Goal: Task Accomplishment & Management: Manage account settings

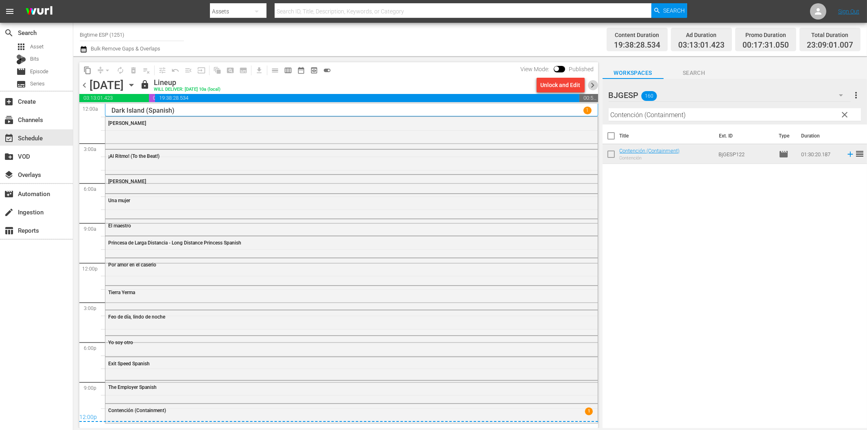
click at [594, 85] on span "chevron_right" at bounding box center [593, 85] width 10 height 10
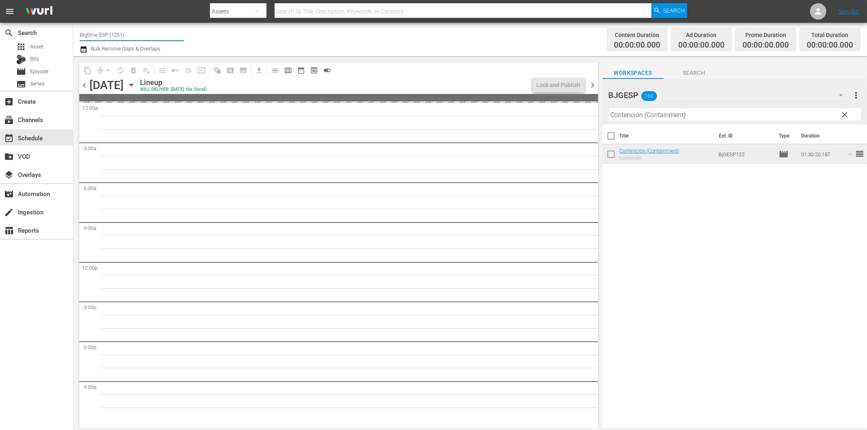
drag, startPoint x: 94, startPoint y: 33, endPoint x: 163, endPoint y: 30, distance: 70.0
click at [163, 30] on input "Bigtime ESP (1251)" at bounding box center [132, 35] width 104 height 20
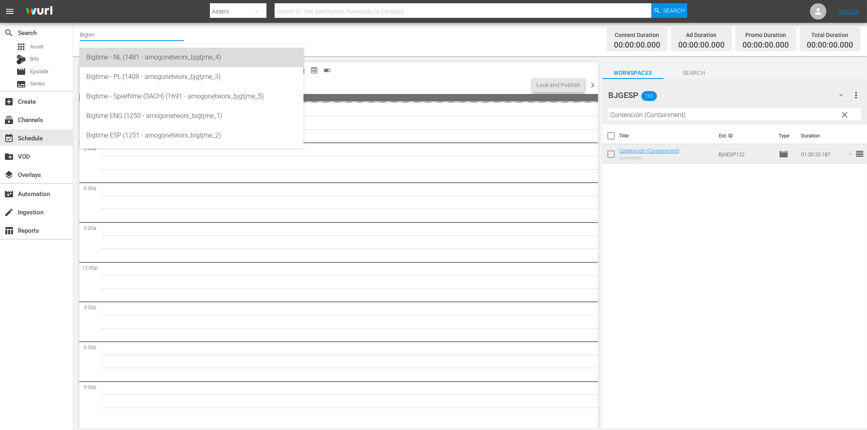
click at [163, 60] on div "Bigtime - NL (1481 - amogonetworx_bjgtjme_4)" at bounding box center [191, 58] width 211 height 20
type input "Bigtime - NL (1481 - amogonetworx_bjgtjme_4)"
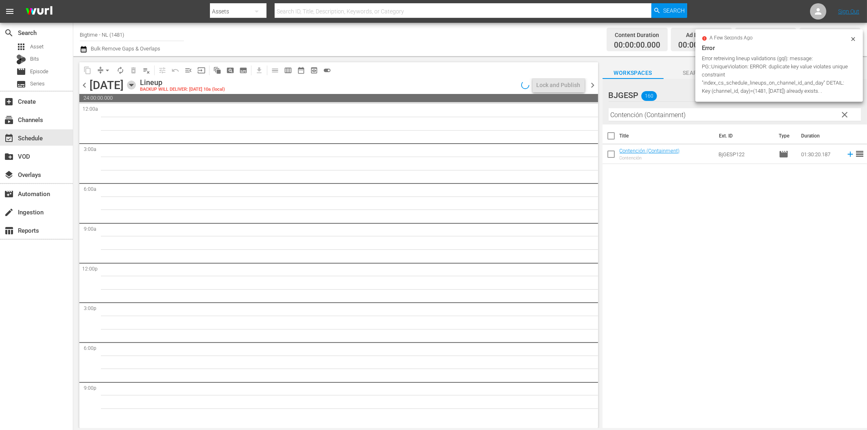
click at [136, 86] on icon "button" at bounding box center [131, 85] width 9 height 9
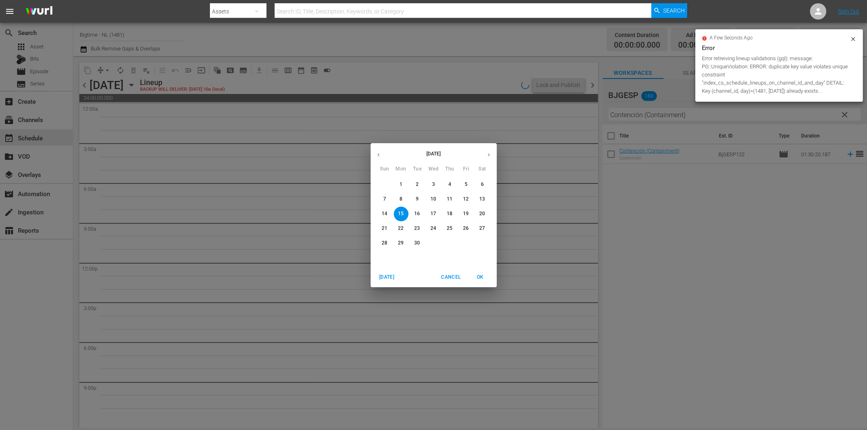
click at [400, 202] on p "8" at bounding box center [400, 199] width 3 height 7
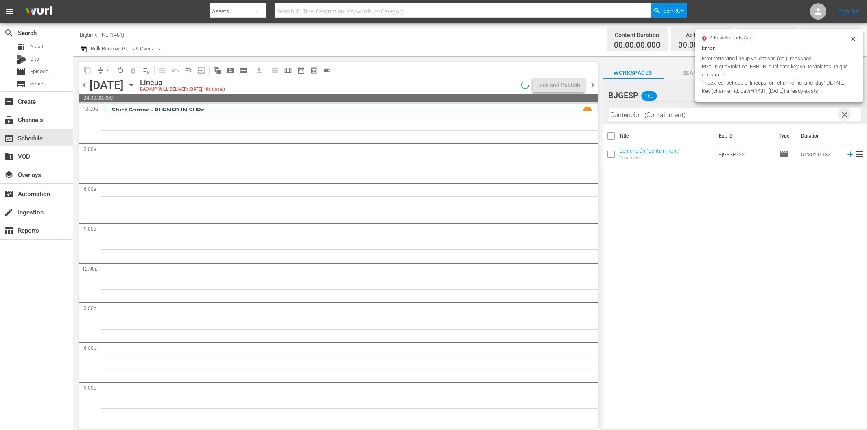
click at [845, 114] on span "clear" at bounding box center [844, 115] width 10 height 10
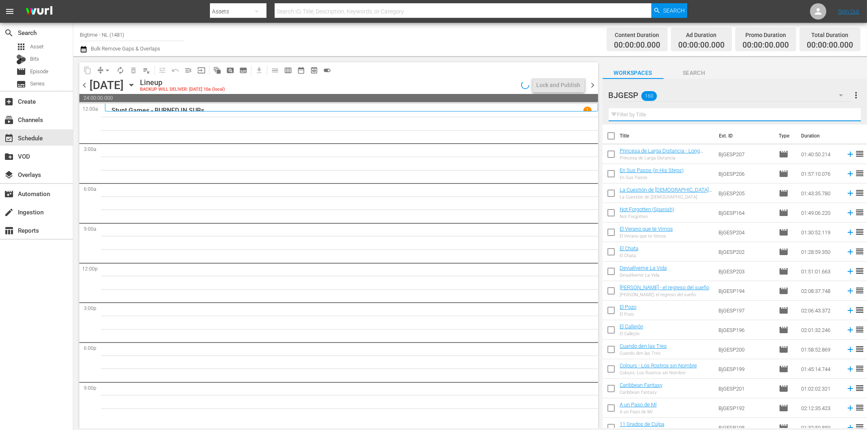
click at [697, 117] on input "text" at bounding box center [734, 114] width 252 height 13
paste input "Promises"
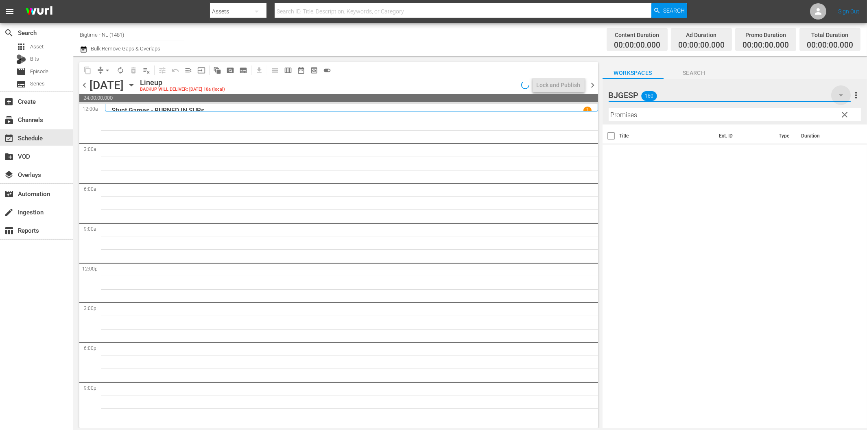
click at [841, 93] on icon "button" at bounding box center [841, 95] width 10 height 10
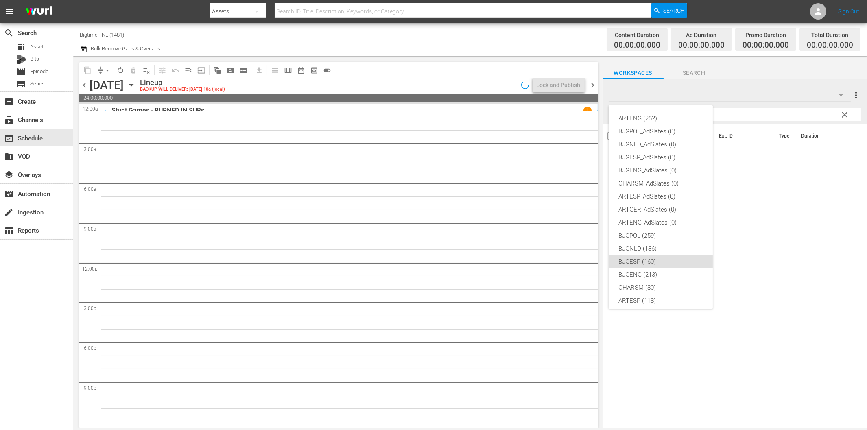
scroll to position [31, 0]
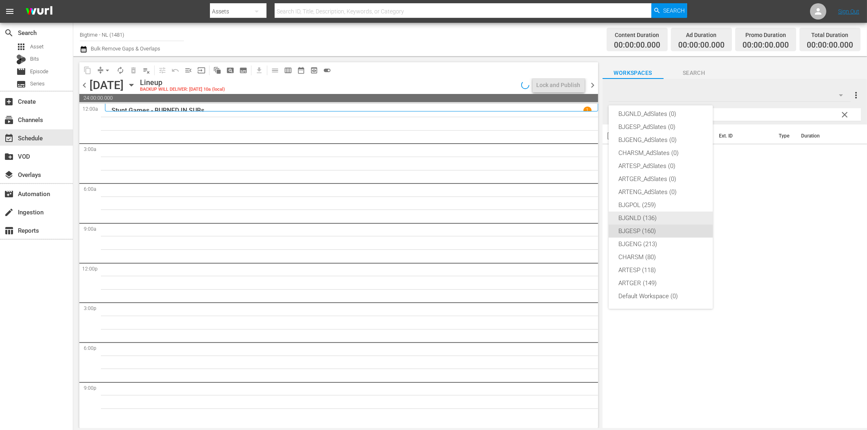
click at [640, 215] on div "BJGNLD (136)" at bounding box center [660, 217] width 85 height 13
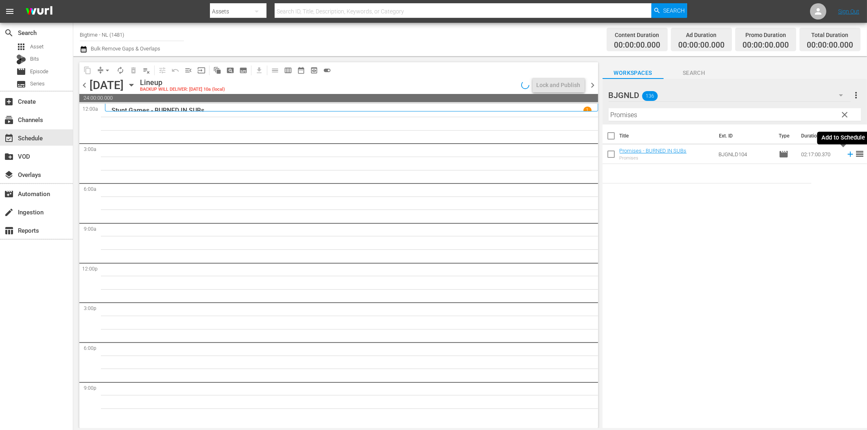
click at [847, 154] on icon at bounding box center [849, 154] width 5 height 5
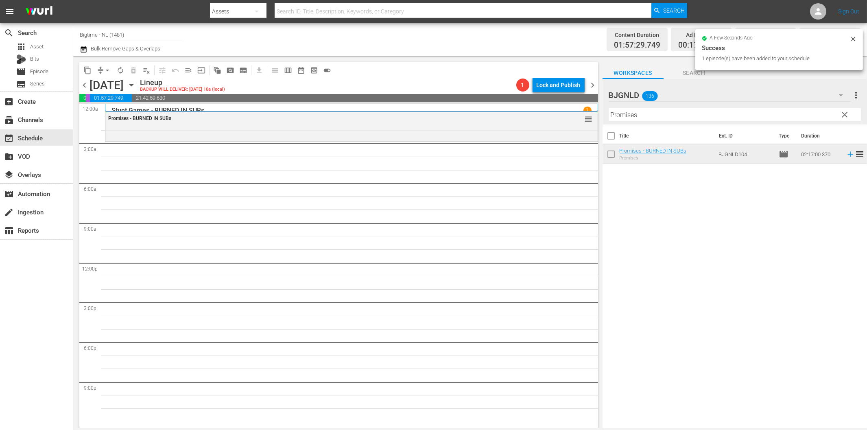
click at [652, 116] on input "Promises" at bounding box center [734, 114] width 252 height 13
paste input "Apocalypse War"
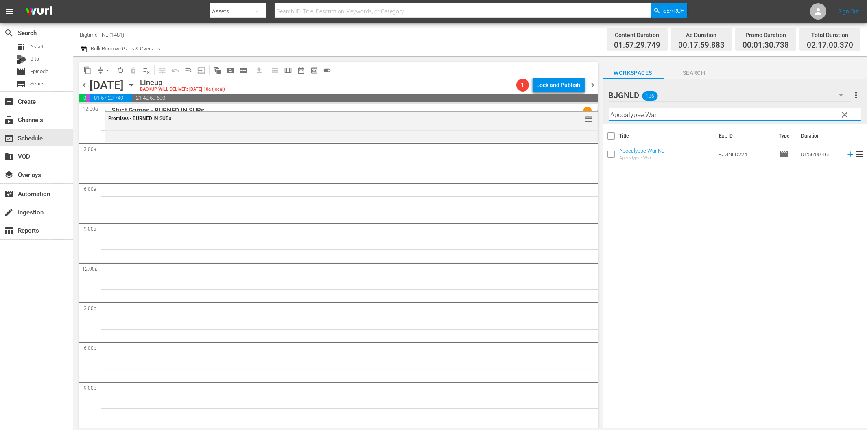
click at [847, 154] on icon at bounding box center [849, 154] width 5 height 5
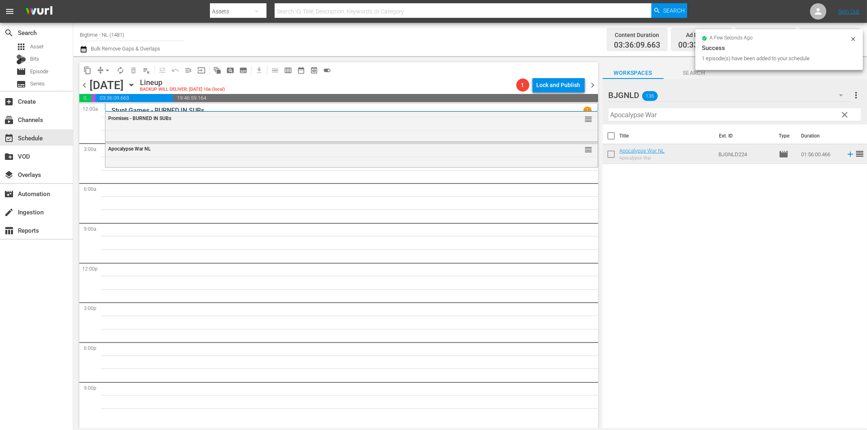
click at [632, 118] on input "Apocalypse War" at bounding box center [734, 114] width 252 height 13
paste input "Tunes of Glory"
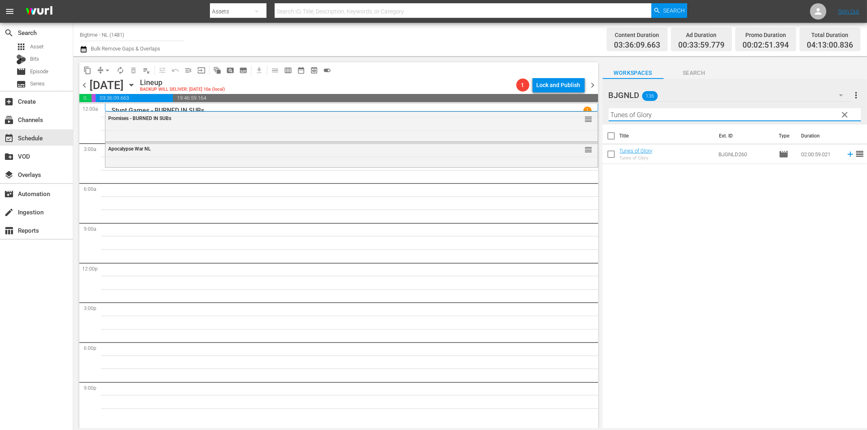
click at [846, 153] on icon at bounding box center [850, 154] width 9 height 9
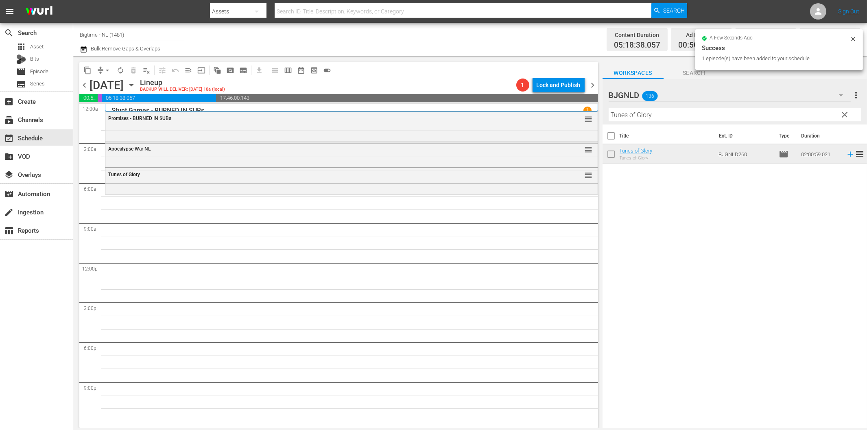
click at [682, 118] on input "Tunes of Glory" at bounding box center [734, 114] width 252 height 13
paste input "Best of Seven"
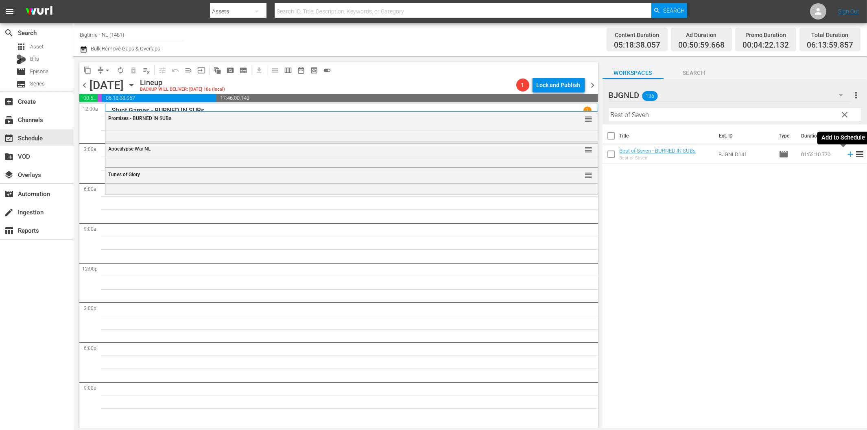
click at [847, 154] on icon at bounding box center [849, 154] width 5 height 5
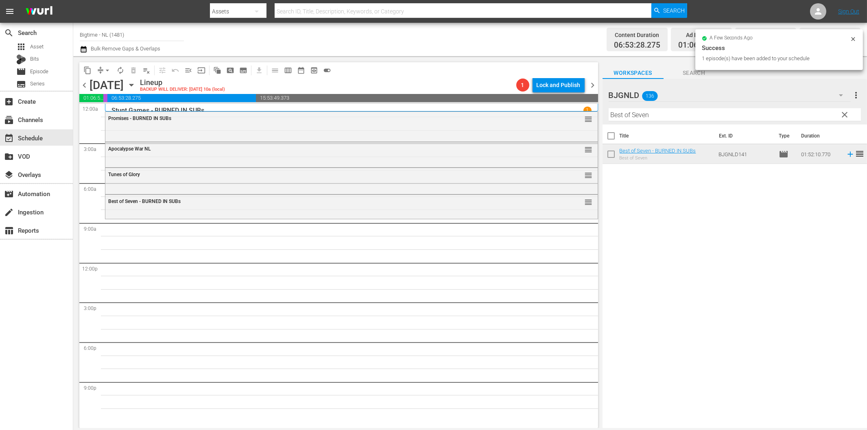
click at [672, 116] on input "Best of Seven" at bounding box center [734, 114] width 252 height 13
paste input "Of Dice and M"
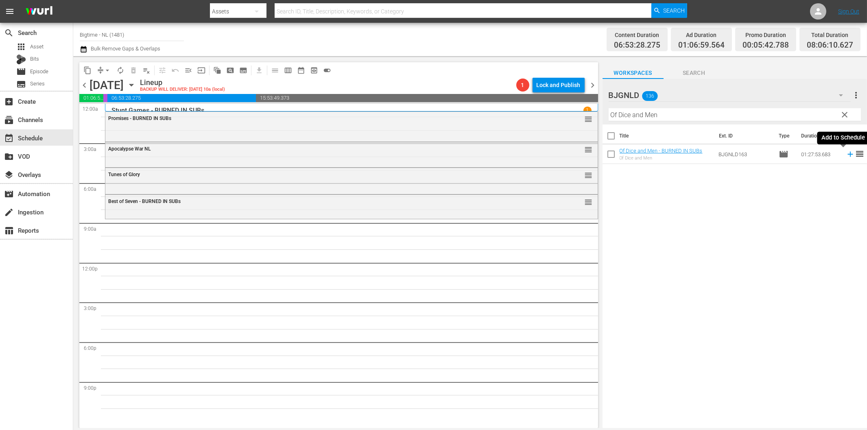
drag, startPoint x: 844, startPoint y: 154, endPoint x: 839, endPoint y: 155, distance: 5.3
click at [847, 154] on icon at bounding box center [849, 154] width 5 height 5
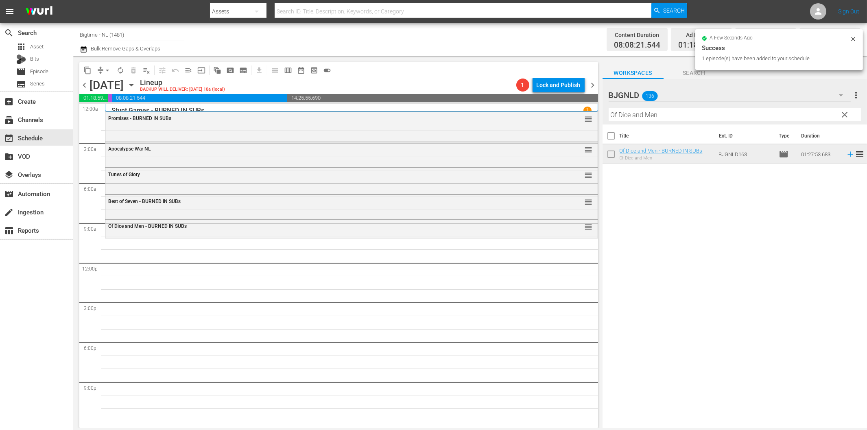
click at [689, 117] on input "Of Dice and Men" at bounding box center [734, 114] width 252 height 13
paste input "Jitterbugs Colorized"
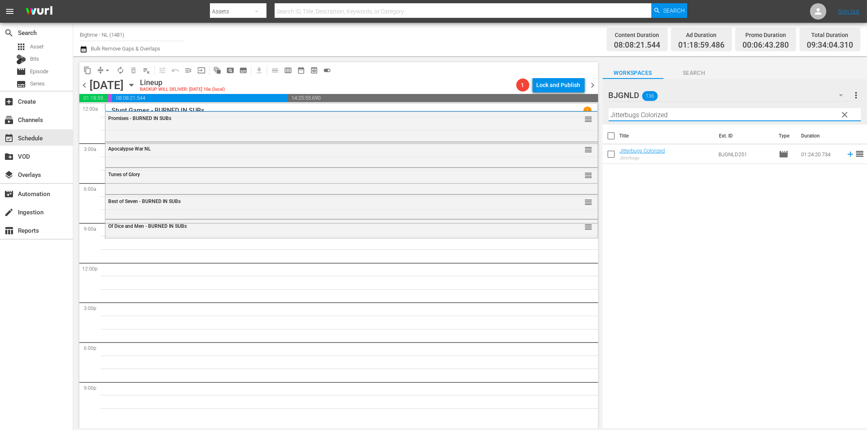
click at [846, 155] on icon at bounding box center [850, 154] width 9 height 9
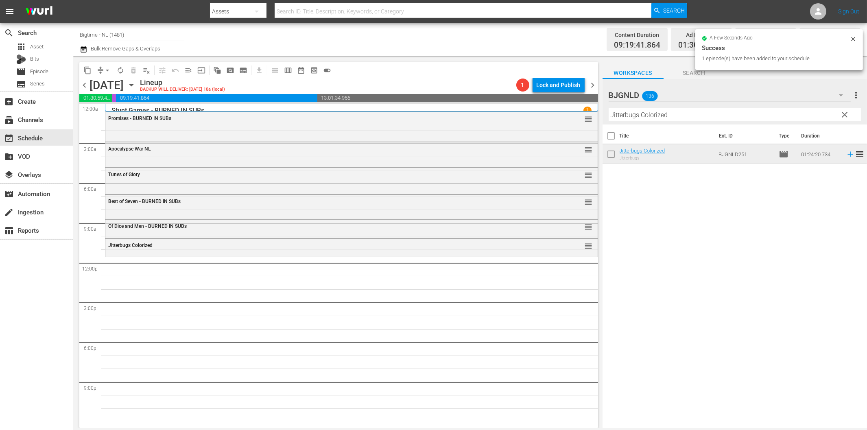
click at [660, 120] on input "Jitterbugs Colorized" at bounding box center [734, 114] width 252 height 13
paste input "Welcome to the Men's Group"
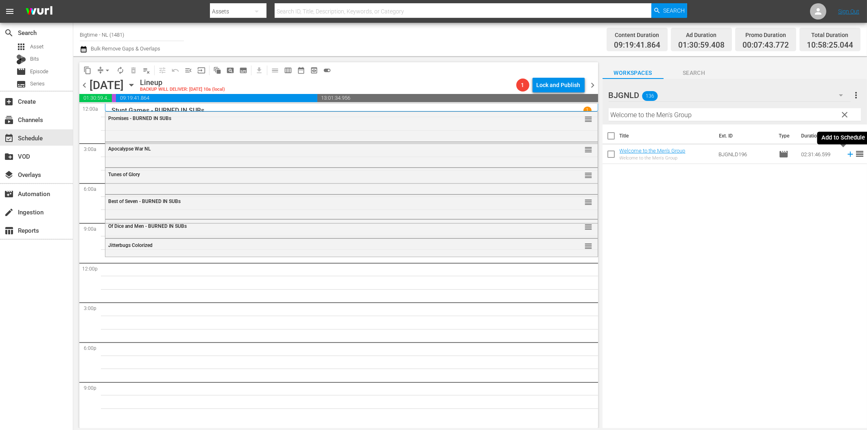
click at [847, 154] on icon at bounding box center [849, 154] width 5 height 5
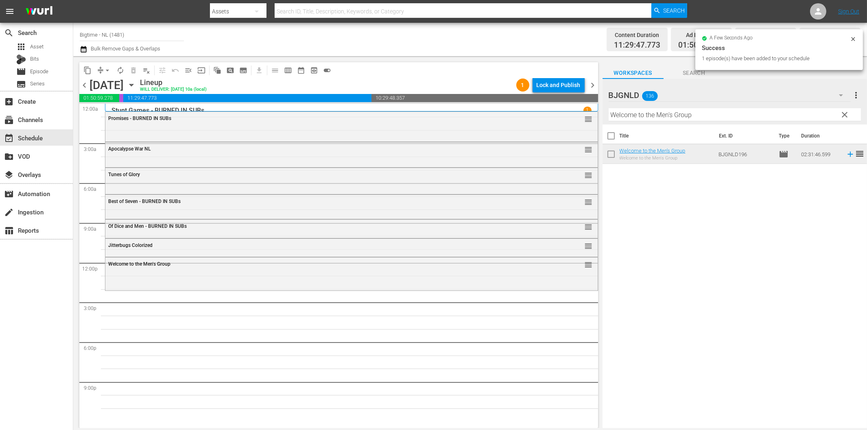
click at [639, 114] on input "Welcome to the Men's Group" at bounding box center [734, 114] width 252 height 13
paste input "Premeditated (Profiled)"
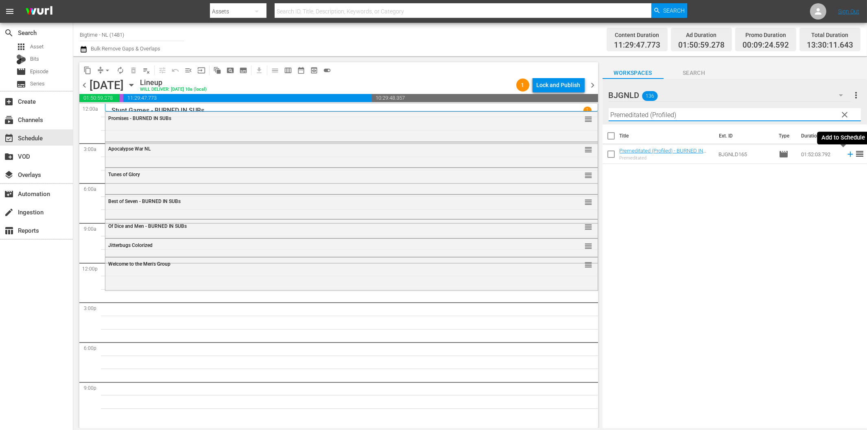
click at [846, 153] on icon at bounding box center [850, 154] width 9 height 9
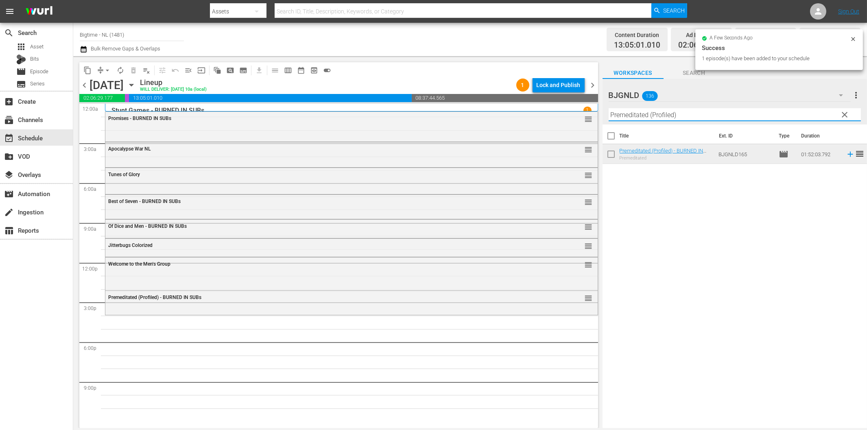
click at [690, 118] on input "Premeditated (Profiled)" at bounding box center [734, 114] width 252 height 13
paste input "The Woman in Green Colorized"
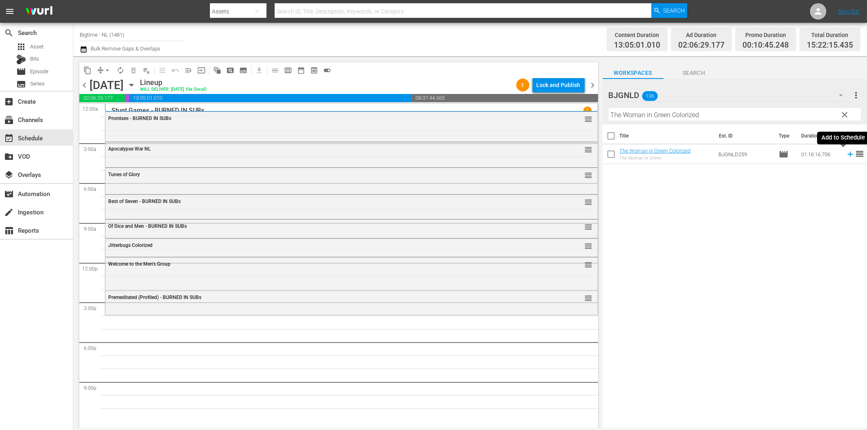
drag, startPoint x: 843, startPoint y: 156, endPoint x: 808, endPoint y: 168, distance: 37.3
click at [846, 156] on icon at bounding box center [850, 154] width 9 height 9
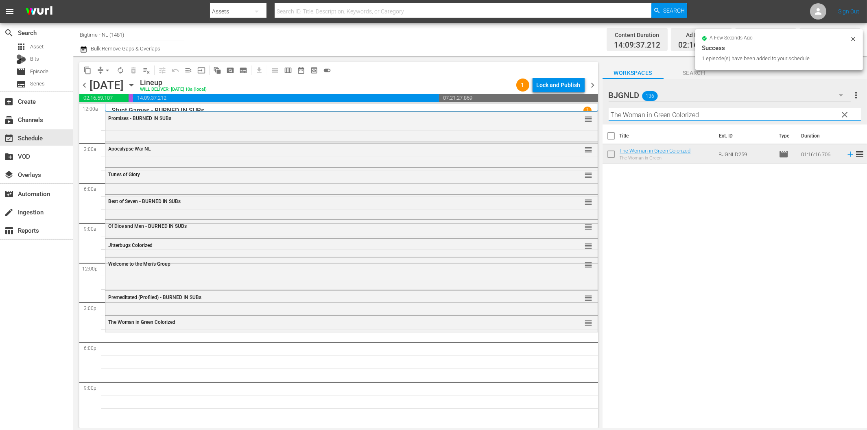
click at [637, 112] on input "The Woman in Green Colorized" at bounding box center [734, 114] width 252 height 13
paste input "More Beautiful for Having Been Broken"
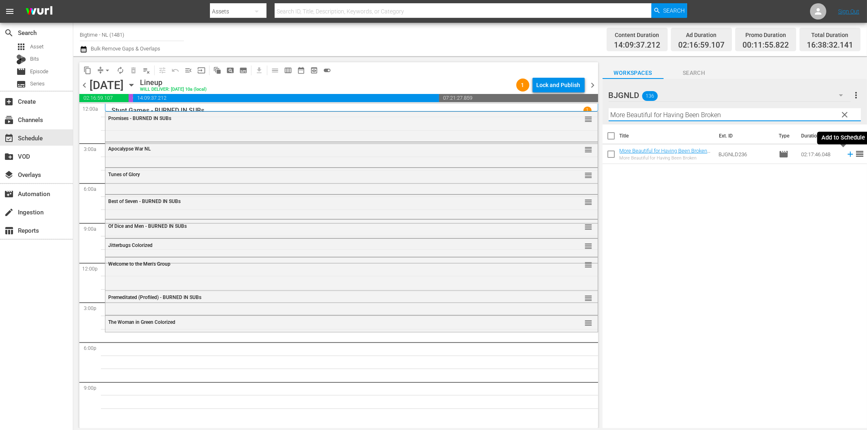
click at [846, 153] on icon at bounding box center [850, 154] width 9 height 9
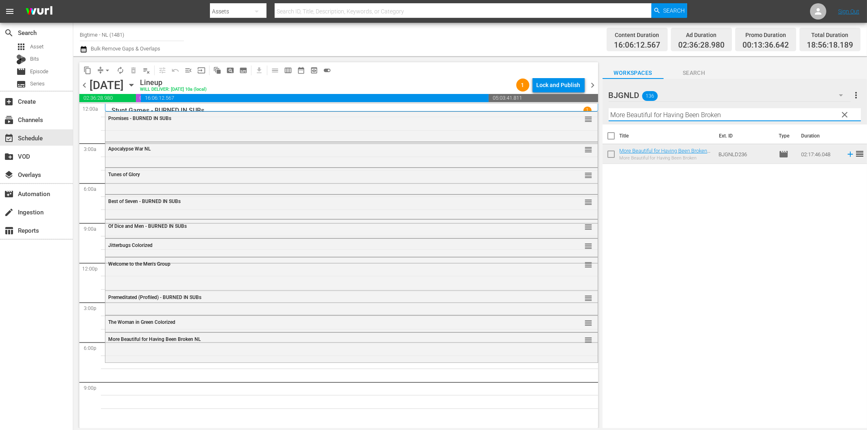
click at [722, 112] on input "More Beautiful for Having Been Broken" at bounding box center [734, 114] width 252 height 13
paste input "Bittersweet [DATE]"
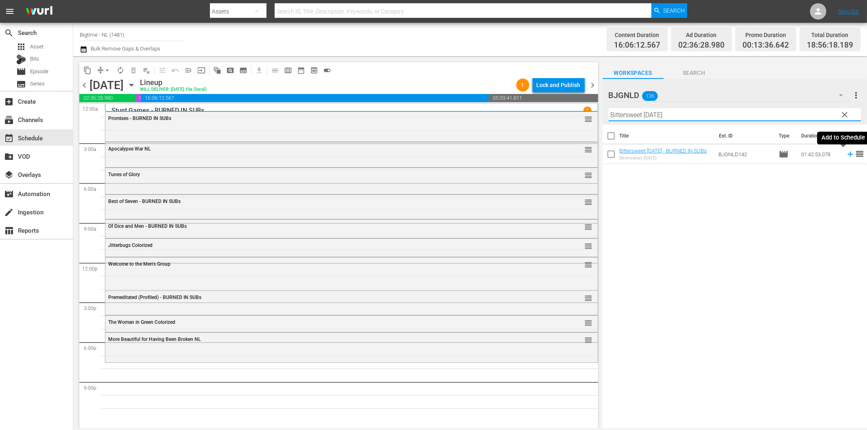
drag, startPoint x: 842, startPoint y: 151, endPoint x: 828, endPoint y: 156, distance: 14.7
click at [846, 152] on icon at bounding box center [850, 154] width 9 height 9
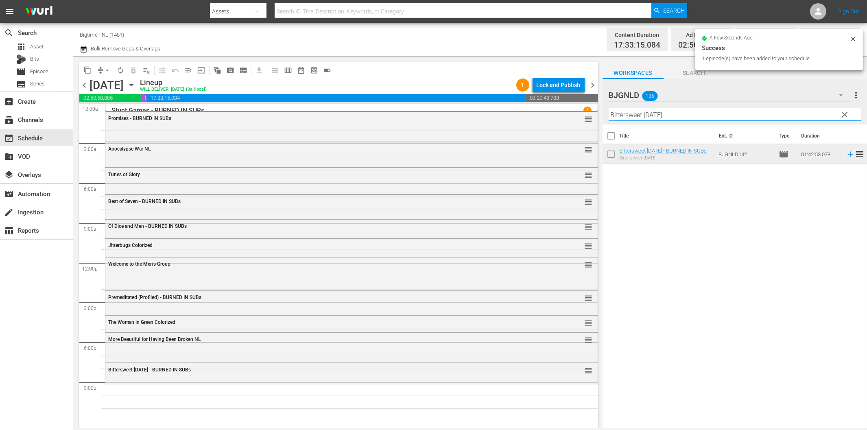
click at [674, 113] on input "Bittersweet [DATE]" at bounding box center [734, 114] width 252 height 13
paste input "Stormageddon"
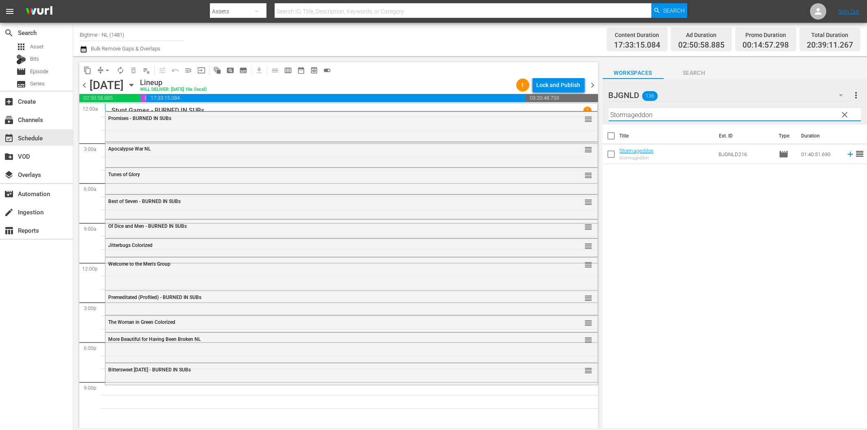
click at [847, 155] on icon at bounding box center [849, 154] width 5 height 5
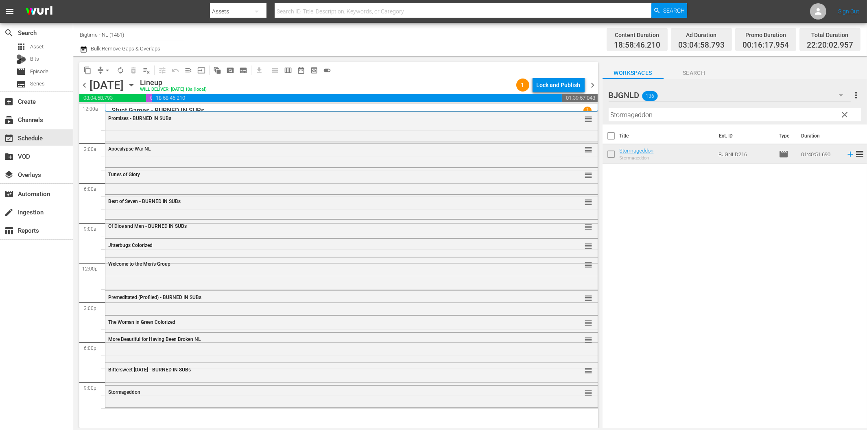
click at [683, 120] on input "Stormageddon" at bounding box center [734, 114] width 252 height 13
paste input "Creature in the [PERSON_NAME]"
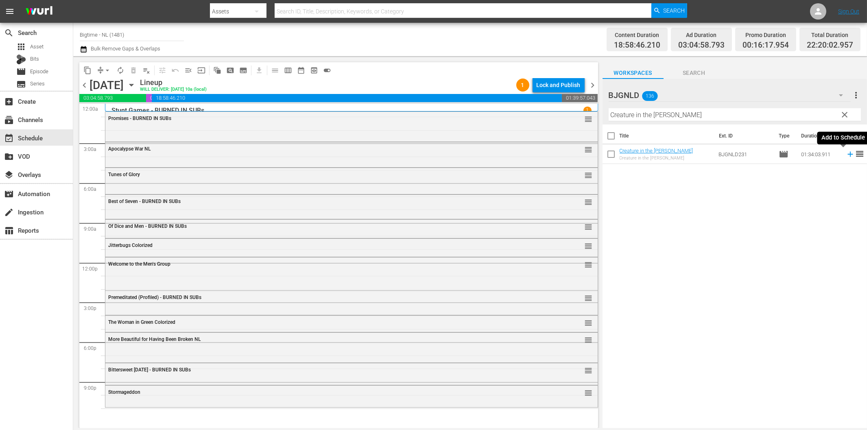
click at [846, 153] on icon at bounding box center [850, 154] width 9 height 9
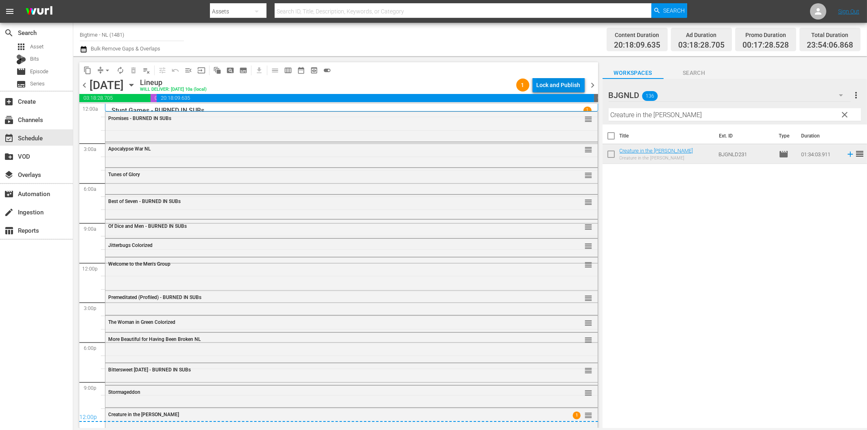
click at [539, 83] on div "Lock and Publish" at bounding box center [558, 85] width 44 height 15
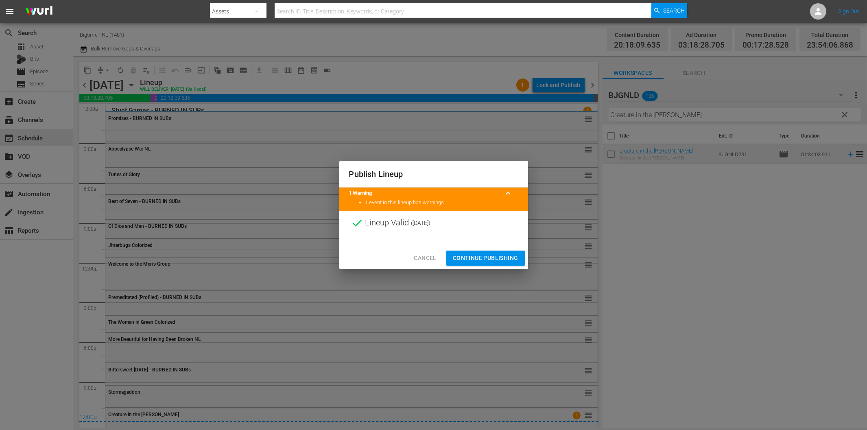
click at [495, 259] on span "Continue Publishing" at bounding box center [485, 258] width 65 height 10
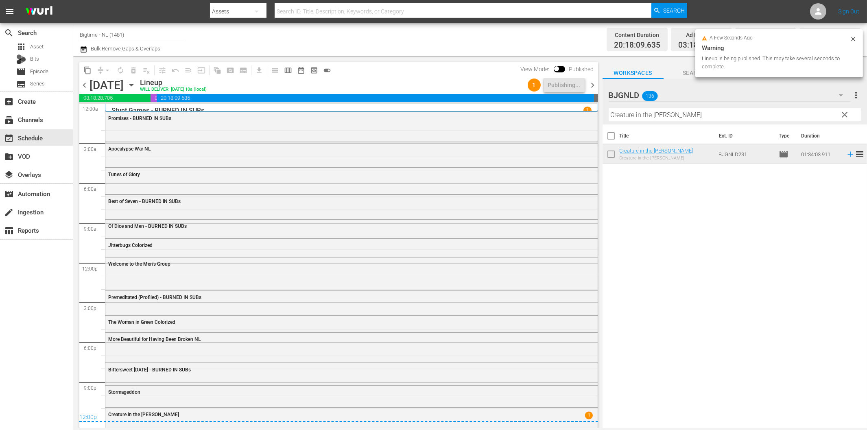
click at [593, 85] on span "chevron_right" at bounding box center [593, 85] width 10 height 10
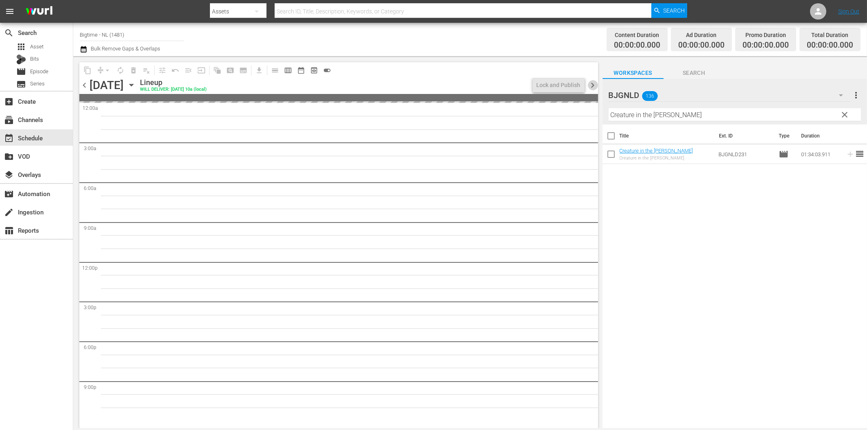
click at [592, 87] on span "chevron_right" at bounding box center [593, 85] width 10 height 10
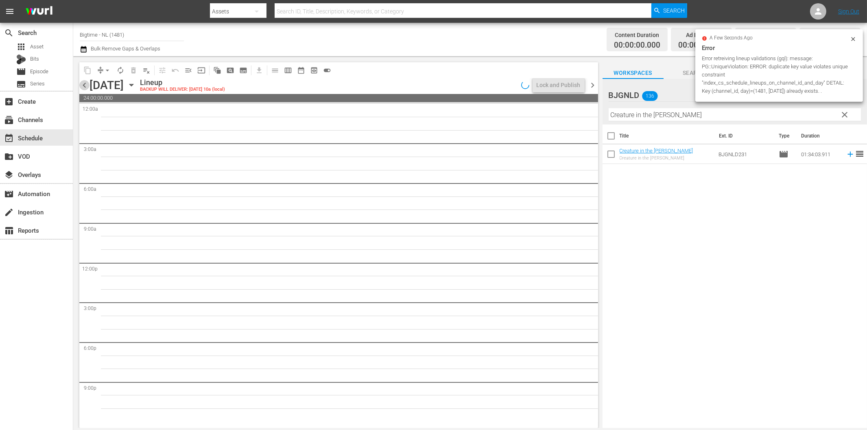
click at [83, 81] on span "chevron_left" at bounding box center [84, 85] width 10 height 10
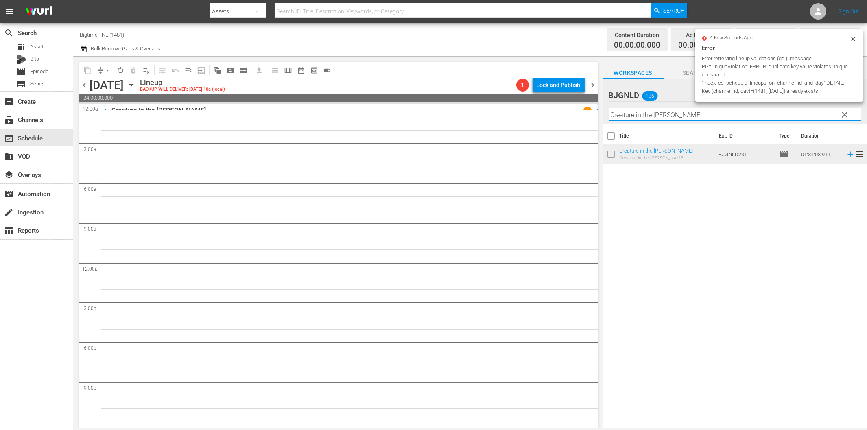
click at [678, 115] on input "Creature in the [PERSON_NAME]" at bounding box center [734, 114] width 252 height 13
paste input "Out Past Dark"
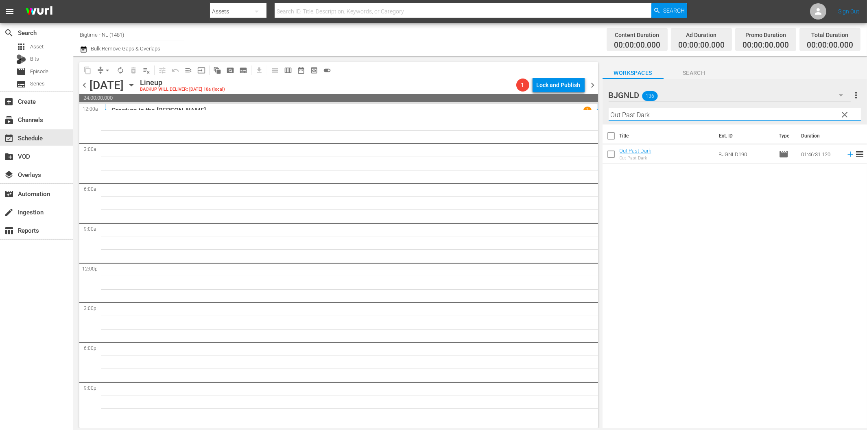
click at [846, 155] on icon at bounding box center [850, 154] width 9 height 9
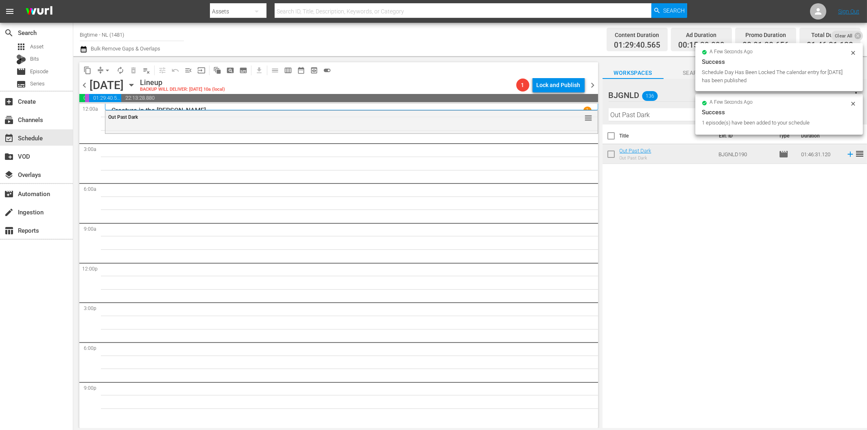
click at [658, 116] on input "Out Past Dark" at bounding box center [734, 114] width 252 height 13
paste input "Light of Mine"
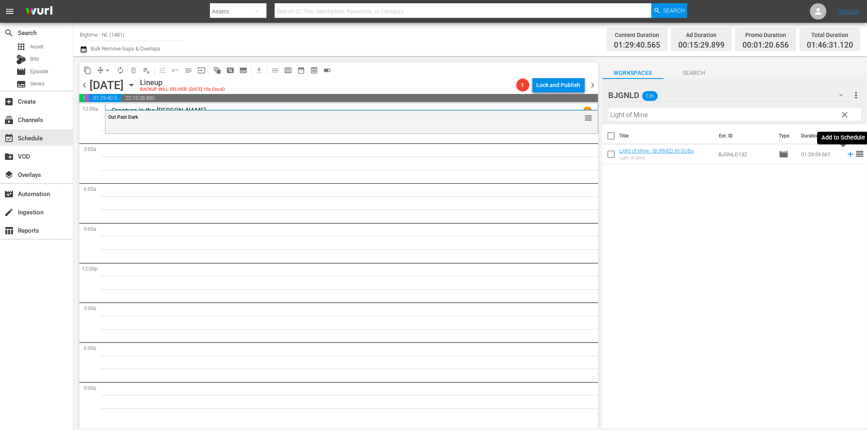
drag, startPoint x: 843, startPoint y: 155, endPoint x: 790, endPoint y: 164, distance: 54.5
click at [847, 155] on icon at bounding box center [849, 154] width 5 height 5
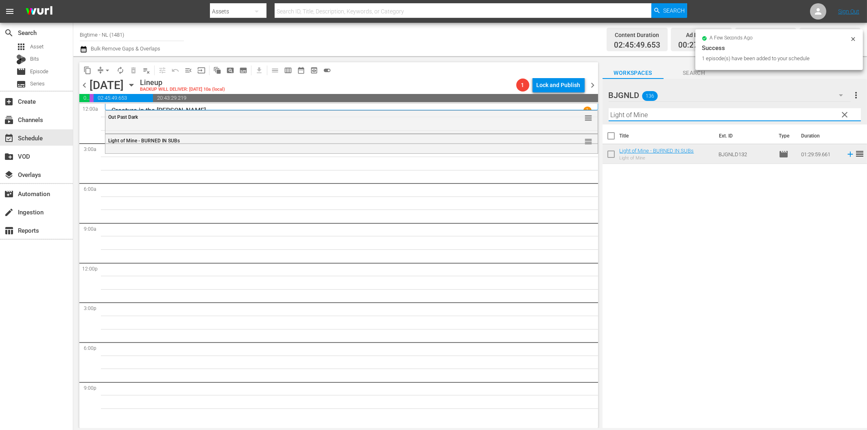
click at [659, 113] on input "Light of Mine" at bounding box center [734, 114] width 252 height 13
paste input "Sand Angels"
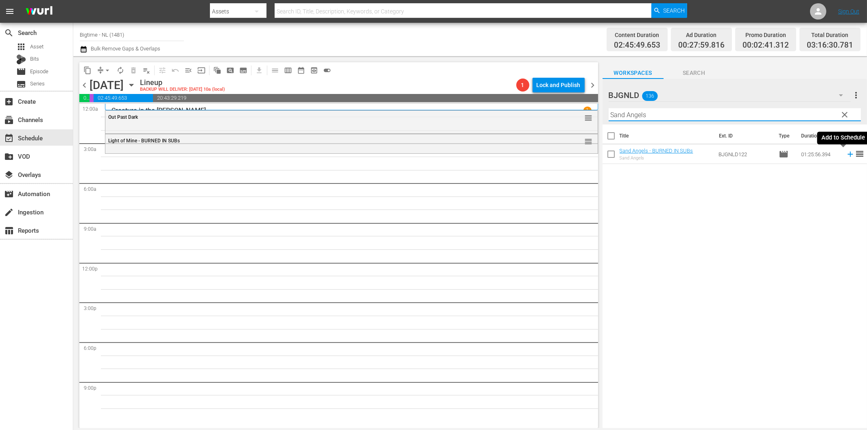
click at [846, 156] on icon at bounding box center [850, 154] width 9 height 9
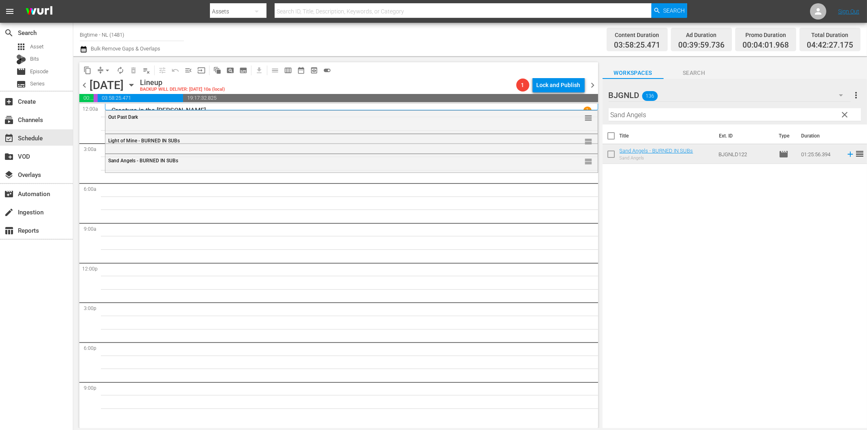
click at [648, 118] on input "Sand Angels" at bounding box center [734, 114] width 252 height 13
paste input "The Black Swan"
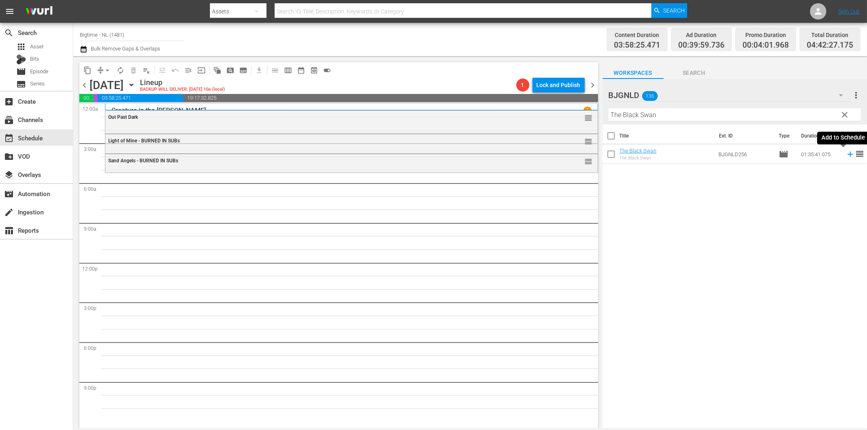
drag, startPoint x: 842, startPoint y: 153, endPoint x: 826, endPoint y: 159, distance: 17.2
click at [846, 153] on icon at bounding box center [850, 154] width 9 height 9
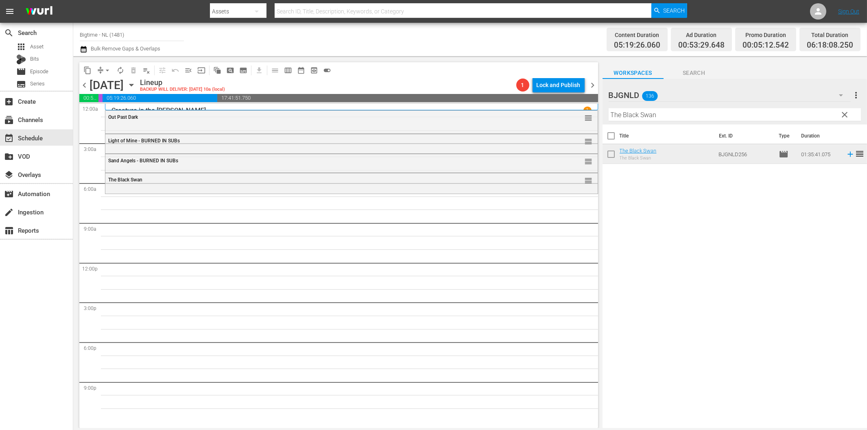
click at [684, 116] on input "The Black Swan" at bounding box center [734, 114] width 252 height 13
paste input "Hibiscus"
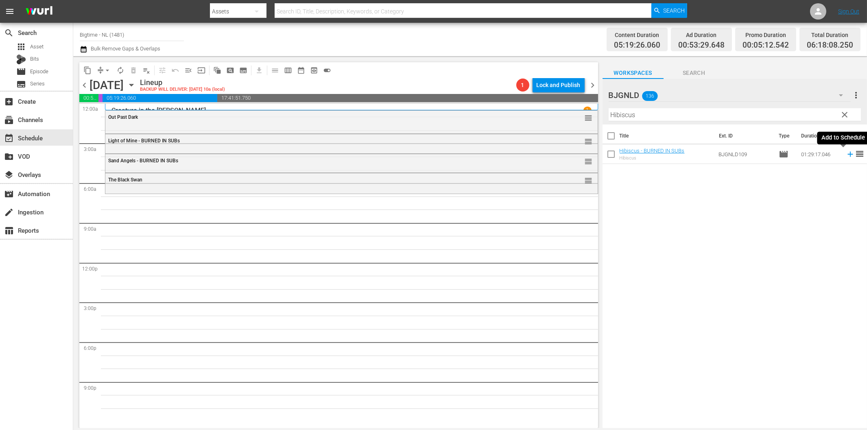
click at [847, 155] on icon at bounding box center [849, 154] width 5 height 5
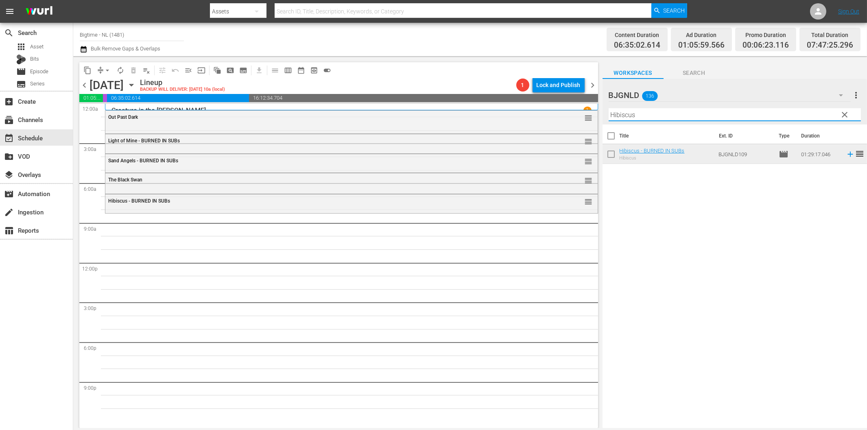
click at [636, 116] on input "Hibiscus" at bounding box center [734, 114] width 252 height 13
paste input "[PERSON_NAME] and the King"
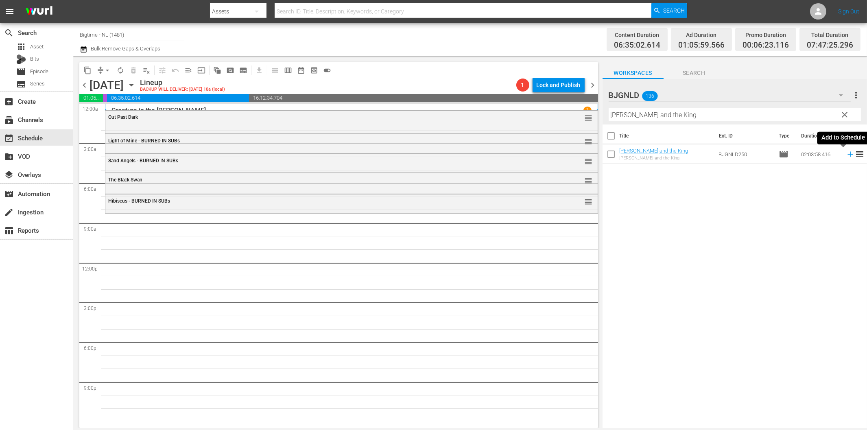
click at [846, 153] on icon at bounding box center [850, 154] width 9 height 9
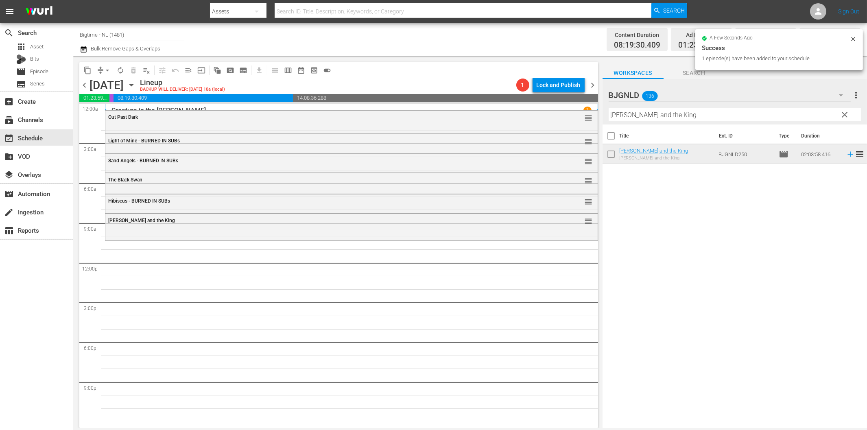
click at [649, 115] on input "[PERSON_NAME] and the King" at bounding box center [734, 114] width 252 height 13
paste input "Not My Life"
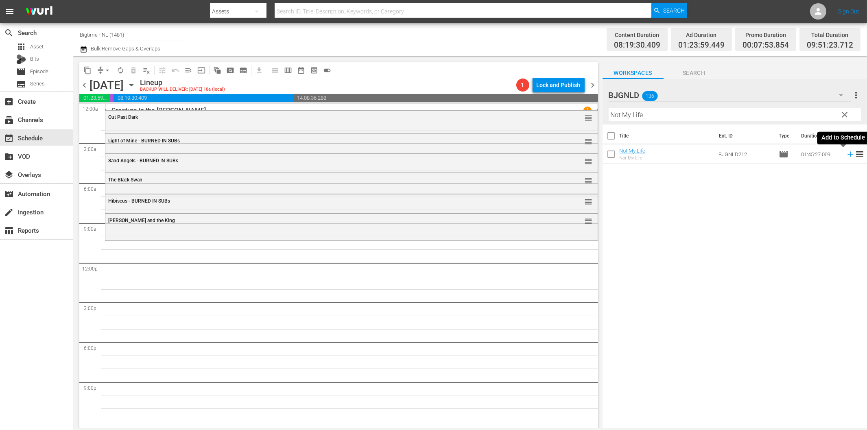
click at [847, 152] on icon at bounding box center [849, 154] width 5 height 5
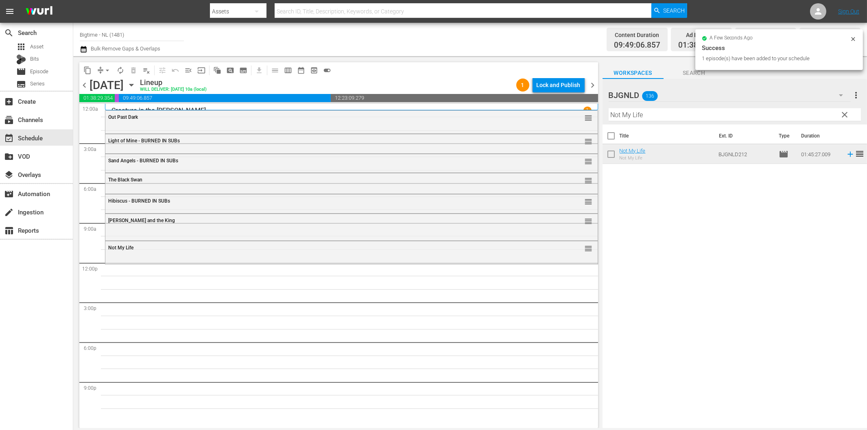
click at [652, 117] on input "Not My Life" at bounding box center [734, 114] width 252 height 13
paste input "All About [PERSON_NAME]"
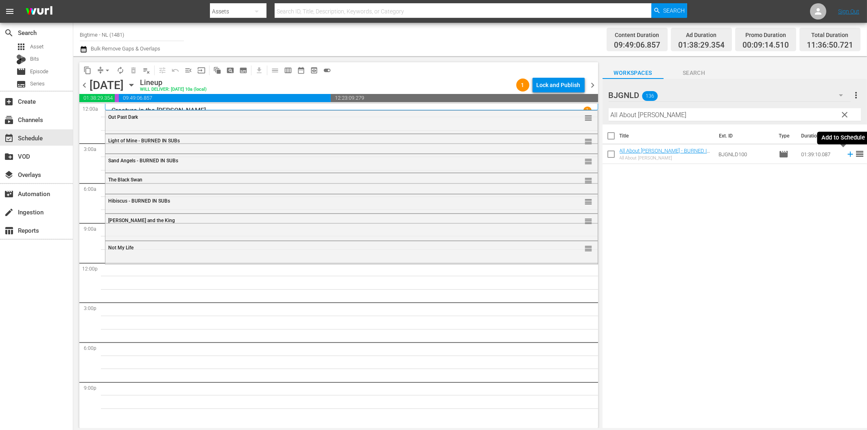
click at [847, 154] on icon at bounding box center [849, 154] width 5 height 5
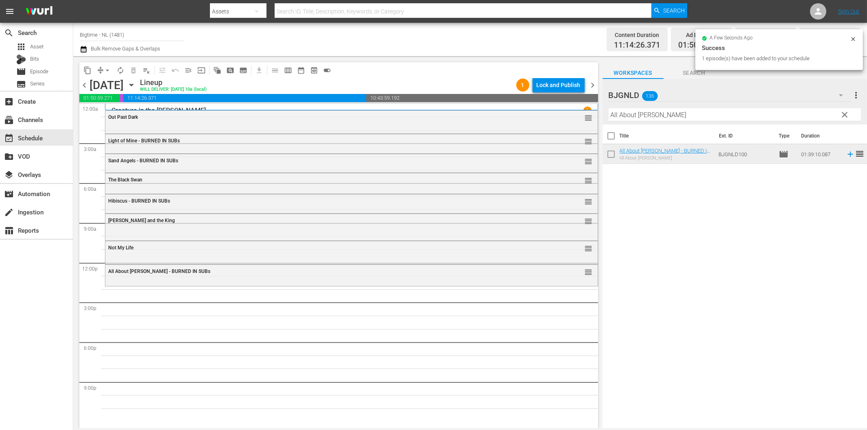
click at [652, 117] on input "All About [PERSON_NAME]" at bounding box center [734, 114] width 252 height 13
paste input "Battle B-Boy"
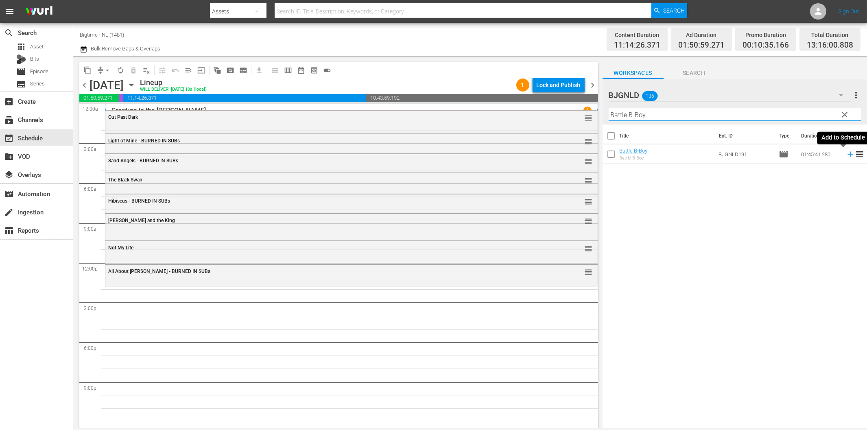
drag, startPoint x: 841, startPoint y: 154, endPoint x: 825, endPoint y: 156, distance: 16.4
click at [847, 154] on icon at bounding box center [849, 154] width 5 height 5
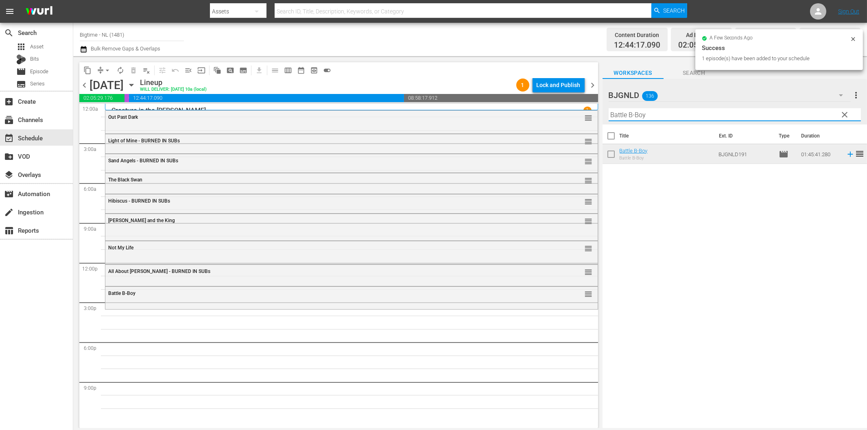
click at [755, 111] on input "Battle B-Boy" at bounding box center [734, 114] width 252 height 13
paste input "The Map Reader"
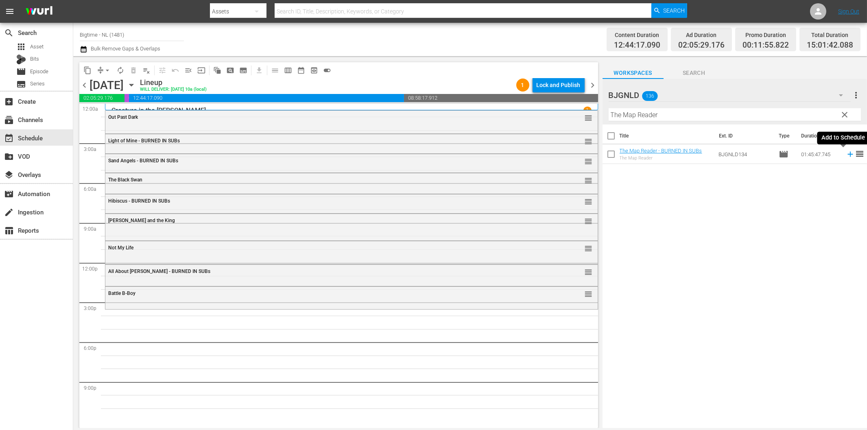
click at [846, 155] on icon at bounding box center [850, 154] width 9 height 9
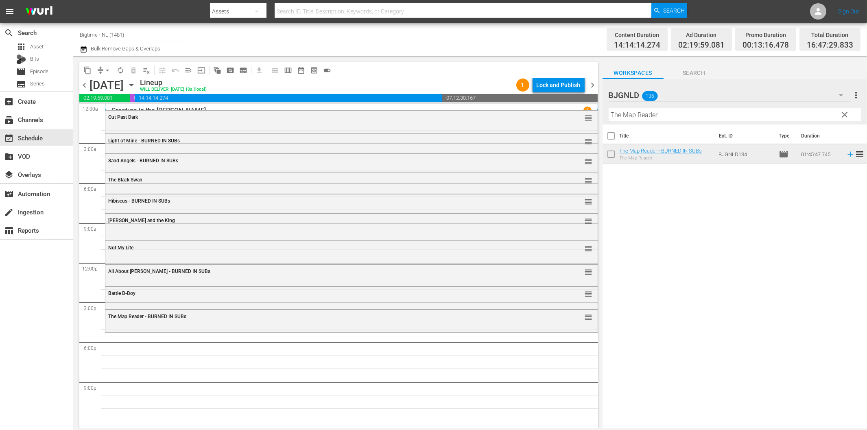
click at [712, 111] on input "The Map Reader" at bounding box center [734, 114] width 252 height 13
paste input "Rum Runners"
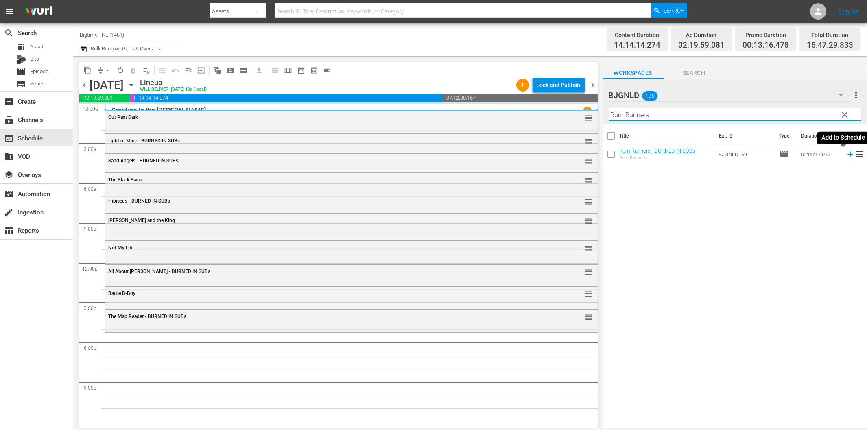
click at [847, 154] on icon at bounding box center [849, 154] width 5 height 5
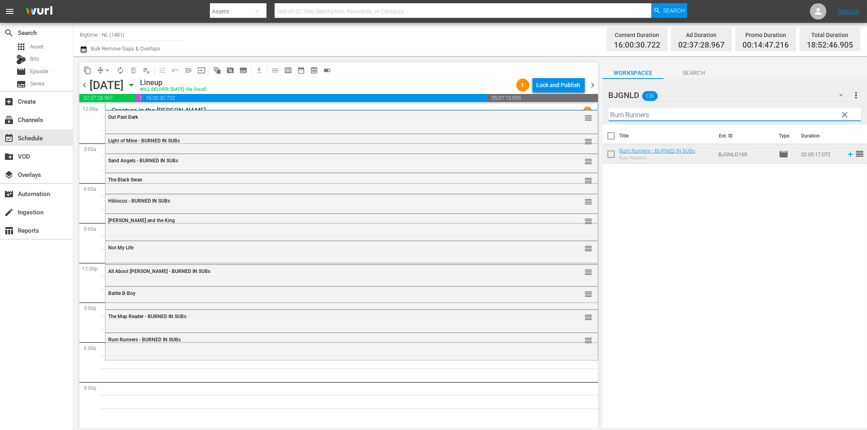
click at [630, 117] on input "Rum Runners" at bounding box center [734, 114] width 252 height 13
paste input "Psycho"
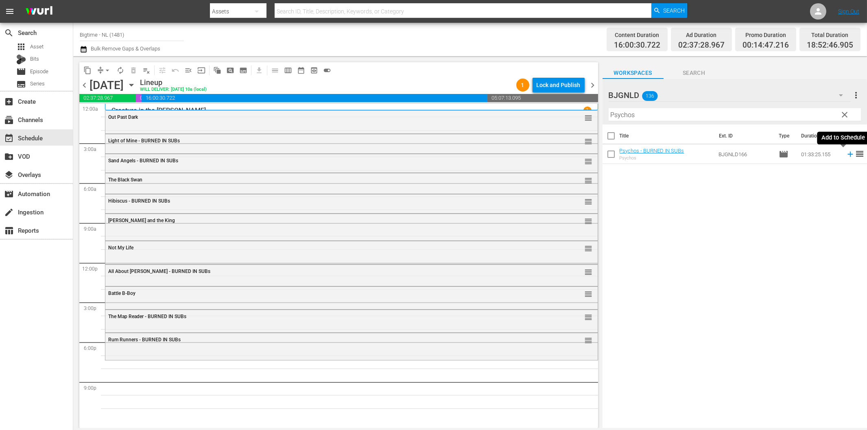
click at [846, 153] on icon at bounding box center [850, 154] width 9 height 9
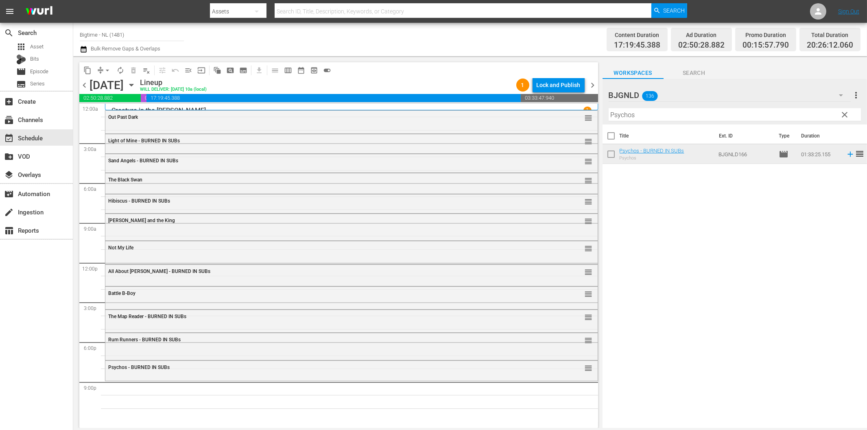
click at [766, 119] on input "Psychos" at bounding box center [734, 114] width 252 height 13
paste input "American Rescue Squad"
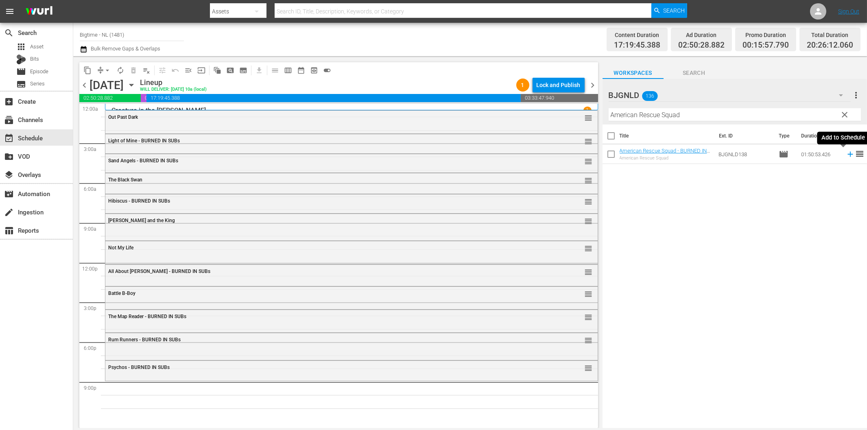
click at [846, 153] on icon at bounding box center [850, 154] width 9 height 9
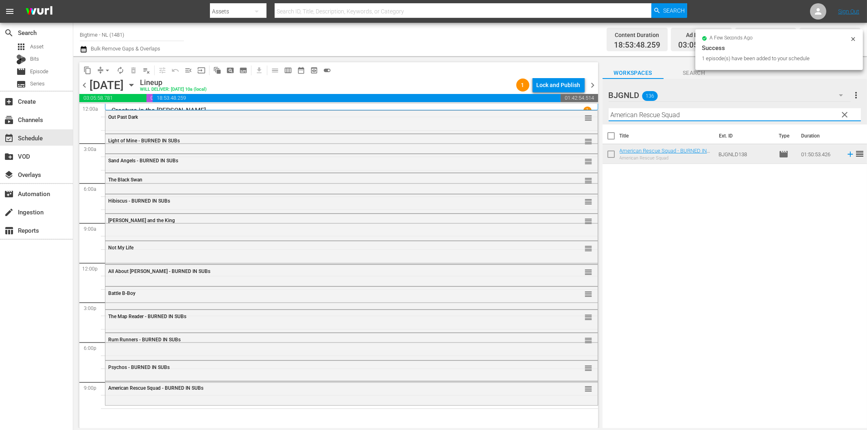
click at [646, 117] on input "American Rescue Squad" at bounding box center [734, 114] width 252 height 13
paste input "12 Disasters"
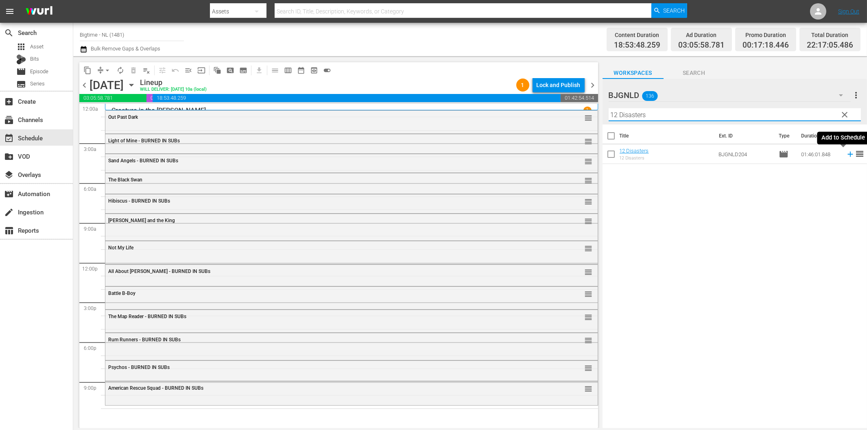
click at [846, 156] on icon at bounding box center [850, 154] width 9 height 9
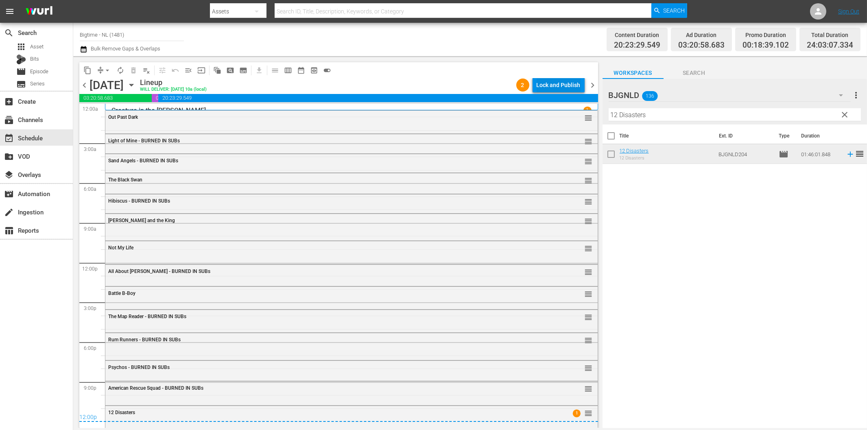
click at [571, 84] on div "Lock and Publish" at bounding box center [558, 85] width 44 height 15
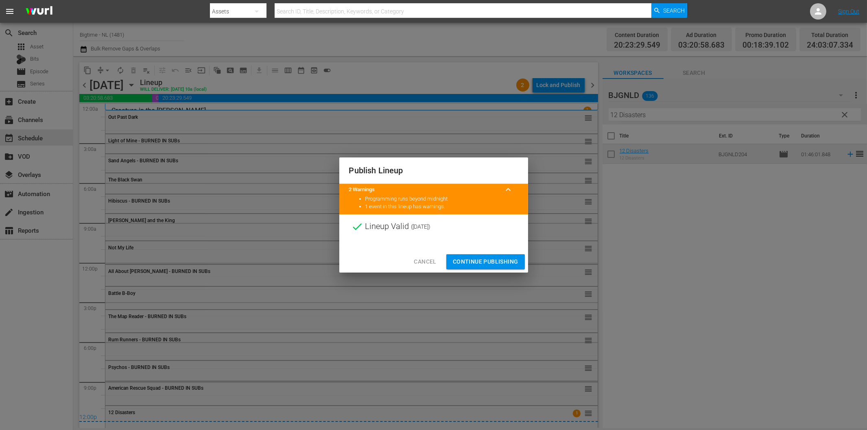
click at [490, 262] on span "Continue Publishing" at bounding box center [485, 262] width 65 height 10
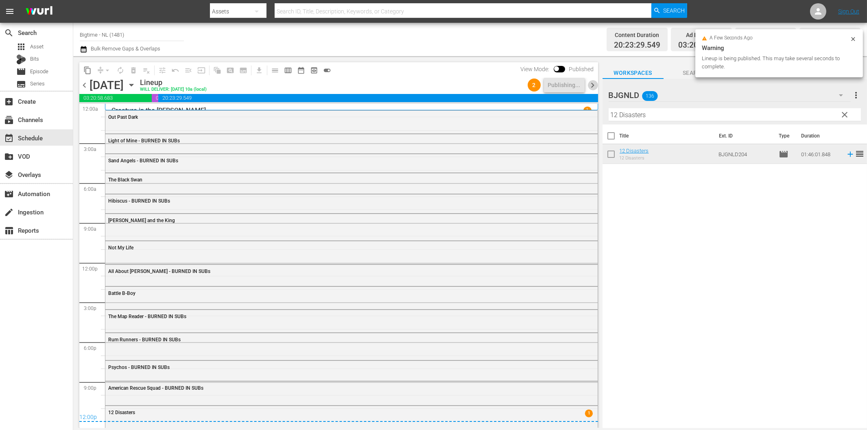
click at [592, 86] on span "chevron_right" at bounding box center [593, 85] width 10 height 10
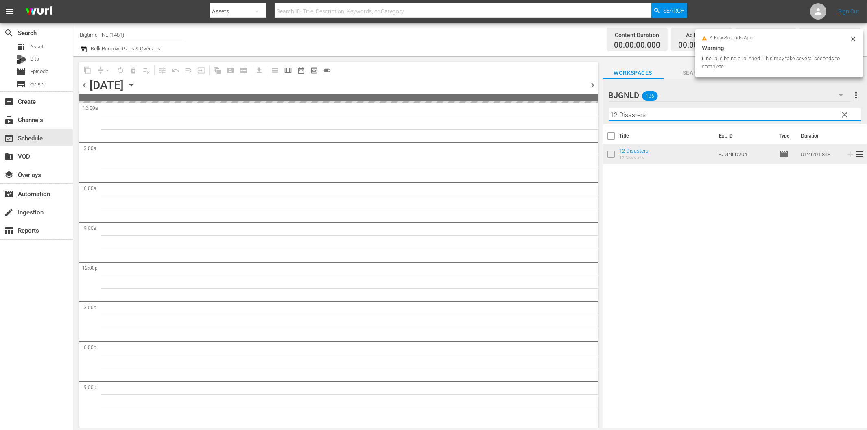
click at [645, 113] on input "12 Disasters" at bounding box center [734, 114] width 252 height 13
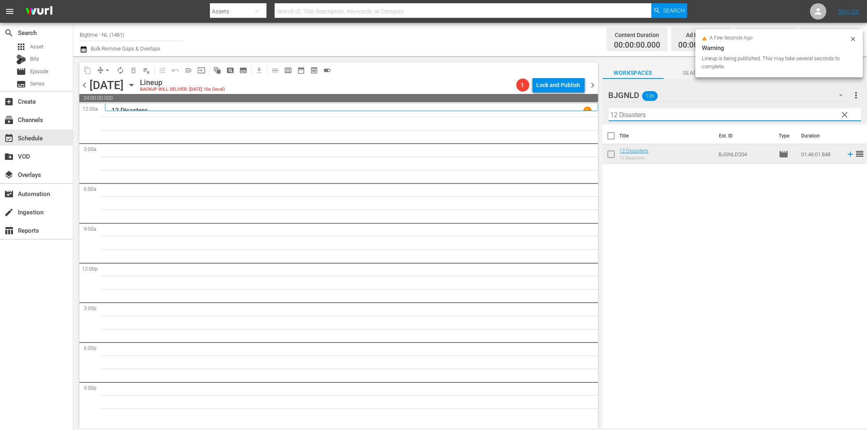
paste input "Survive or Die"
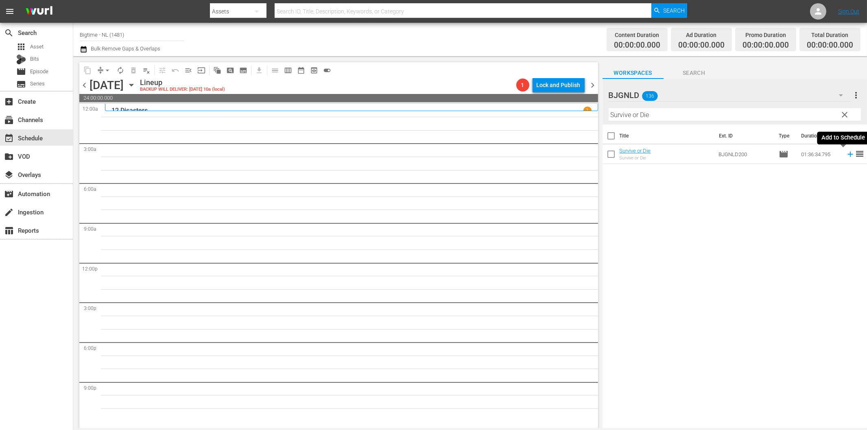
drag, startPoint x: 843, startPoint y: 155, endPoint x: 798, endPoint y: 165, distance: 46.3
click at [846, 155] on icon at bounding box center [850, 154] width 9 height 9
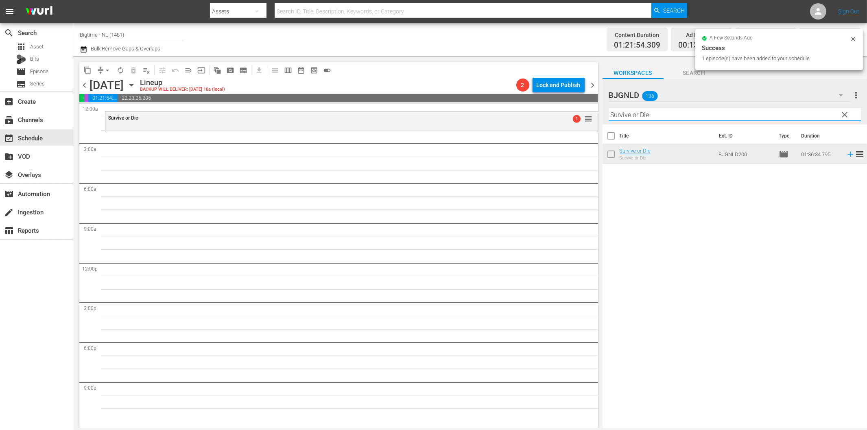
click at [656, 116] on input "Survive or Die" at bounding box center [734, 114] width 252 height 13
paste input "#EM3 (Eenie Meenie [PERSON_NAME])"
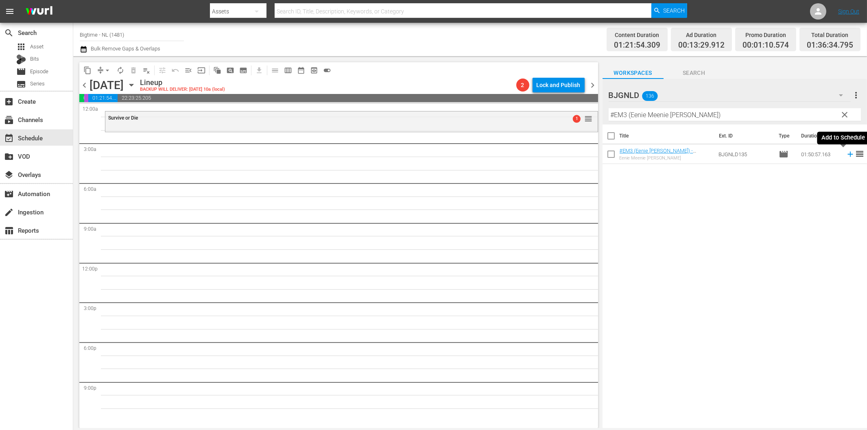
click at [847, 154] on icon at bounding box center [849, 154] width 5 height 5
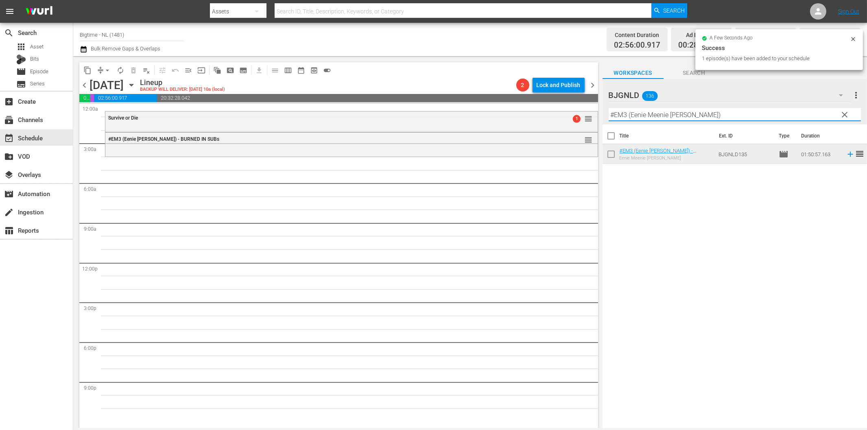
click at [650, 113] on input "#EM3 (Eenie Meenie [PERSON_NAME])" at bounding box center [734, 114] width 252 height 13
paste input "Blue: The American Dream"
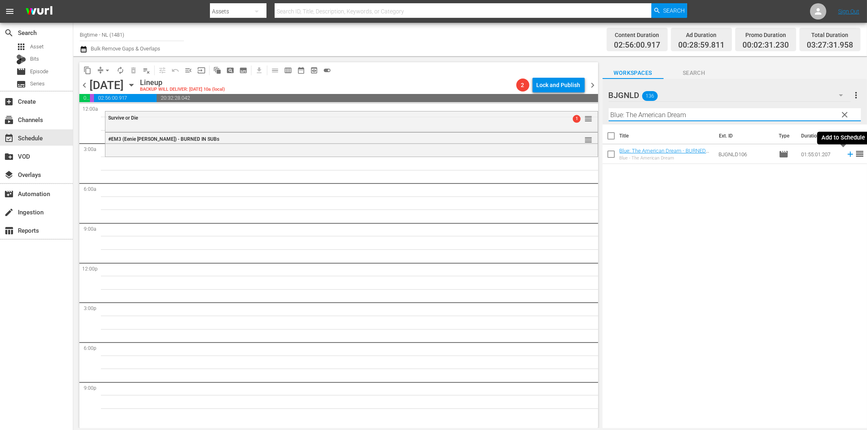
click at [846, 153] on icon at bounding box center [850, 154] width 9 height 9
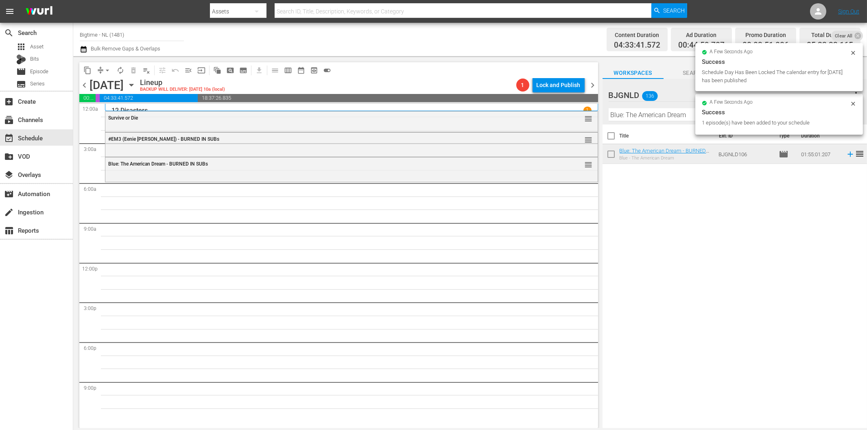
click at [635, 117] on input "Blue: The American Dream" at bounding box center [734, 114] width 252 height 13
paste input "All in Time"
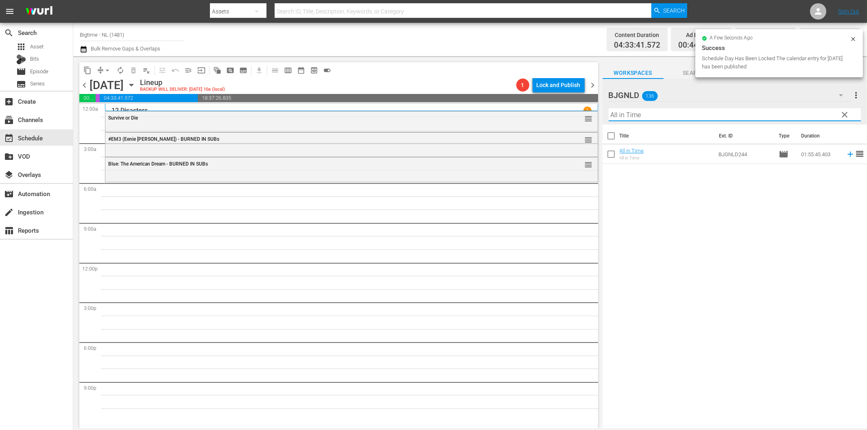
click at [847, 155] on icon at bounding box center [849, 154] width 5 height 5
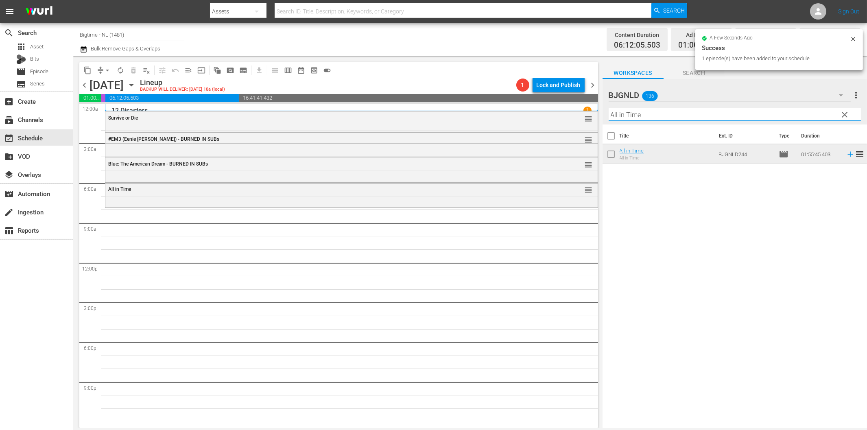
click at [685, 119] on input "All in Time" at bounding box center [734, 114] width 252 height 13
paste input "Thick"
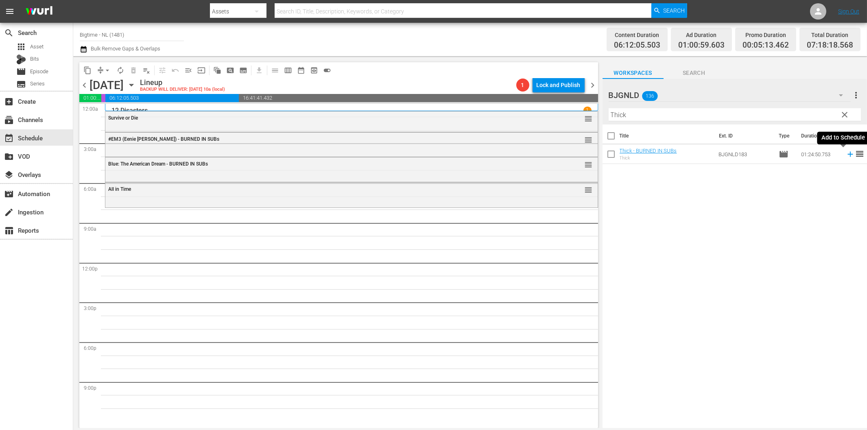
click at [846, 155] on icon at bounding box center [850, 154] width 9 height 9
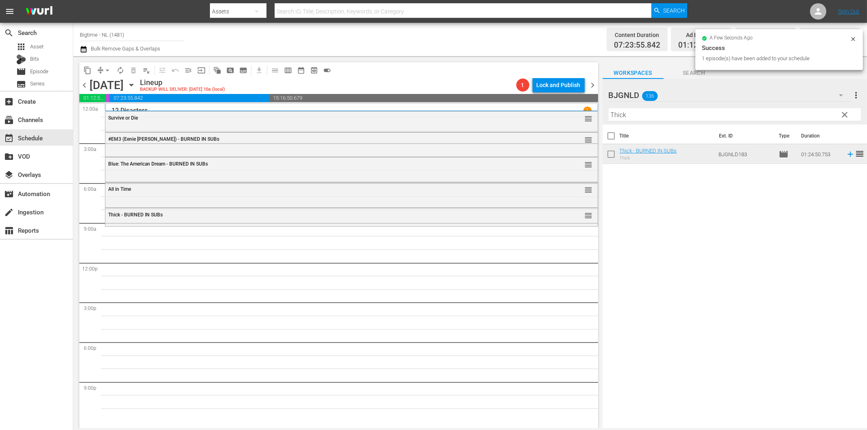
click at [666, 118] on input "Thick" at bounding box center [734, 114] width 252 height 13
paste input "e Surrogate"
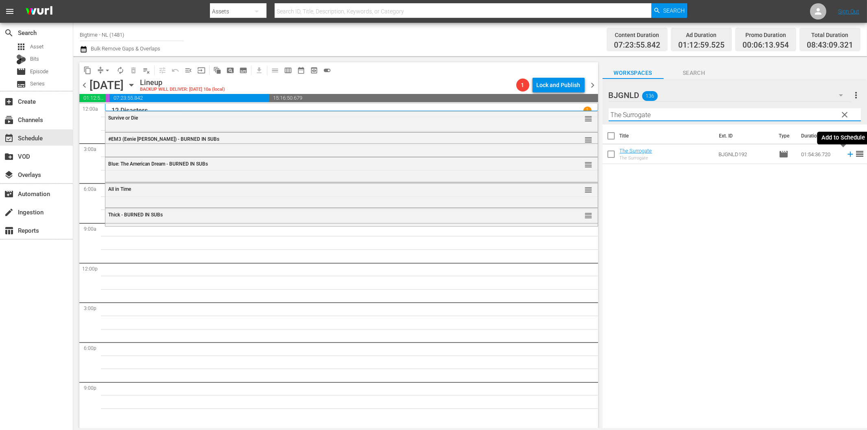
click at [846, 152] on icon at bounding box center [850, 154] width 9 height 9
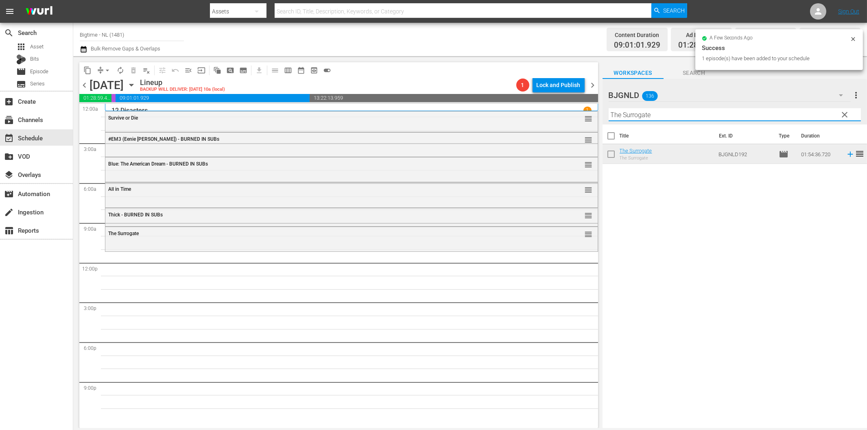
click at [680, 116] on input "The Surrogate" at bounding box center [734, 114] width 252 height 13
paste input "Native Hearts"
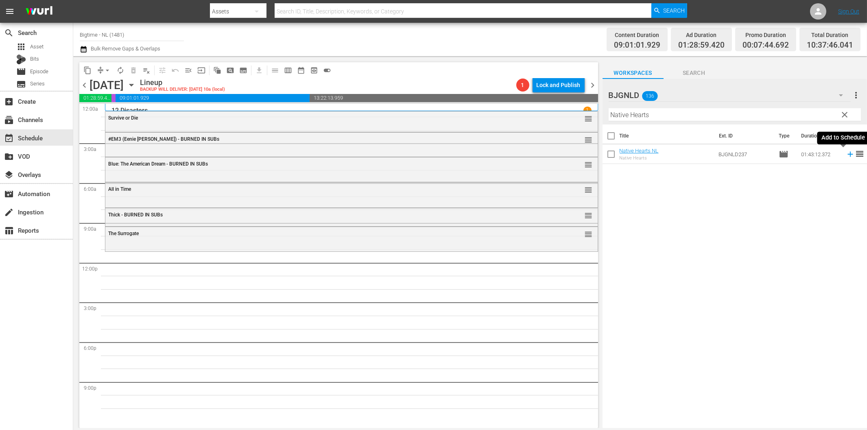
click at [846, 152] on icon at bounding box center [850, 154] width 9 height 9
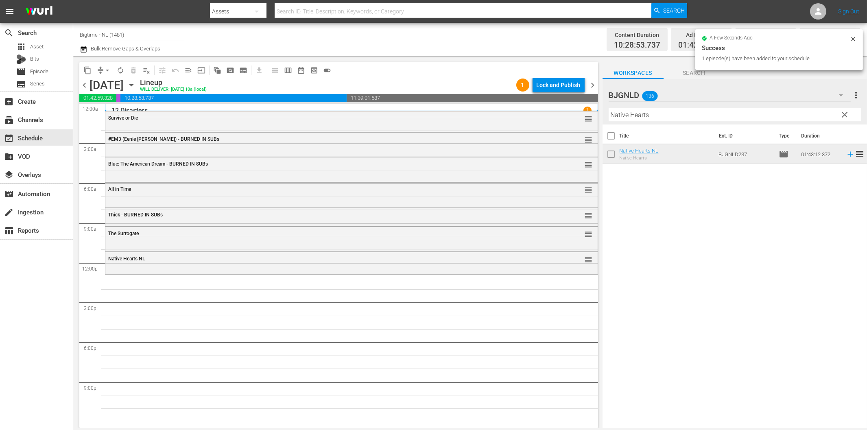
click at [700, 116] on input "Native Hearts" at bounding box center [734, 114] width 252 height 13
paste input "Blissfully Unmarried"
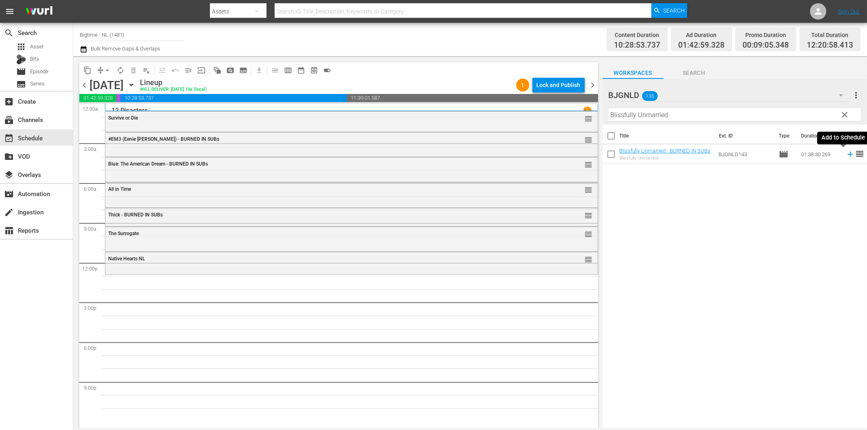
drag, startPoint x: 842, startPoint y: 152, endPoint x: 749, endPoint y: 174, distance: 95.7
click at [846, 152] on icon at bounding box center [850, 154] width 9 height 9
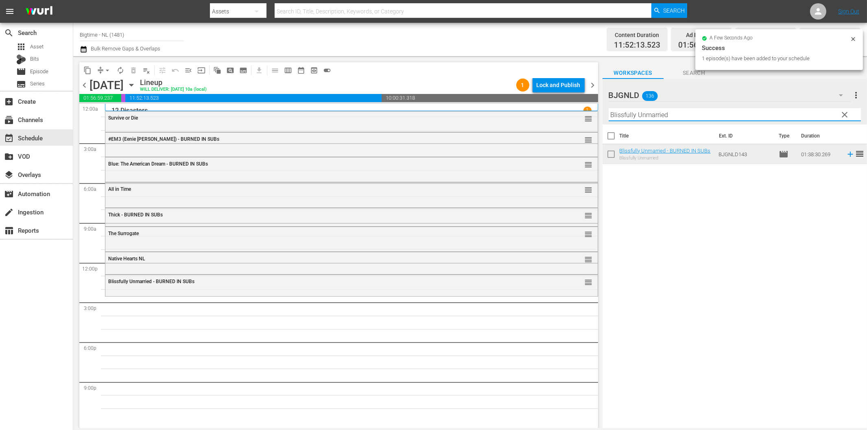
click at [704, 115] on input "Blissfully Unmarried" at bounding box center [734, 114] width 252 height 13
paste input "Living Room Coffin"
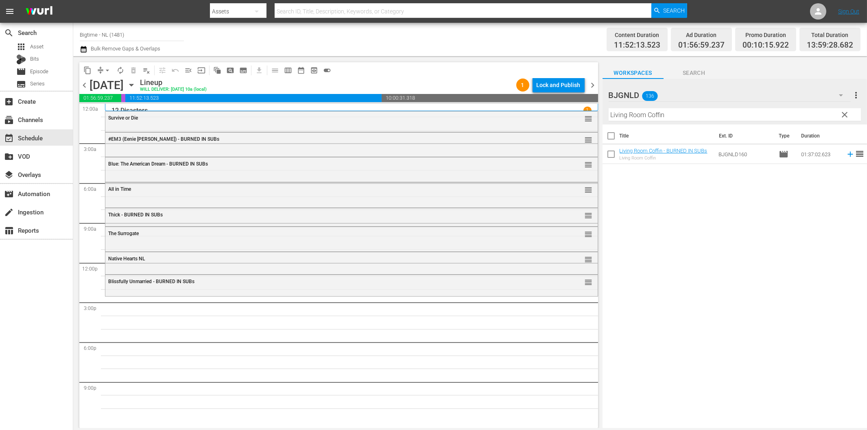
click at [687, 113] on input "Living Room Coffin" at bounding box center [734, 114] width 252 height 13
paste input "Dirty Dead Con Me"
click at [846, 154] on icon at bounding box center [850, 154] width 9 height 9
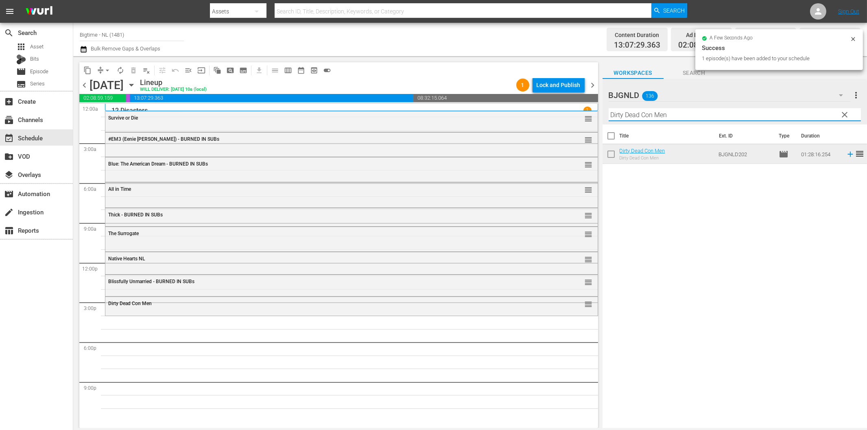
click at [709, 113] on input "Dirty Dead Con Men" at bounding box center [734, 114] width 252 height 13
paste input "Polar Storm"
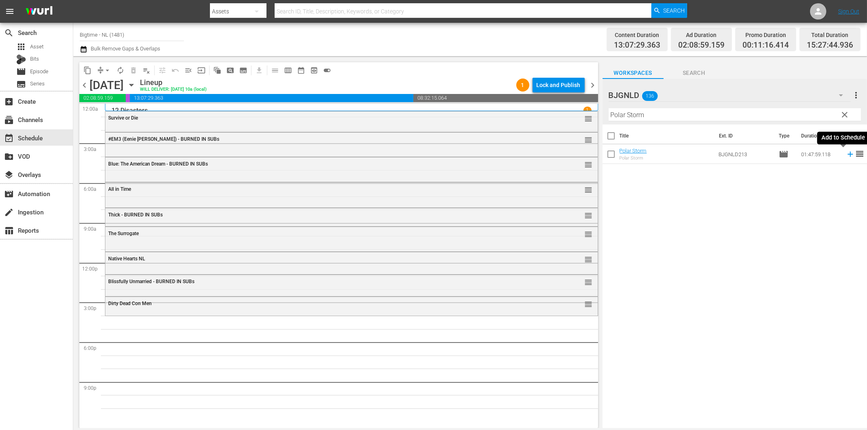
click at [846, 153] on icon at bounding box center [850, 154] width 9 height 9
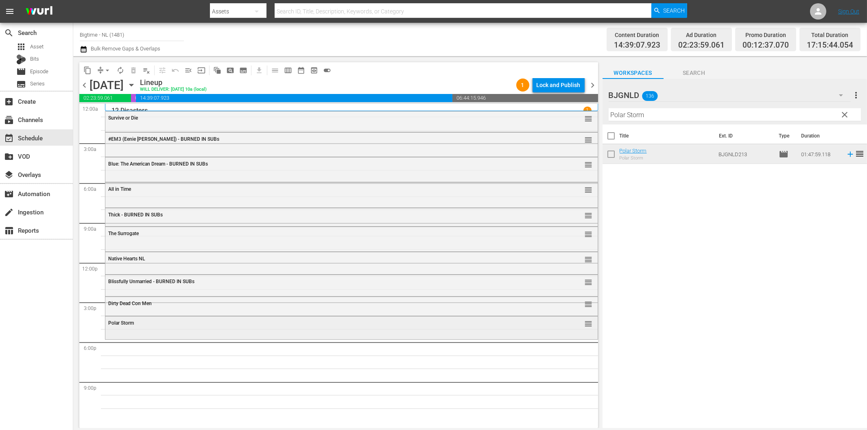
click at [283, 338] on div "Polar Storm reorder" at bounding box center [351, 328] width 493 height 24
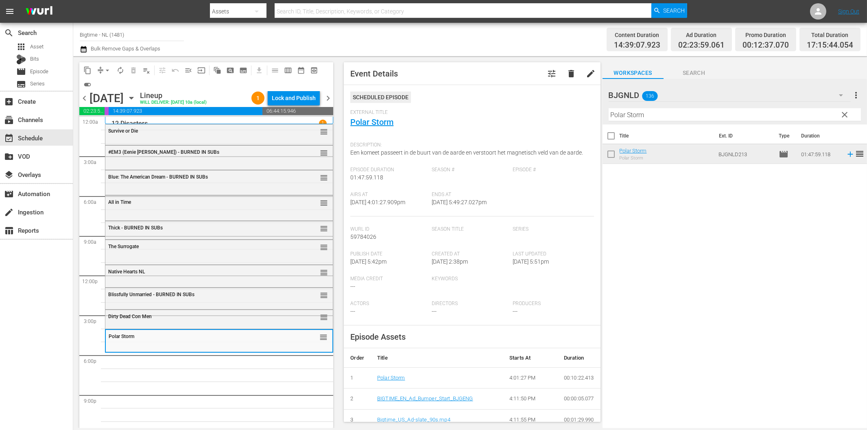
click at [566, 72] on span "delete" at bounding box center [571, 74] width 10 height 10
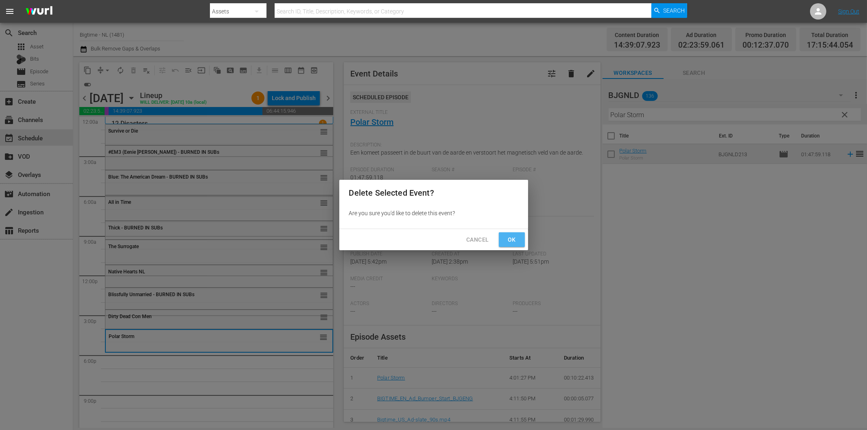
drag, startPoint x: 509, startPoint y: 237, endPoint x: 285, endPoint y: 258, distance: 224.3
click at [508, 238] on span "Ok" at bounding box center [511, 240] width 13 height 10
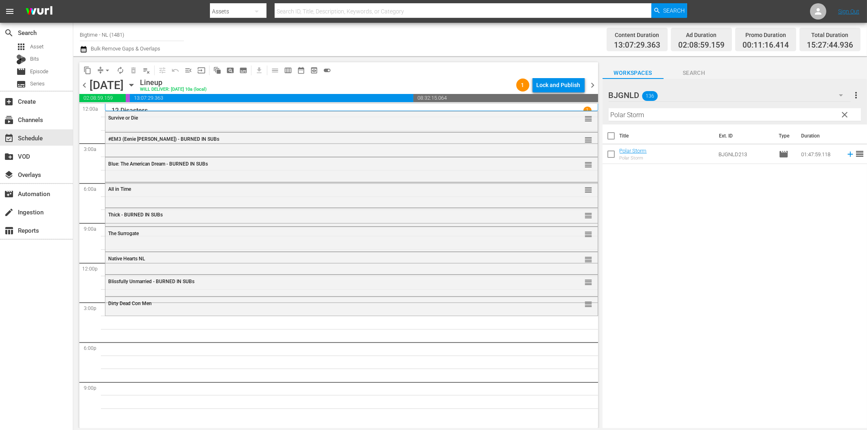
drag, startPoint x: 666, startPoint y: 114, endPoint x: 670, endPoint y: 113, distance: 4.1
click at [666, 114] on input "Polar Storm" at bounding box center [734, 114] width 252 height 13
paste input "Stunt Games"
click at [847, 155] on icon at bounding box center [849, 154] width 5 height 5
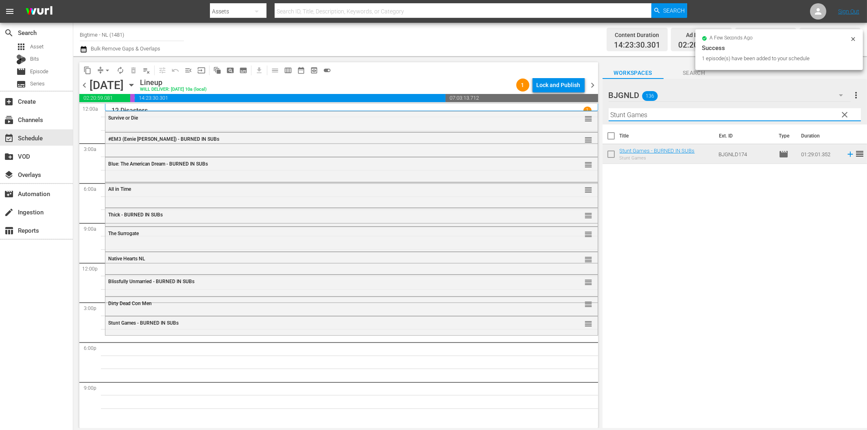
click at [686, 117] on input "Stunt Games" at bounding box center [734, 114] width 252 height 13
paste input "Polar Storm"
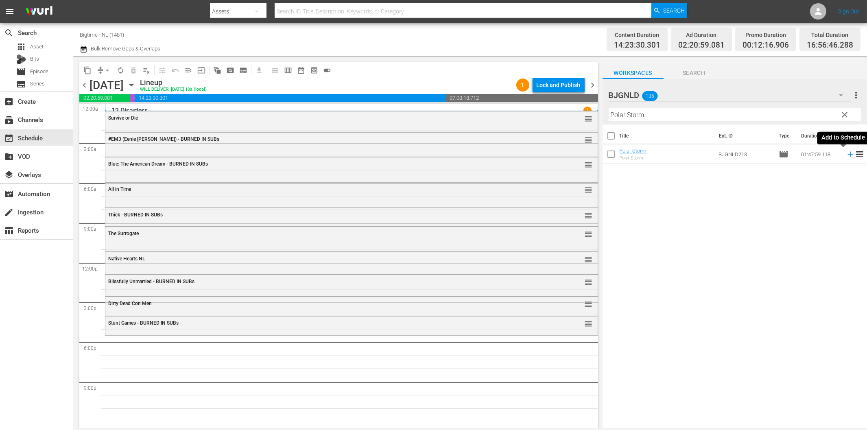
drag, startPoint x: 843, startPoint y: 154, endPoint x: 808, endPoint y: 164, distance: 36.9
click at [847, 154] on icon at bounding box center [849, 154] width 5 height 5
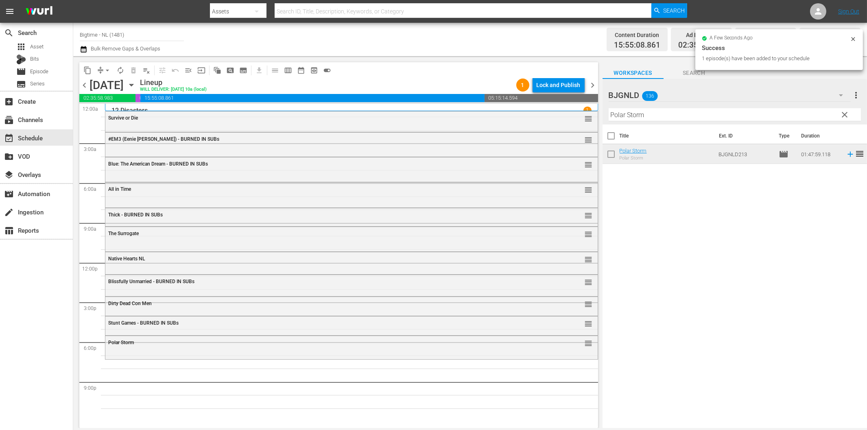
click at [632, 112] on input "Polar Storm" at bounding box center [734, 114] width 252 height 13
paste input "Subzero"
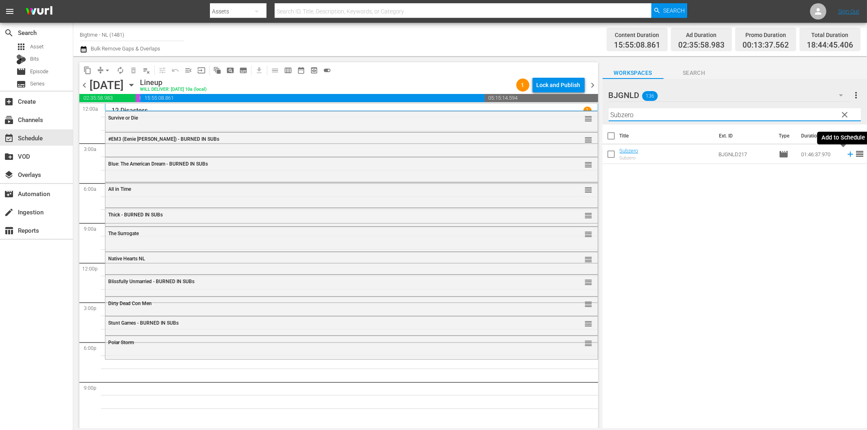
click at [847, 155] on icon at bounding box center [849, 154] width 5 height 5
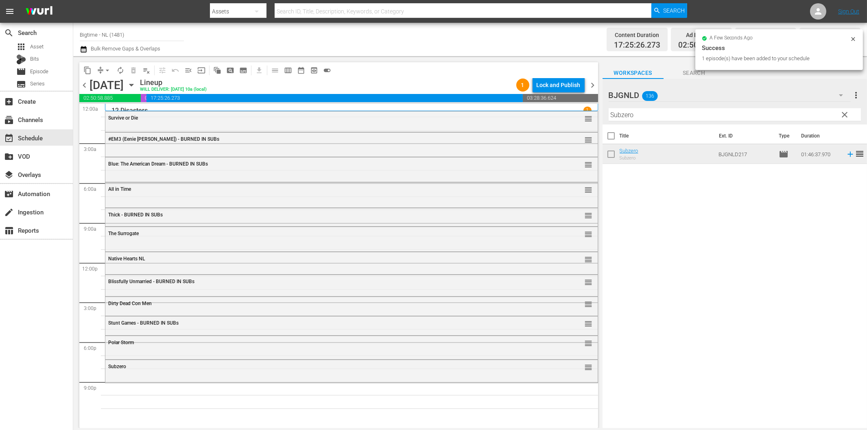
click at [672, 111] on input "Subzero" at bounding box center [734, 114] width 252 height 13
paste input "olar Attack"
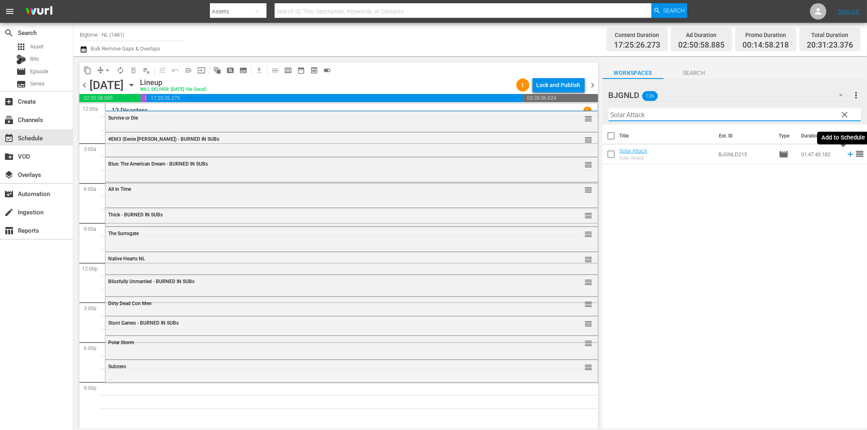
click at [847, 154] on icon at bounding box center [849, 154] width 5 height 5
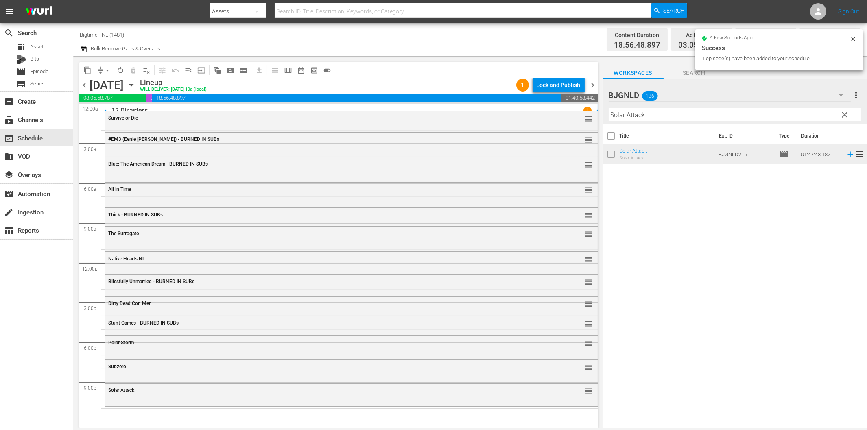
click at [667, 121] on hr at bounding box center [734, 121] width 252 height 0
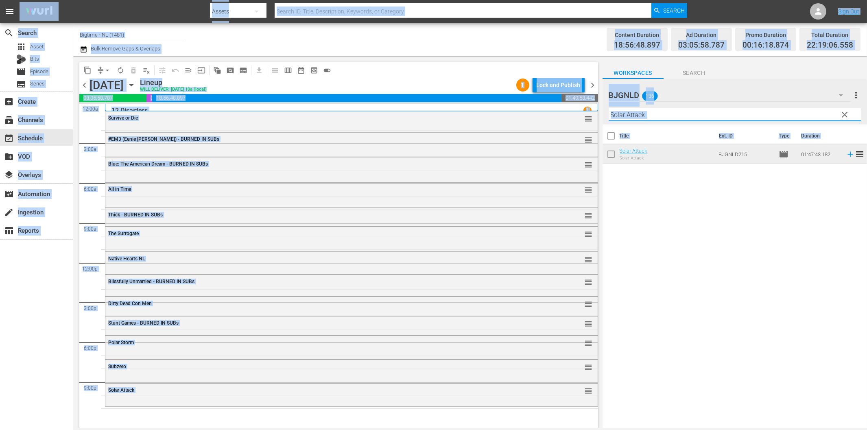
click at [671, 115] on input "Solar Attack" at bounding box center [734, 114] width 252 height 13
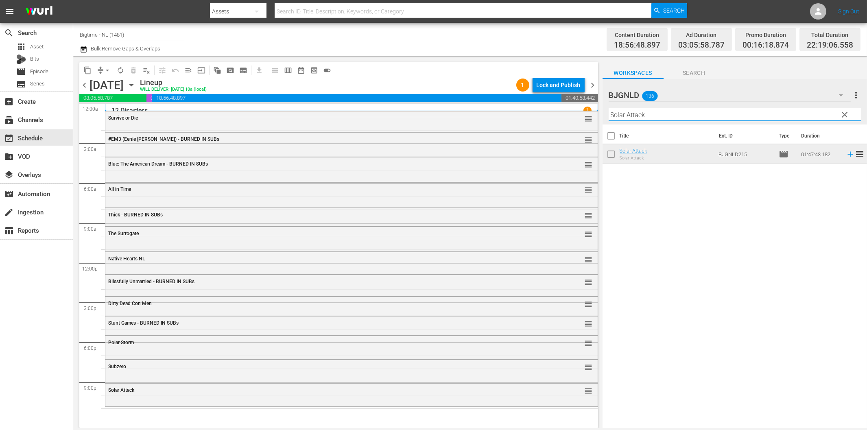
paste input "Icetastrophe"
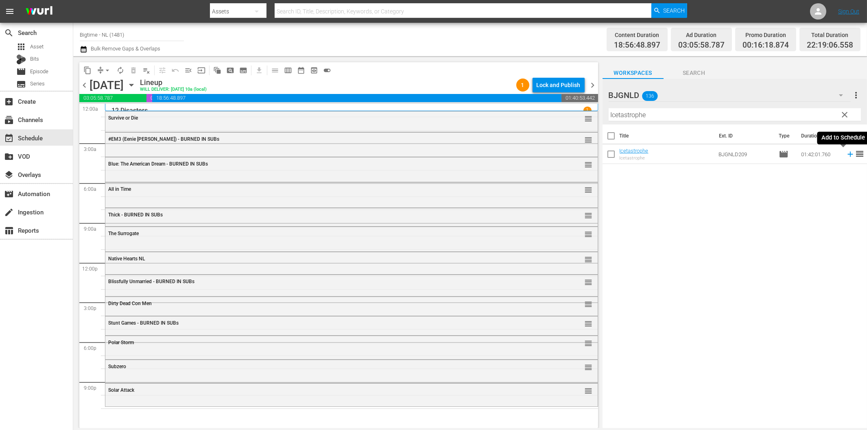
click at [846, 157] on icon at bounding box center [850, 154] width 9 height 9
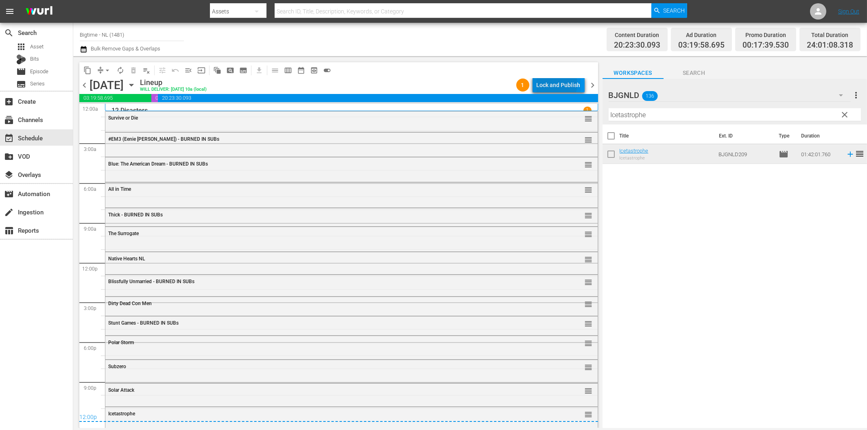
click at [554, 84] on div "Lock and Publish" at bounding box center [558, 85] width 44 height 15
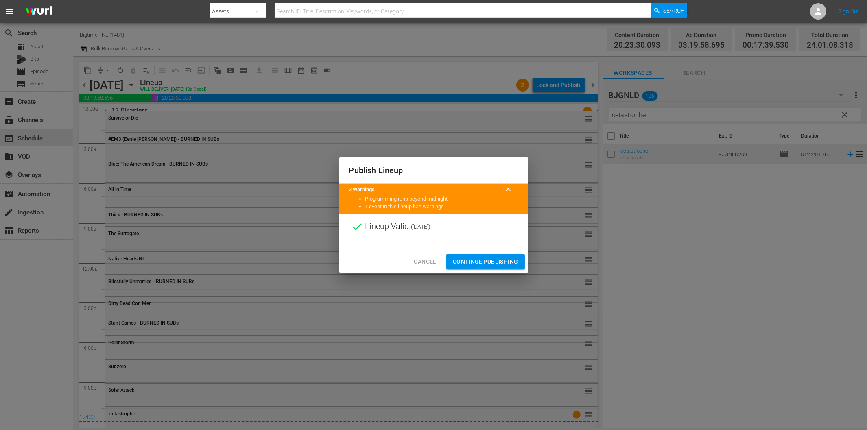
click at [480, 259] on span "Continue Publishing" at bounding box center [485, 262] width 65 height 10
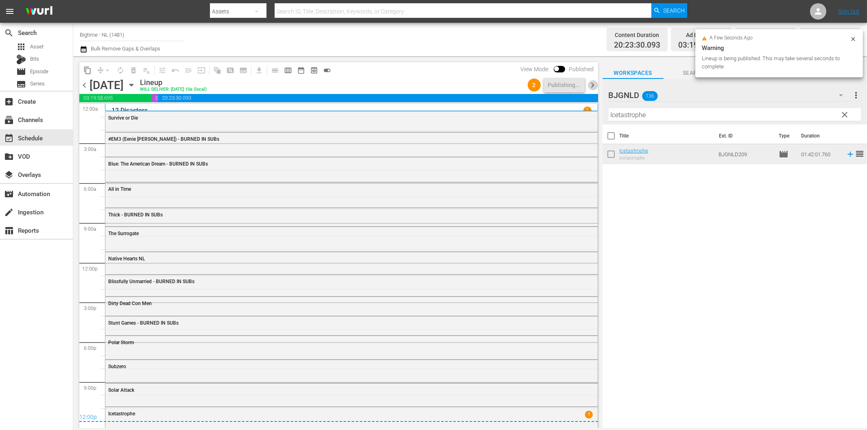
click at [591, 87] on span "chevron_right" at bounding box center [593, 85] width 10 height 10
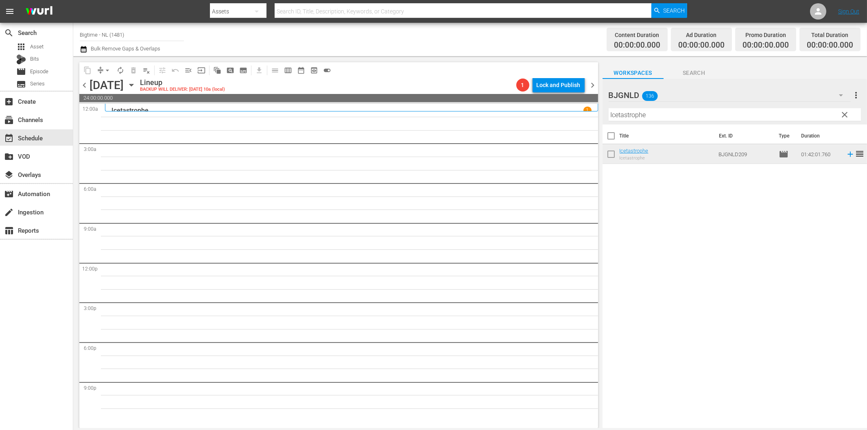
click at [694, 115] on input "Icetastrophe" at bounding box center [734, 114] width 252 height 13
paste input "Dark Storm"
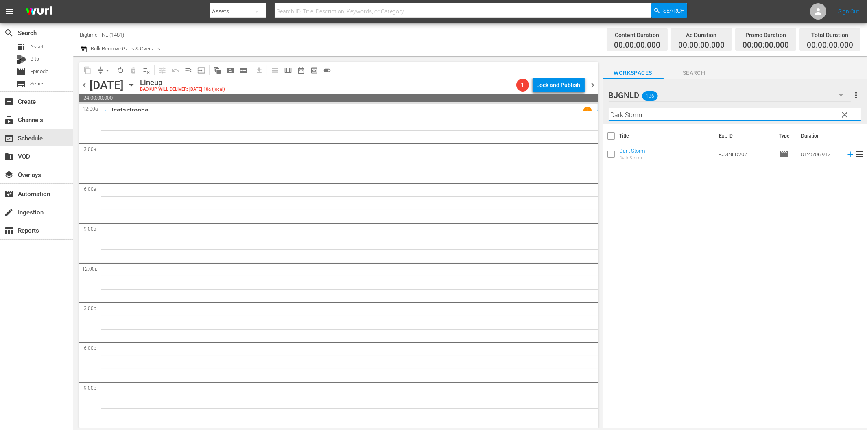
click at [847, 155] on icon at bounding box center [849, 154] width 5 height 5
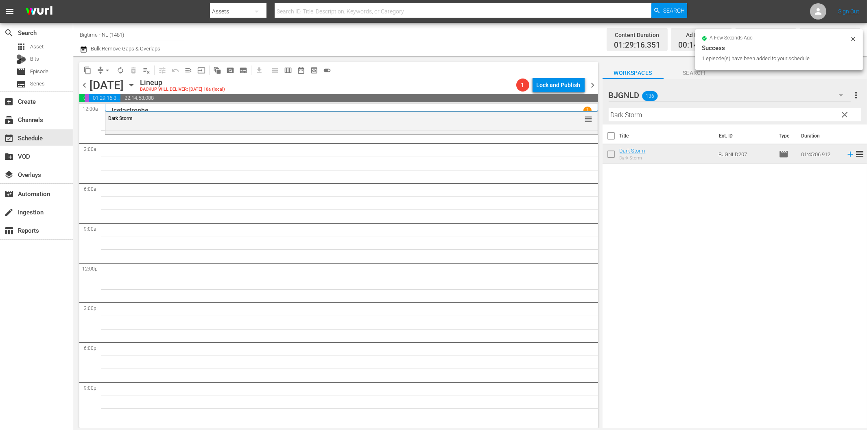
click at [627, 115] on input "Dark Storm" at bounding box center [734, 114] width 252 height 13
paste input "[DATE] Party"
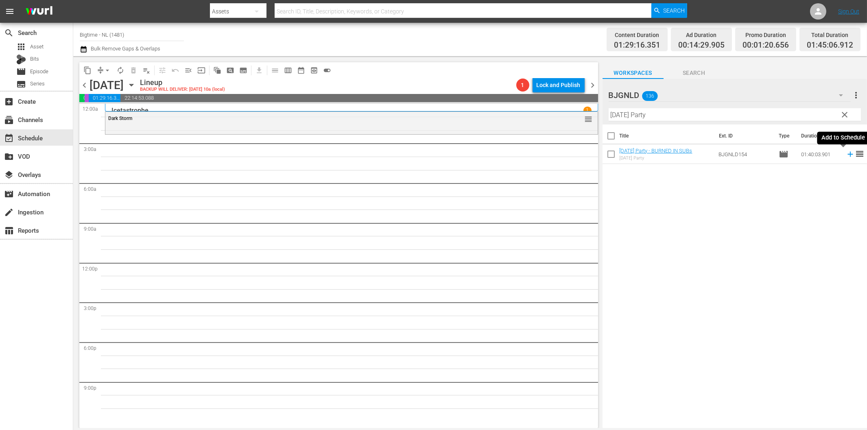
click at [846, 153] on icon at bounding box center [850, 154] width 9 height 9
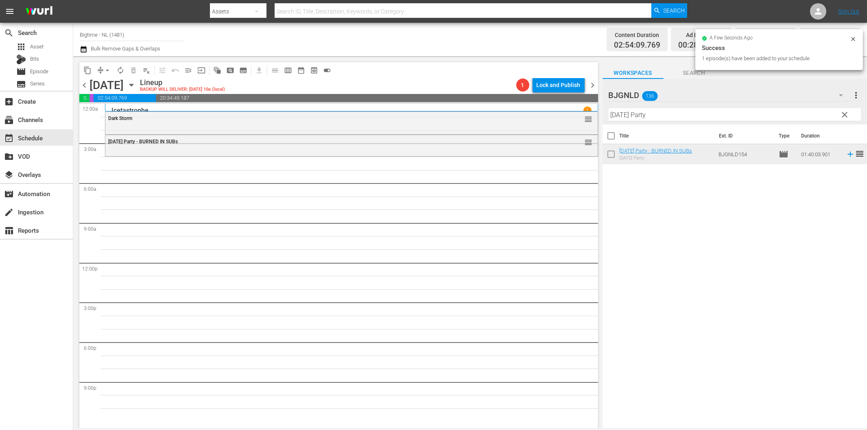
click at [658, 119] on input "[DATE] Party" at bounding box center [734, 114] width 252 height 13
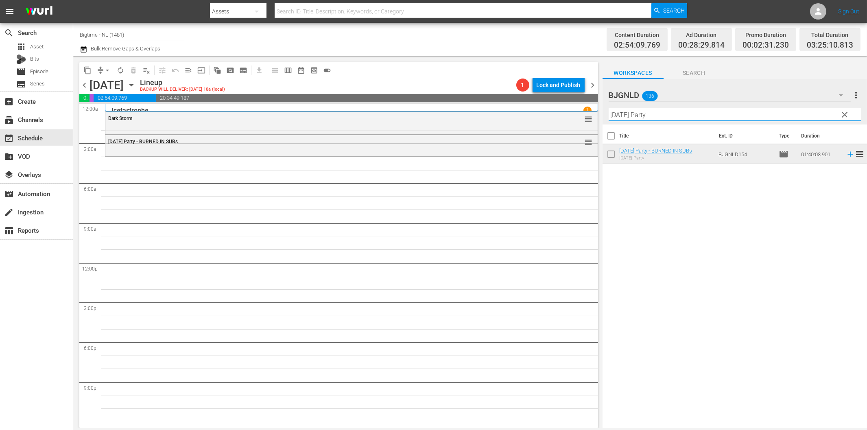
paste input "Cottage to let Colorized"
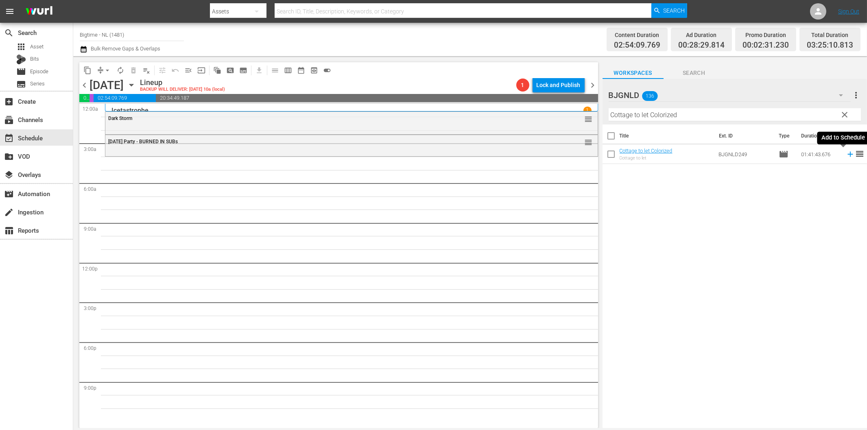
click at [846, 155] on icon at bounding box center [850, 154] width 9 height 9
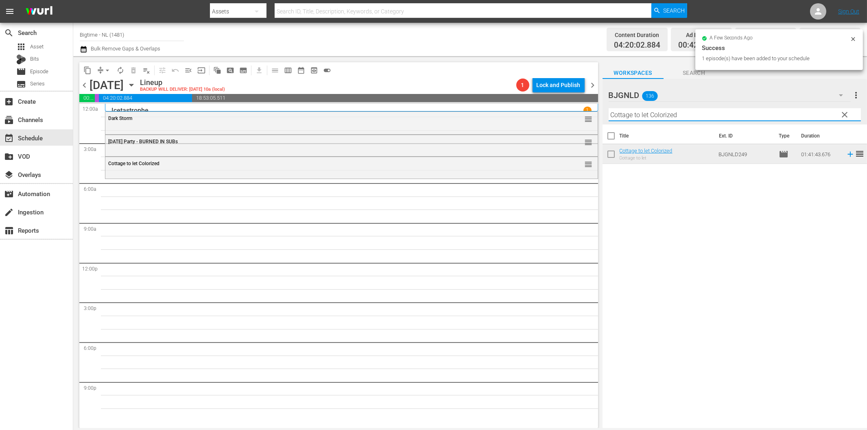
click at [638, 118] on input "Cottage to let Colorized" at bounding box center [734, 114] width 252 height 13
paste input "Broke"
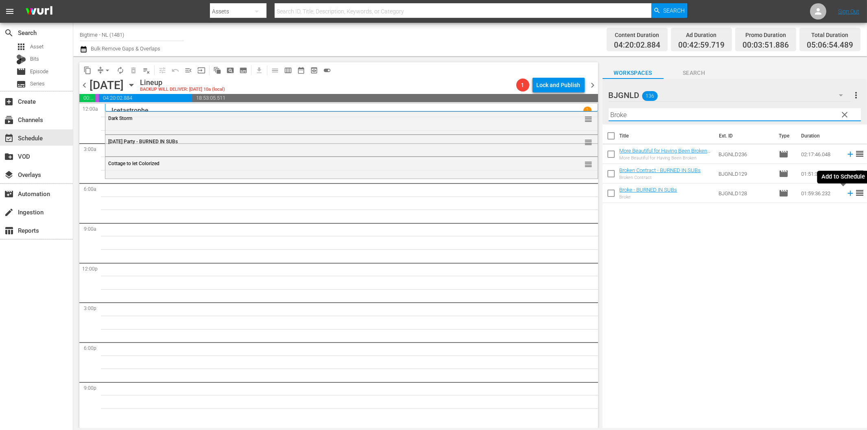
click at [846, 193] on icon at bounding box center [850, 193] width 9 height 9
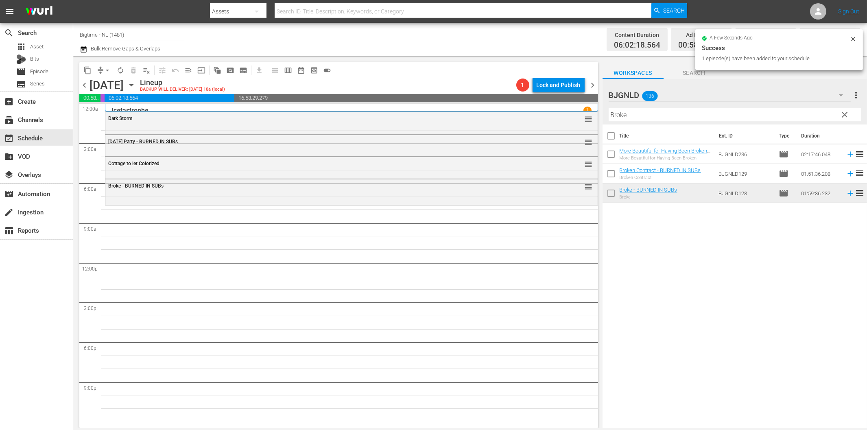
click at [625, 118] on input "Broke" at bounding box center [734, 114] width 252 height 13
paste input "In Circles"
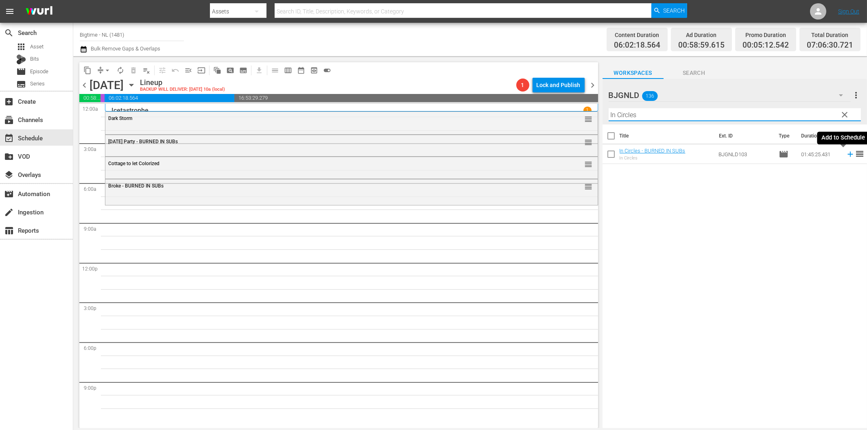
click at [846, 153] on icon at bounding box center [850, 154] width 9 height 9
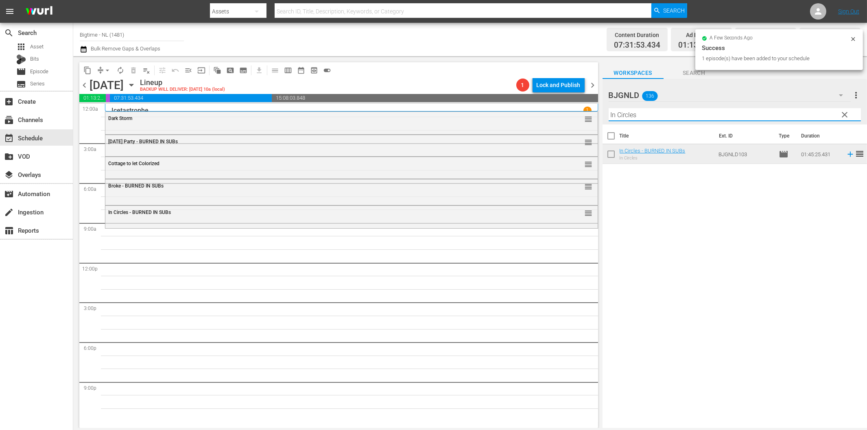
click at [658, 117] on input "In Circles" at bounding box center [734, 114] width 252 height 13
paste input "About An Age"
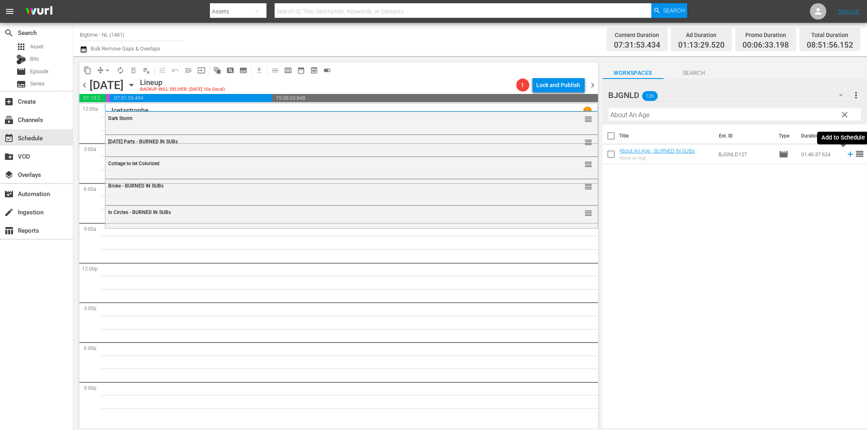
click at [847, 154] on icon at bounding box center [849, 154] width 5 height 5
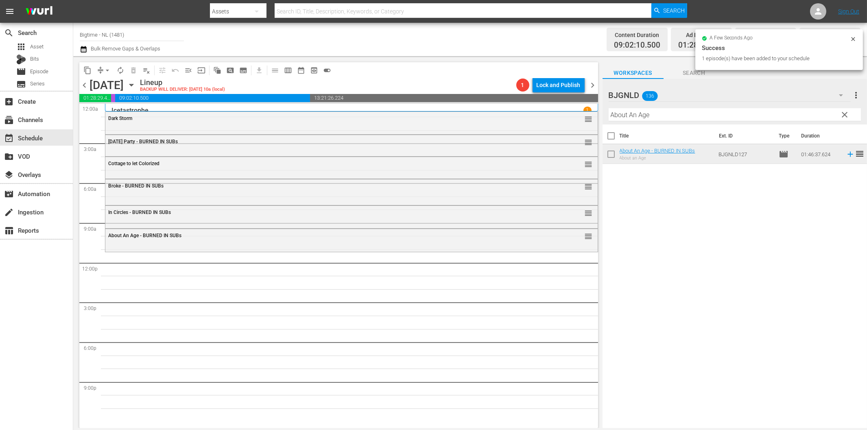
click at [648, 115] on input "About An Age" at bounding box center [734, 114] width 252 height 13
paste input "Friends Foes and Fireworks"
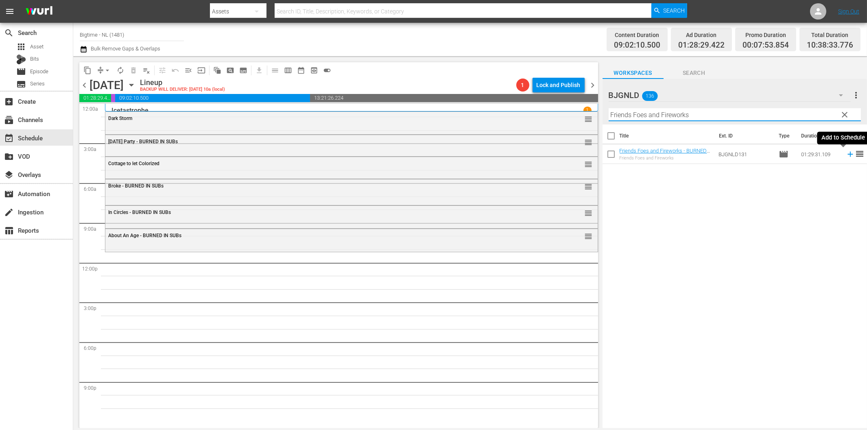
click at [847, 155] on icon at bounding box center [849, 154] width 5 height 5
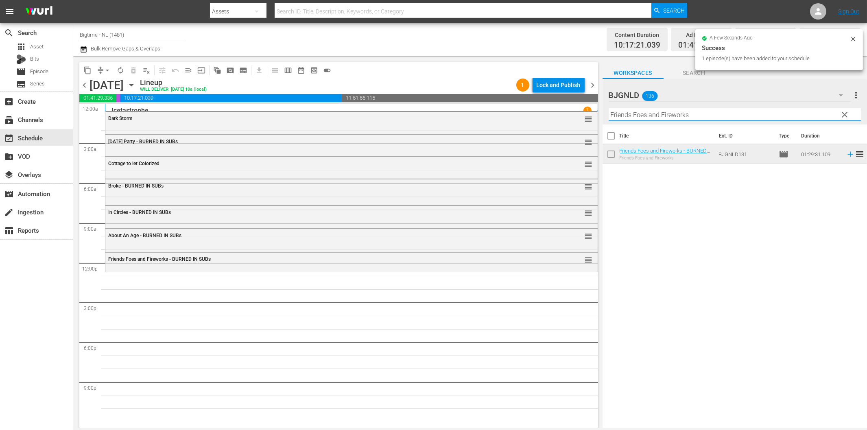
drag, startPoint x: 659, startPoint y: 117, endPoint x: 679, endPoint y: 126, distance: 21.8
click at [660, 117] on input "Friends Foes and Fireworks" at bounding box center [734, 114] width 252 height 13
paste input "Colourful & Impossible"
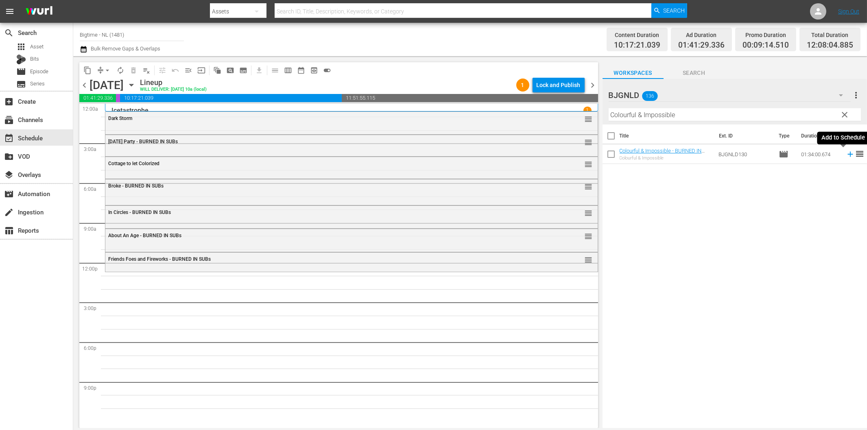
click at [846, 153] on icon at bounding box center [850, 154] width 9 height 9
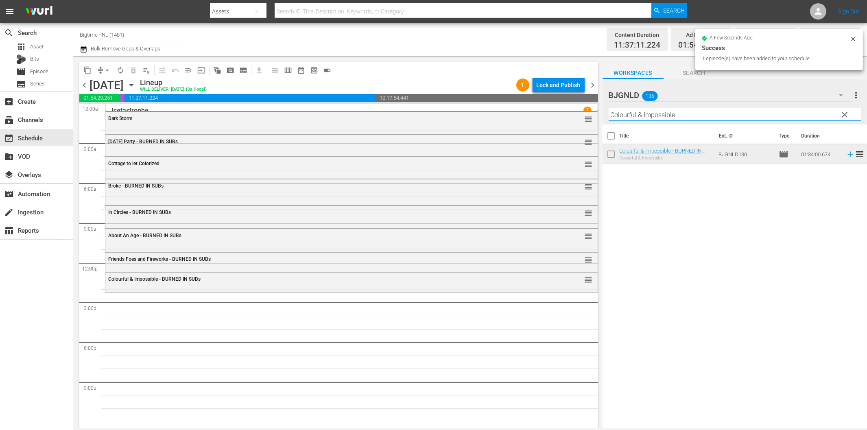
click at [658, 117] on input "Colourful & Impossible" at bounding box center [734, 114] width 252 height 13
paste input "[PERSON_NAME] Hills Bandits"
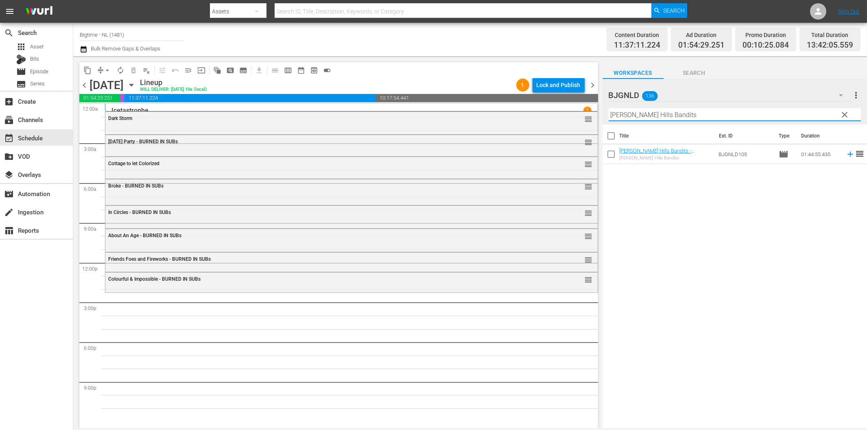
click at [846, 156] on icon at bounding box center [850, 154] width 9 height 9
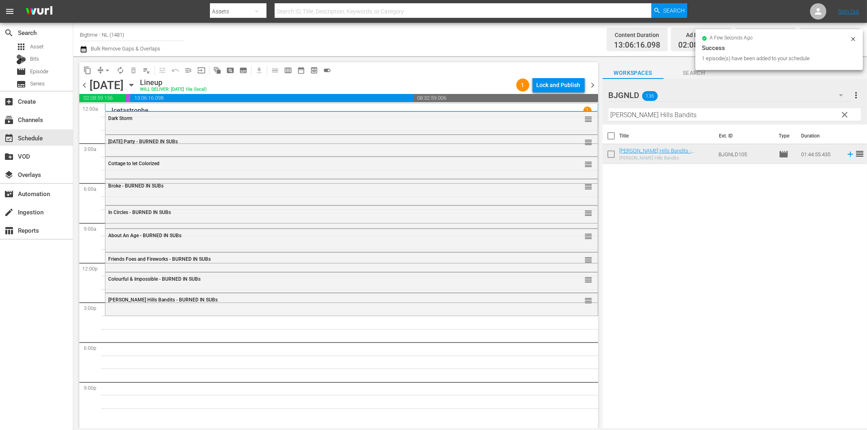
click at [630, 112] on input "[PERSON_NAME] Hills Bandits" at bounding box center [734, 114] width 252 height 13
paste input "Grief"
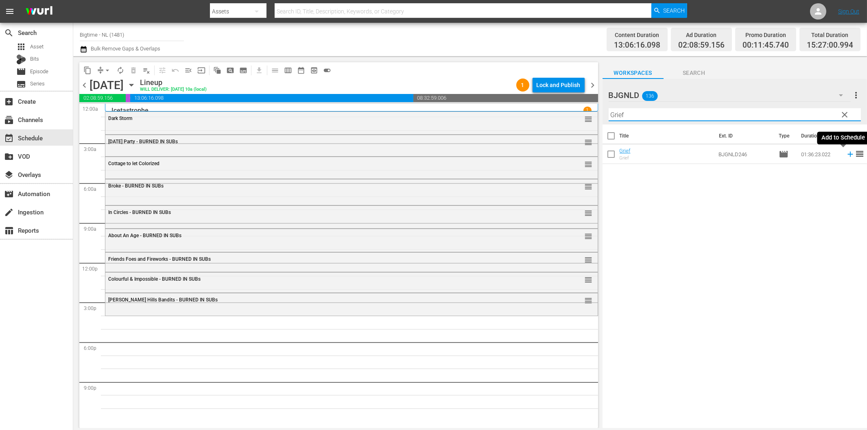
click at [846, 152] on icon at bounding box center [850, 154] width 9 height 9
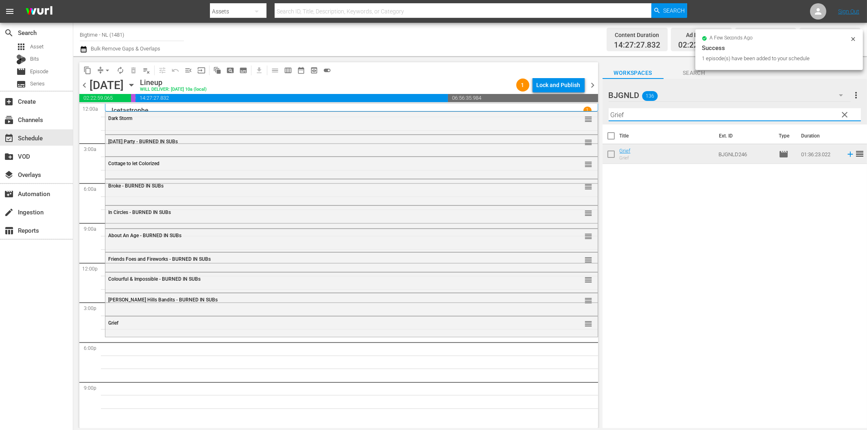
click at [660, 119] on input "Grief" at bounding box center [734, 114] width 252 height 13
paste input "old Fools"
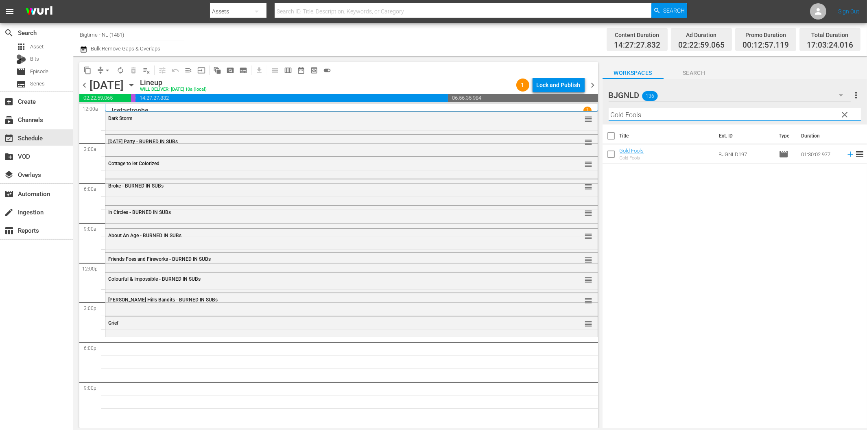
click at [846, 156] on icon at bounding box center [850, 154] width 9 height 9
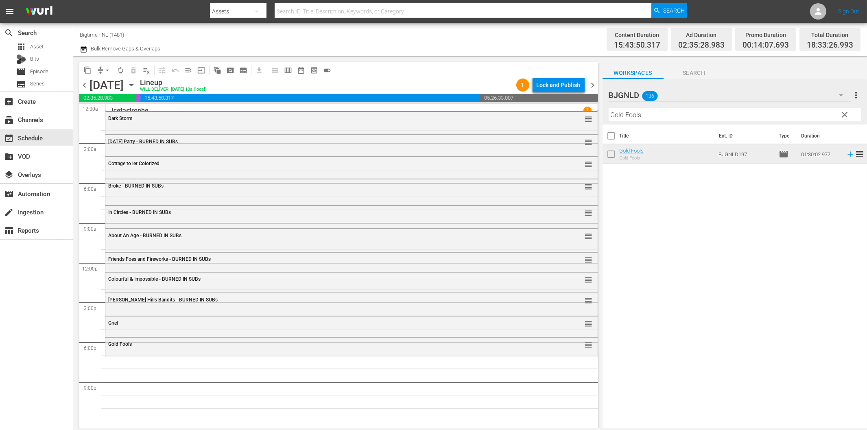
click at [635, 116] on input "Gold Fools" at bounding box center [734, 114] width 252 height 13
paste input "Harbinger"
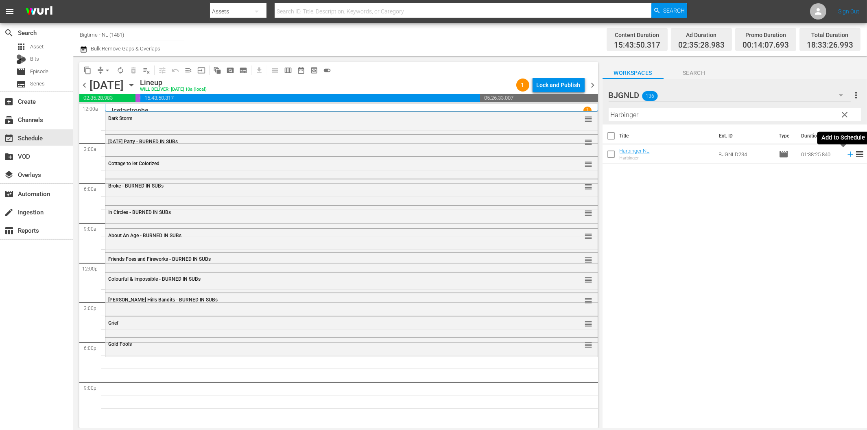
click at [846, 153] on icon at bounding box center [850, 154] width 9 height 9
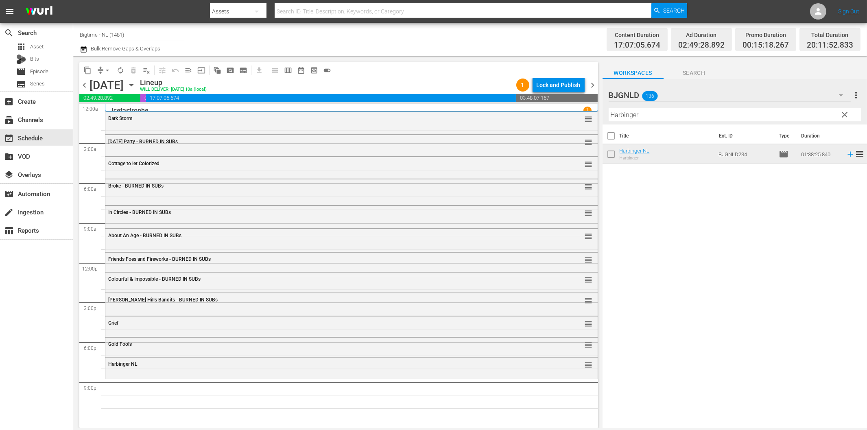
click at [669, 116] on input "Harbinger" at bounding box center [734, 114] width 252 height 13
paste input "The Henchman's Wa"
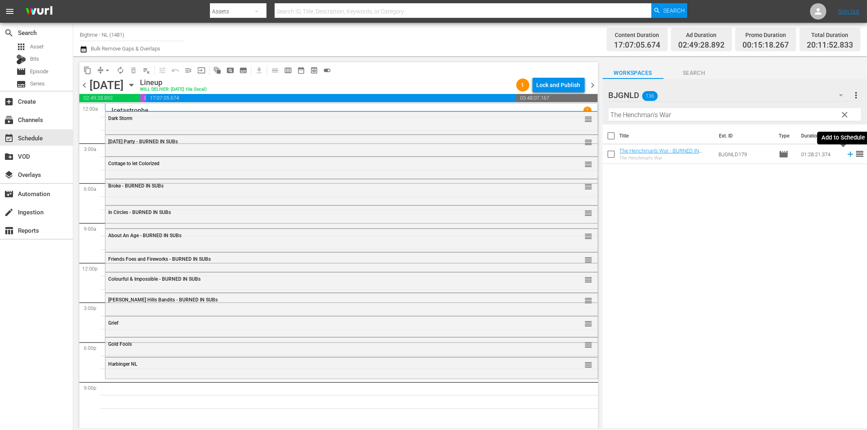
click at [847, 152] on icon at bounding box center [849, 154] width 5 height 5
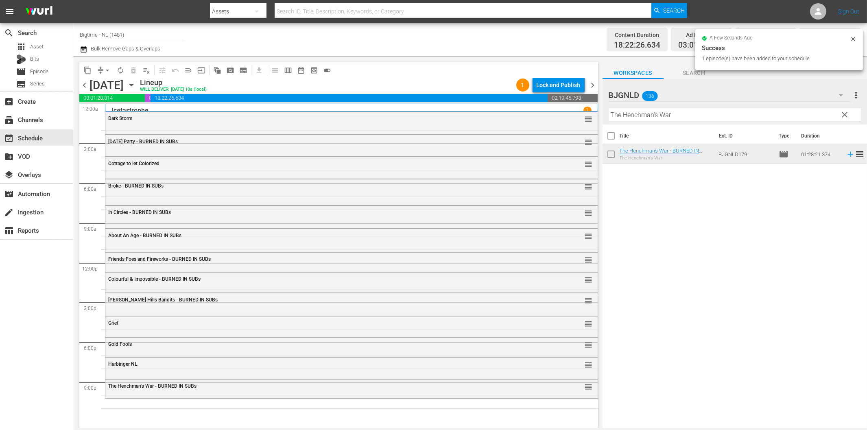
drag, startPoint x: 616, startPoint y: 120, endPoint x: 623, endPoint y: 122, distance: 7.3
click at [617, 120] on input "The Henchman's War" at bounding box center [734, 114] width 252 height 13
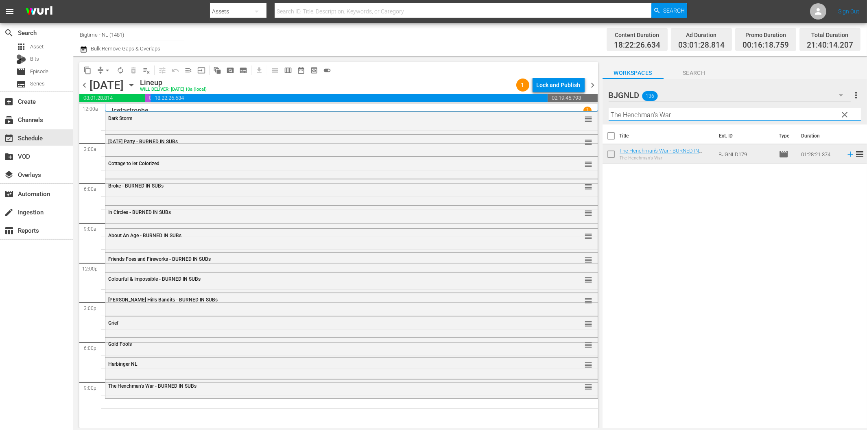
paste input "Drastic Measures"
click at [846, 156] on icon at bounding box center [850, 154] width 9 height 9
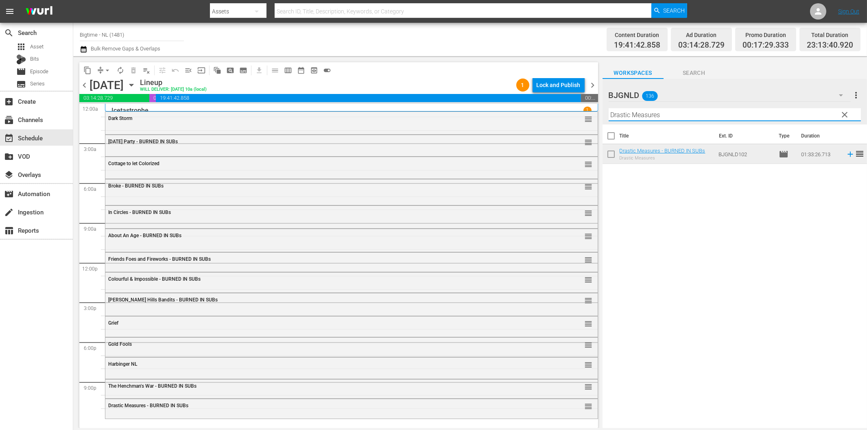
click at [706, 116] on input "Drastic Measures" at bounding box center [734, 114] width 252 height 13
paste input "Apocalypse War"
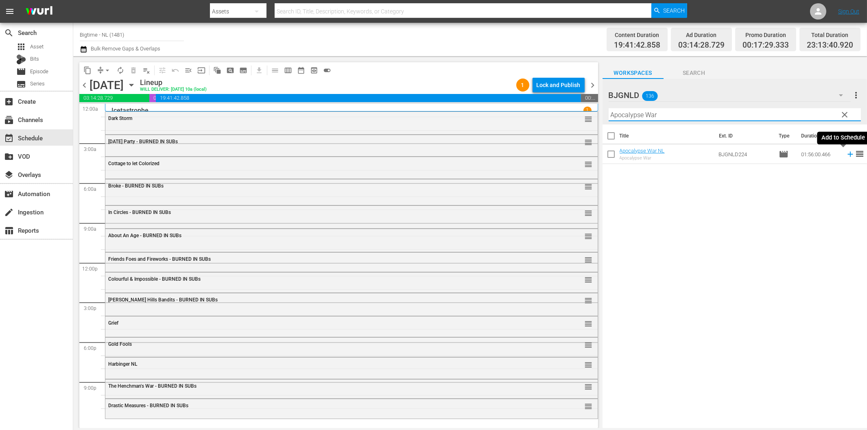
click at [846, 155] on icon at bounding box center [850, 154] width 9 height 9
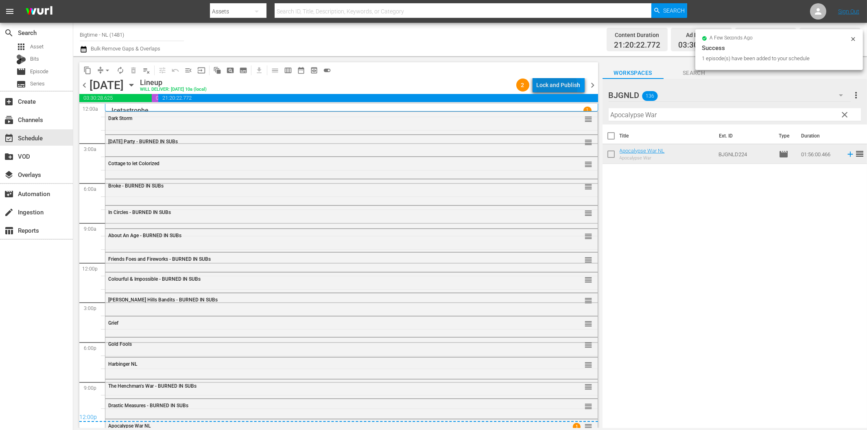
click at [546, 87] on div "Lock and Publish" at bounding box center [558, 85] width 44 height 15
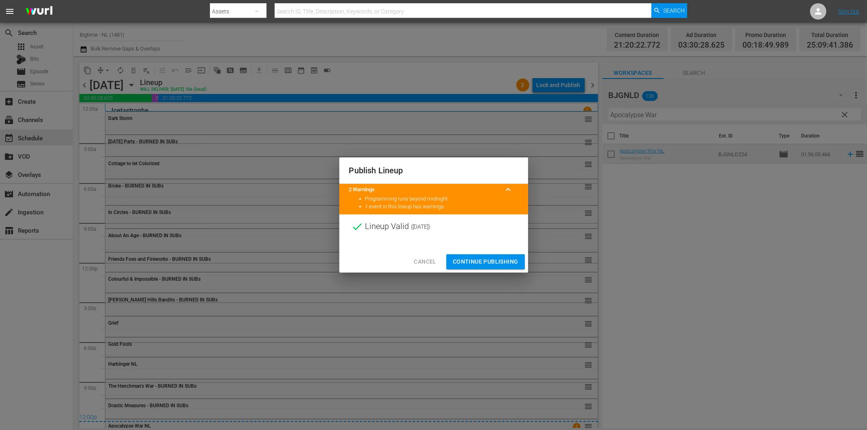
click at [495, 262] on span "Continue Publishing" at bounding box center [485, 262] width 65 height 10
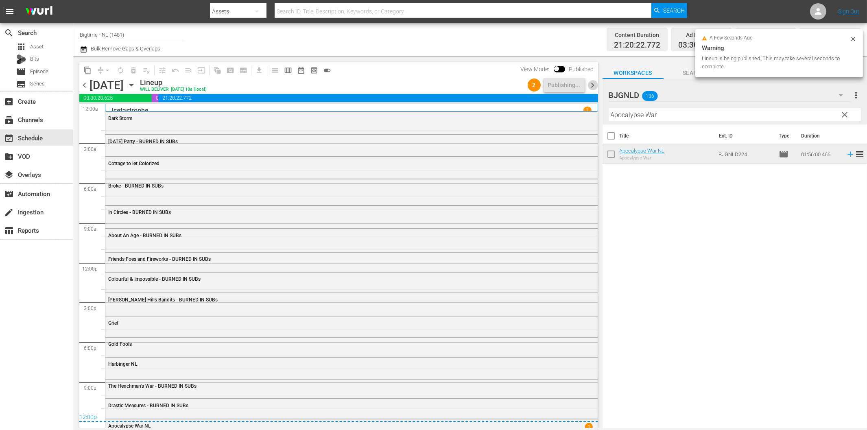
click at [595, 83] on span "chevron_right" at bounding box center [593, 85] width 10 height 10
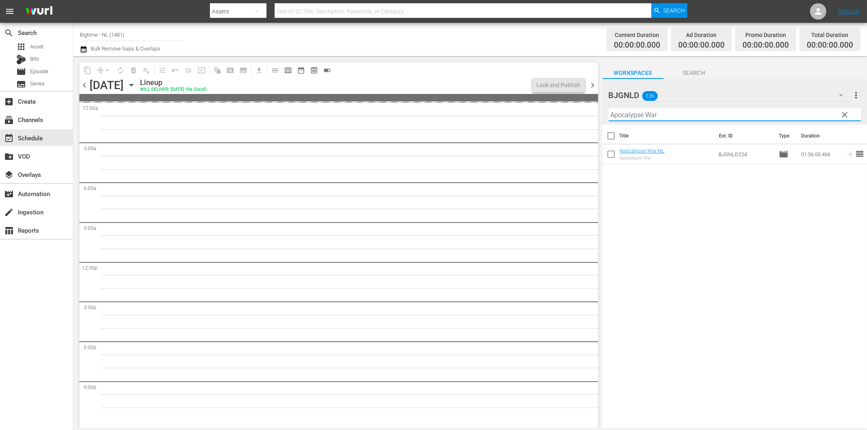
click at [641, 112] on input "Apocalypse War" at bounding box center [734, 114] width 252 height 13
click at [86, 83] on span "chevron_left" at bounding box center [84, 85] width 10 height 10
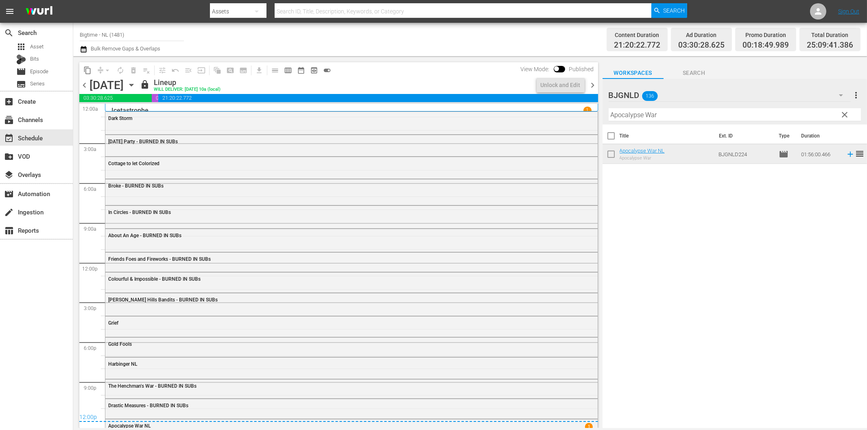
click at [591, 85] on span "chevron_right" at bounding box center [593, 85] width 10 height 10
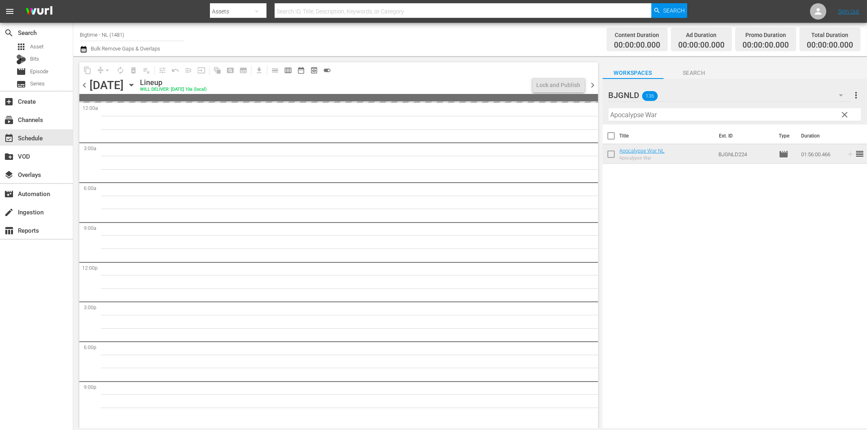
click at [649, 115] on input "Apocalypse War" at bounding box center [734, 114] width 252 height 13
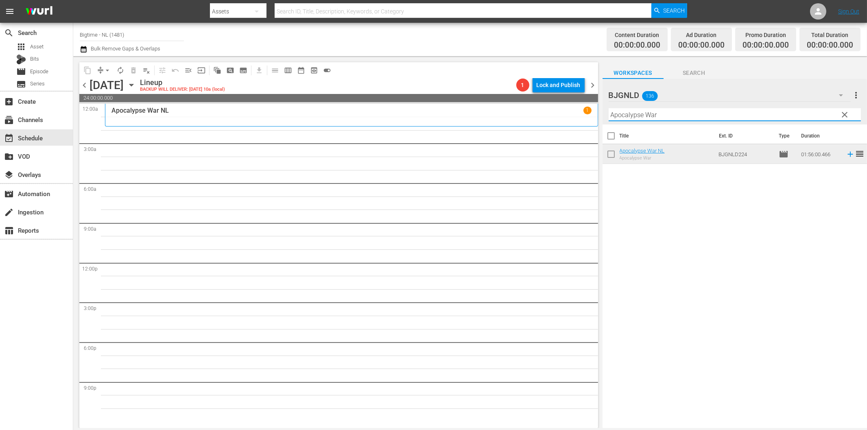
paste input "The Fat Boy Chronicles"
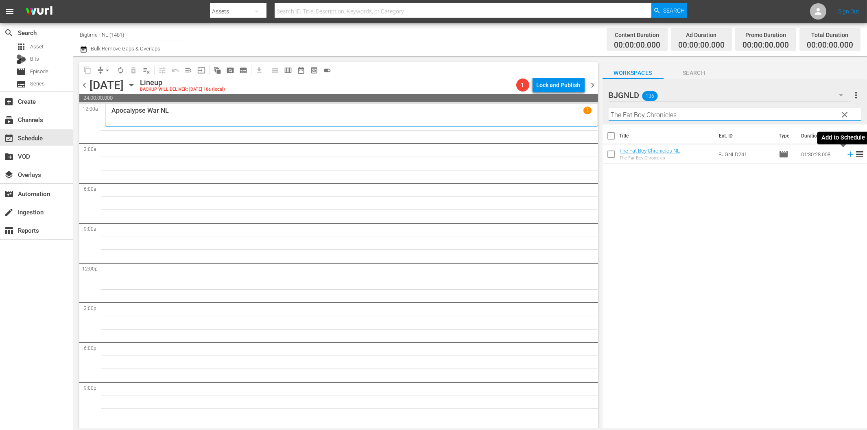
click at [847, 154] on icon at bounding box center [849, 154] width 5 height 5
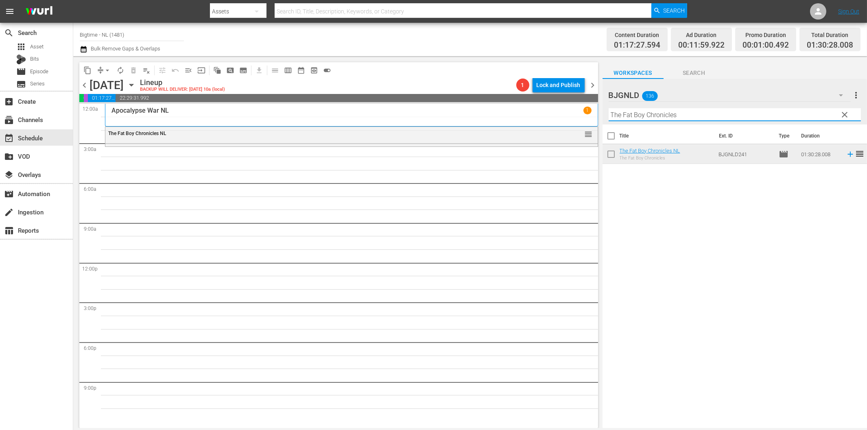
click at [652, 113] on input "The Fat Boy Chronicles" at bounding box center [734, 114] width 252 height 13
paste input "Bad People"
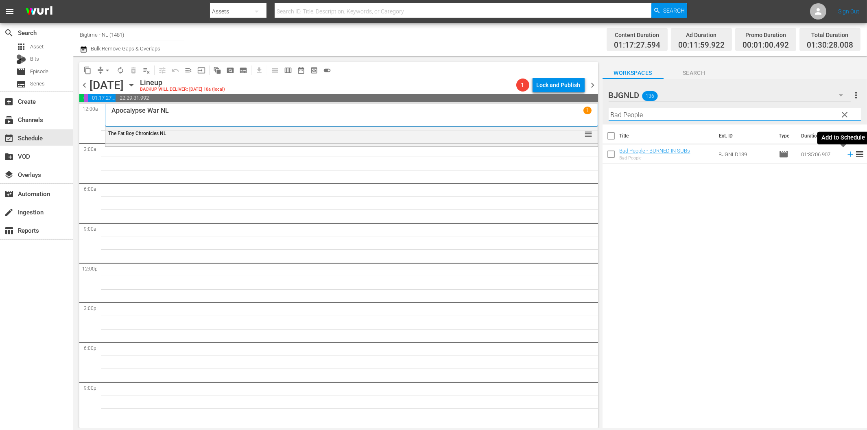
click at [847, 155] on icon at bounding box center [849, 154] width 5 height 5
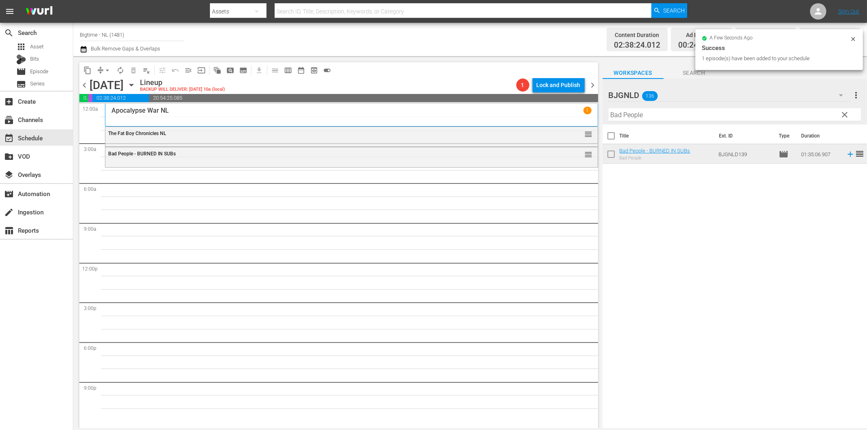
click at [644, 116] on input "Bad People" at bounding box center [734, 114] width 252 height 13
paste input "thing [PERSON_NAME]"
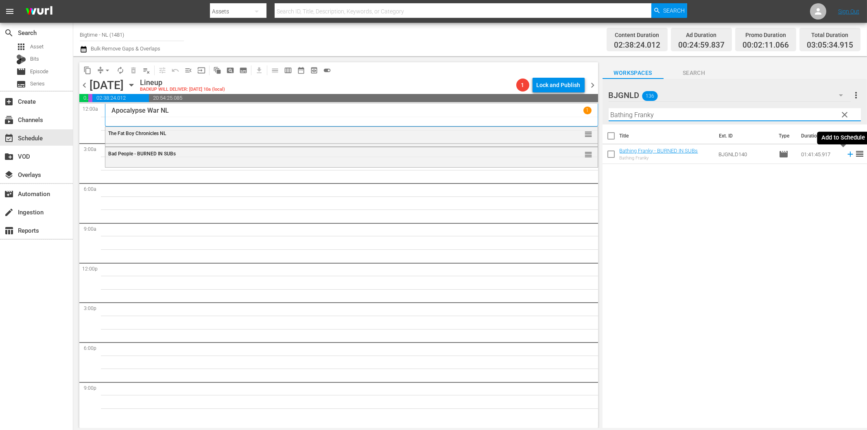
click at [846, 155] on icon at bounding box center [850, 154] width 9 height 9
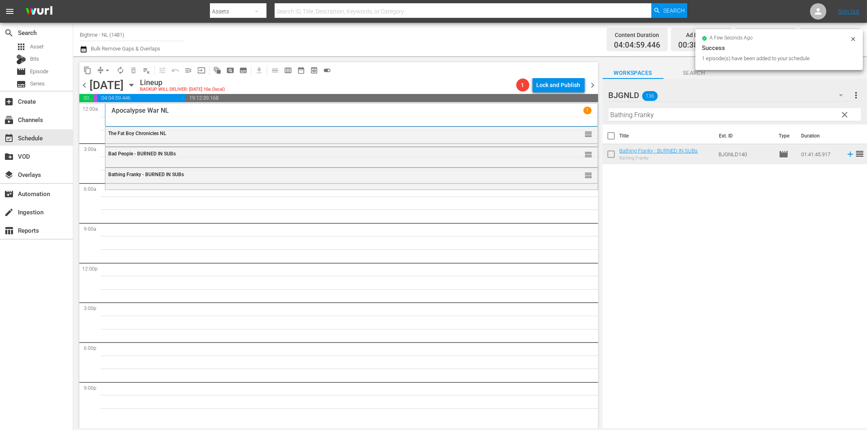
click at [646, 116] on input "Bathing Franky" at bounding box center [734, 114] width 252 height 13
paste input "Eight"
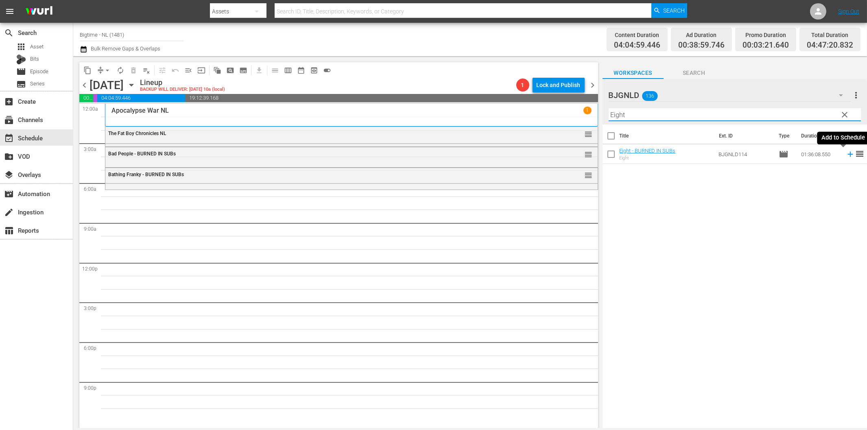
click at [846, 155] on icon at bounding box center [850, 154] width 9 height 9
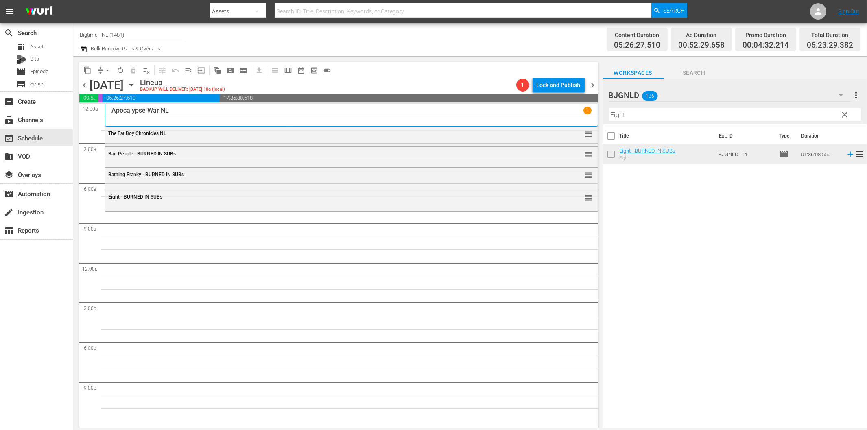
click at [635, 117] on input "Eight" at bounding box center [734, 114] width 252 height 13
paste input "Utopia Colorized"
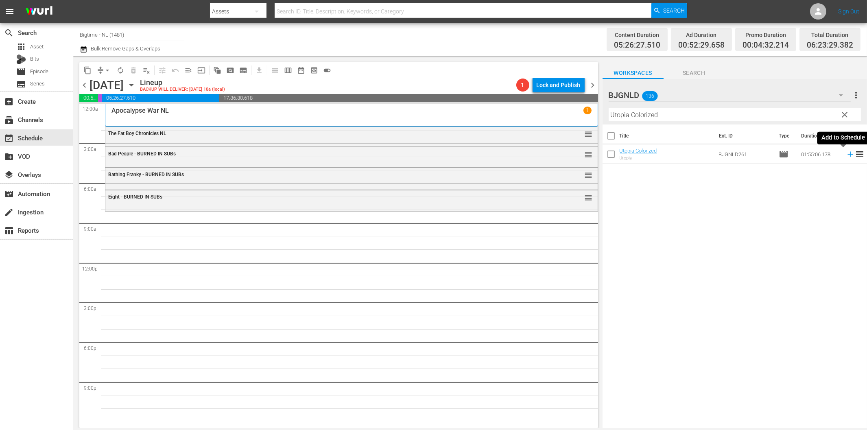
drag, startPoint x: 843, startPoint y: 154, endPoint x: 725, endPoint y: 179, distance: 120.7
click at [847, 155] on icon at bounding box center [849, 154] width 5 height 5
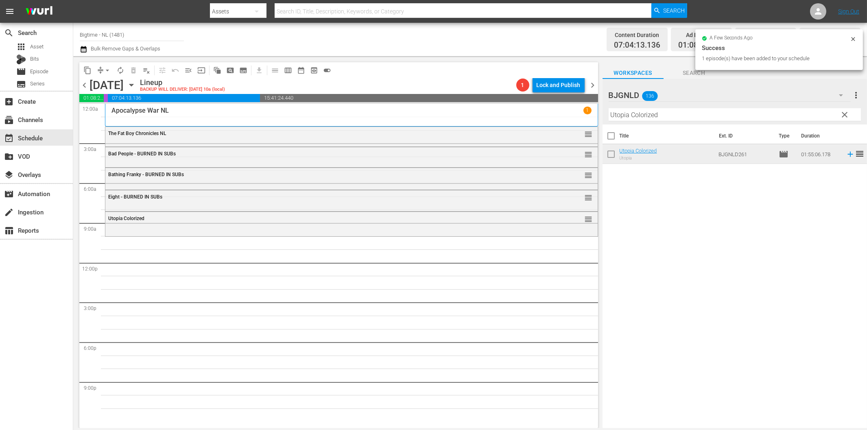
click at [661, 115] on input "Utopia Colorized" at bounding box center [734, 114] width 252 height 13
paste input "Finding Hope"
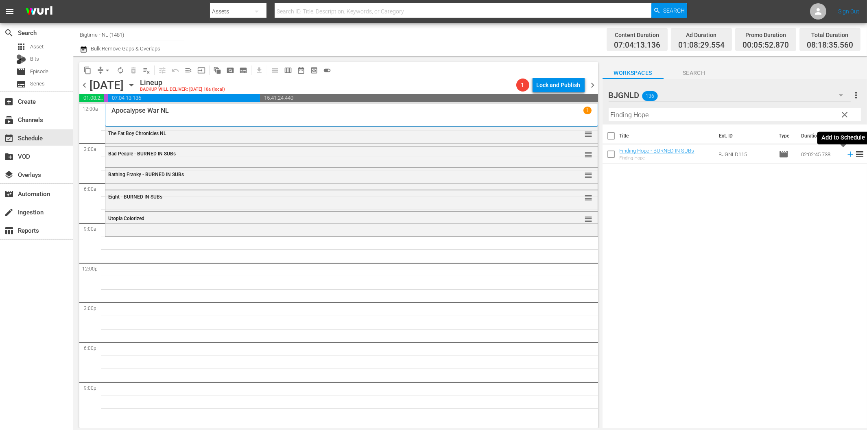
drag, startPoint x: 842, startPoint y: 153, endPoint x: 816, endPoint y: 164, distance: 28.6
click at [846, 153] on icon at bounding box center [850, 154] width 9 height 9
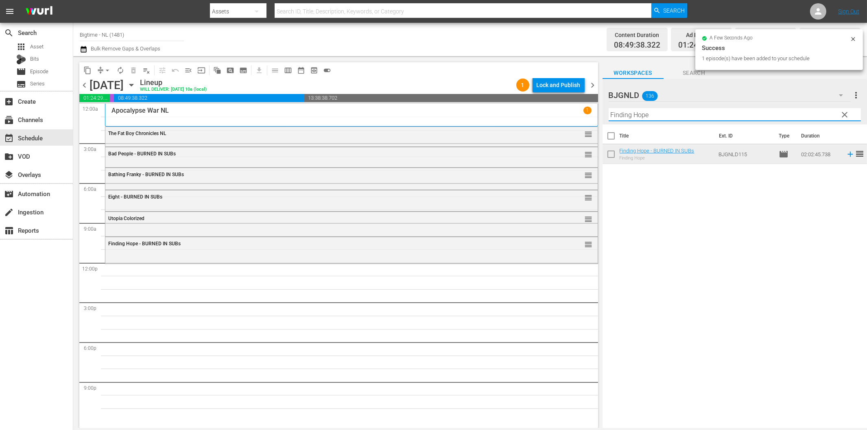
click at [678, 117] on input "Finding Hope" at bounding box center [734, 114] width 252 height 13
paste input "Pardon Us Colorized"
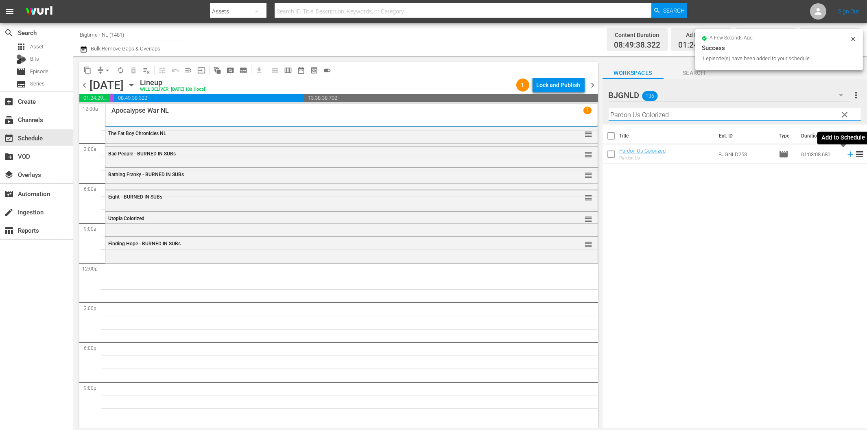
click at [847, 155] on icon at bounding box center [849, 154] width 5 height 5
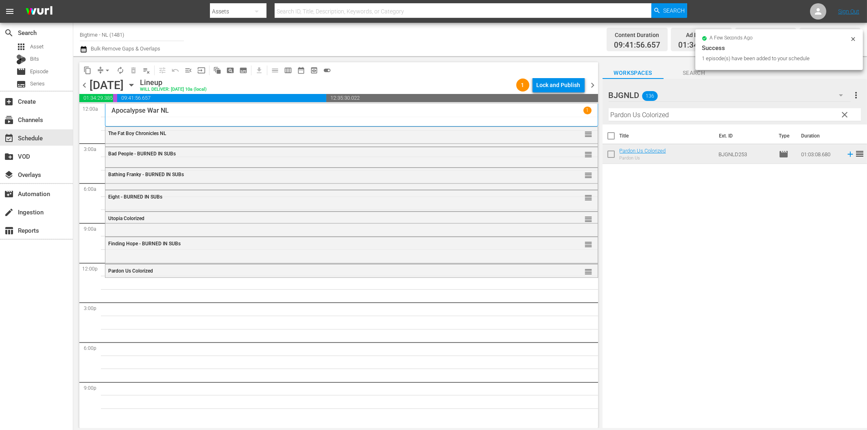
click at [684, 115] on input "Pardon Us Colorized" at bounding box center [734, 114] width 252 height 13
paste input "A Chump at [GEOGRAPHIC_DATA]"
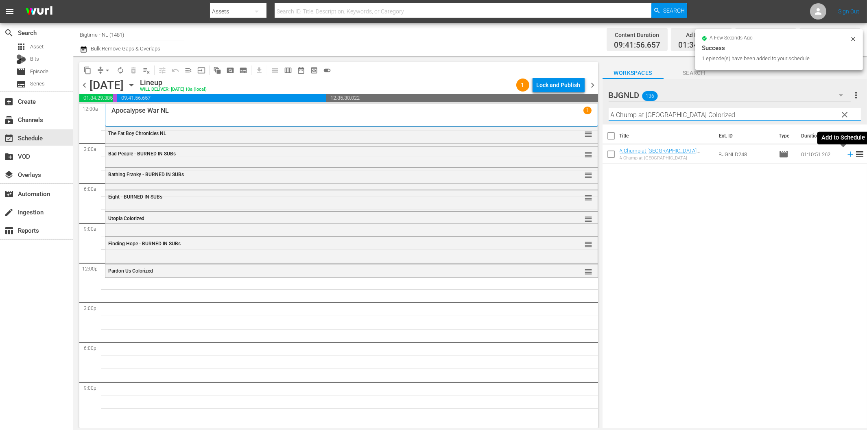
drag, startPoint x: 844, startPoint y: 153, endPoint x: 823, endPoint y: 159, distance: 22.4
click at [846, 153] on icon at bounding box center [850, 154] width 9 height 9
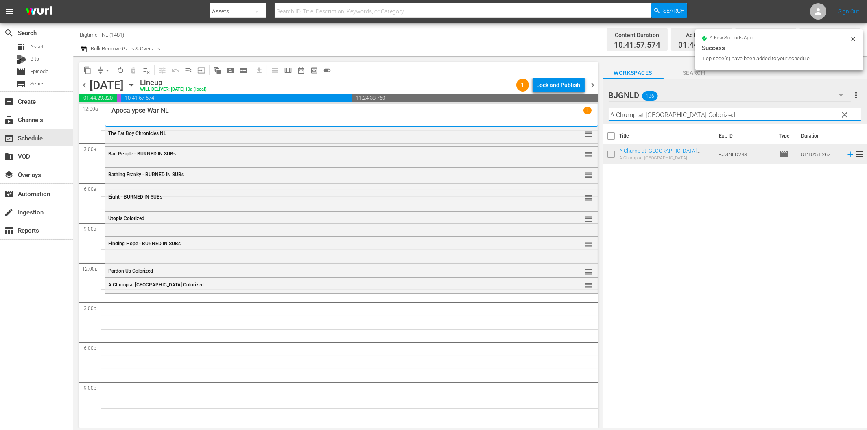
click at [683, 117] on input "A Chump at [GEOGRAPHIC_DATA] Colorized" at bounding box center [734, 114] width 252 height 13
paste input "Breaking Barbi"
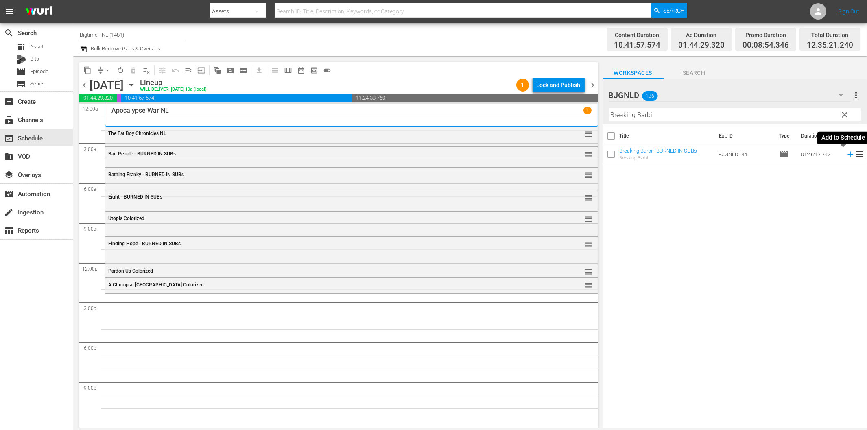
click at [846, 155] on icon at bounding box center [850, 154] width 9 height 9
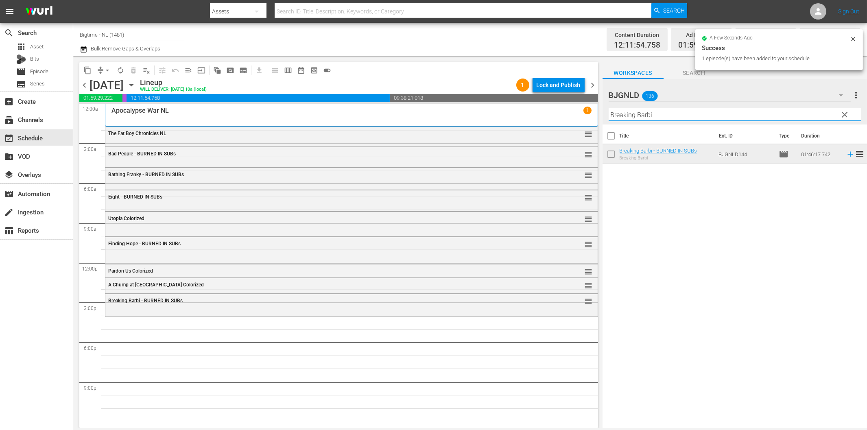
click at [721, 110] on input "Breaking Barbi" at bounding box center [734, 114] width 252 height 13
paste input "The Dog [PERSON_NAME]"
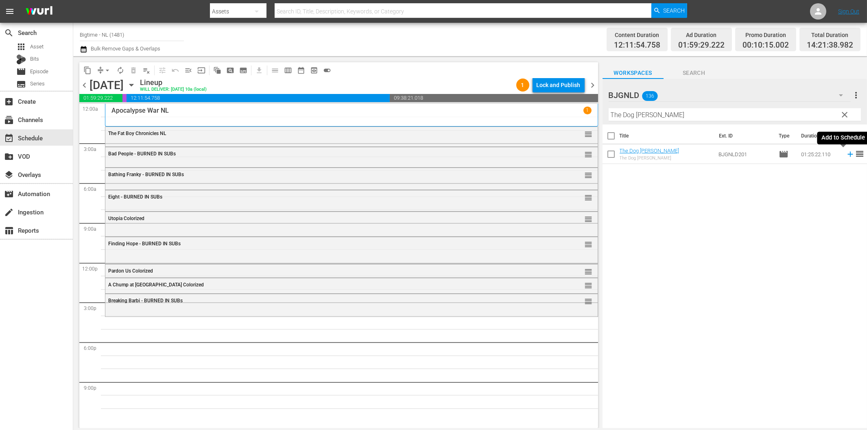
click at [846, 153] on icon at bounding box center [850, 154] width 9 height 9
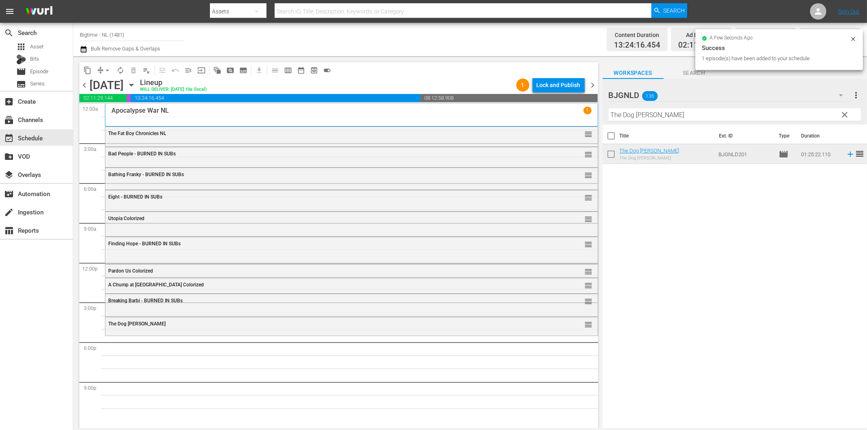
click at [722, 114] on input "The Dog [PERSON_NAME]" at bounding box center [734, 114] width 252 height 13
paste input "Riding 79 (Beach Love)"
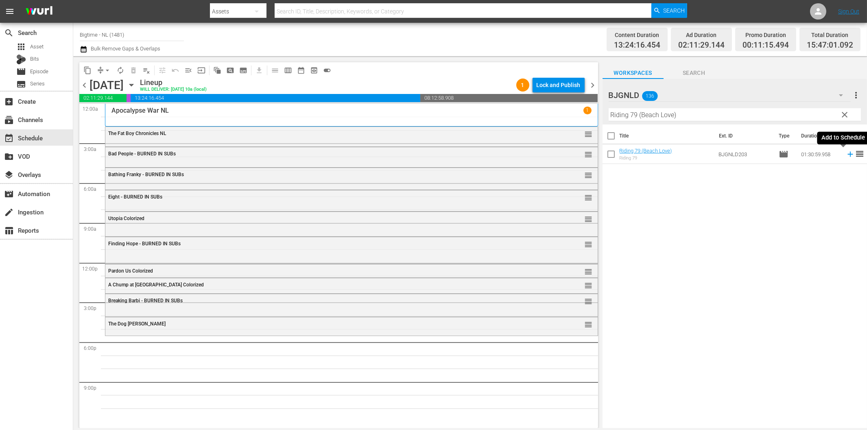
click at [846, 153] on icon at bounding box center [850, 154] width 9 height 9
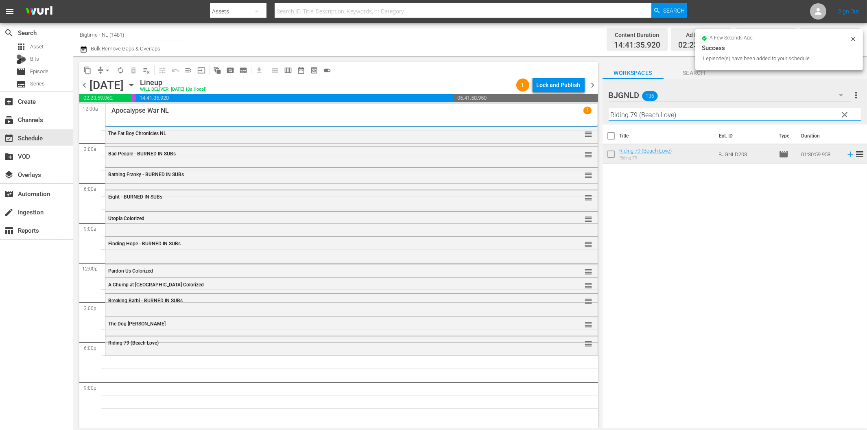
click at [702, 118] on input "Riding 79 (Beach Love)" at bounding box center [734, 114] width 252 height 13
paste input "Love is Blind"
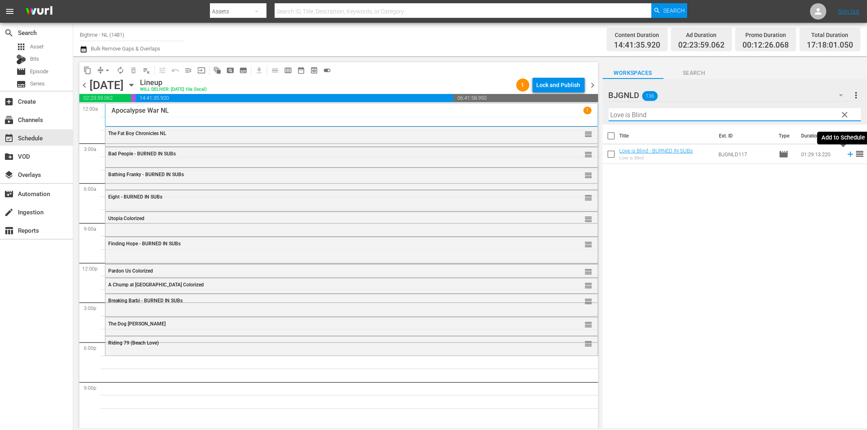
click at [847, 154] on icon at bounding box center [849, 154] width 5 height 5
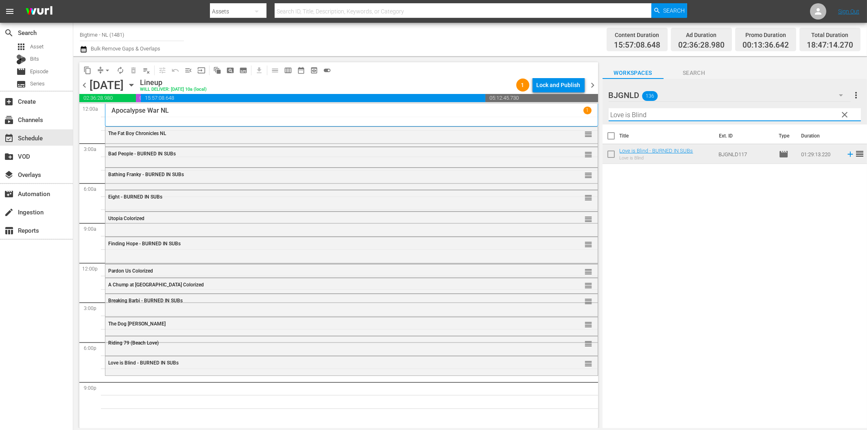
click at [643, 116] on input "Love is Blind" at bounding box center [734, 114] width 252 height 13
paste input "Sum of Existence"
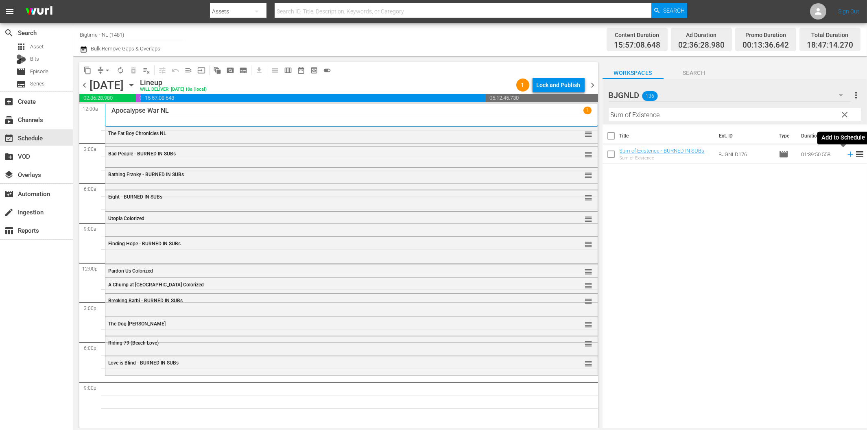
drag, startPoint x: 842, startPoint y: 155, endPoint x: 775, endPoint y: 168, distance: 67.9
click at [846, 155] on icon at bounding box center [850, 154] width 9 height 9
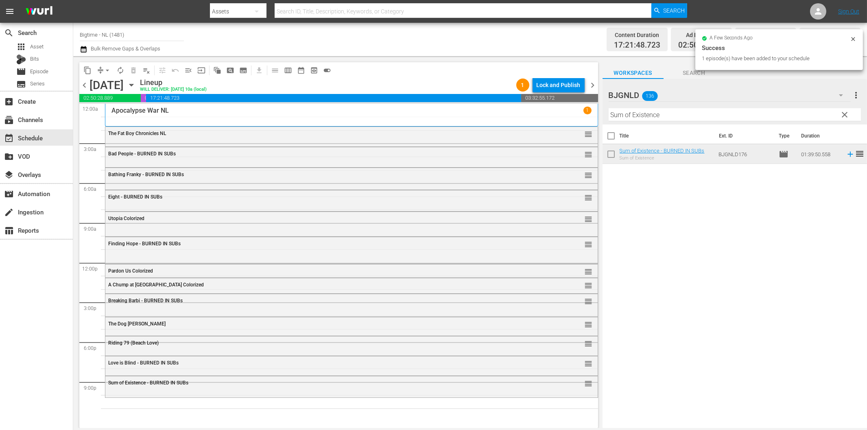
click at [677, 116] on input "Sum of Existence" at bounding box center [734, 114] width 252 height 13
paste input "In Critical Condition"
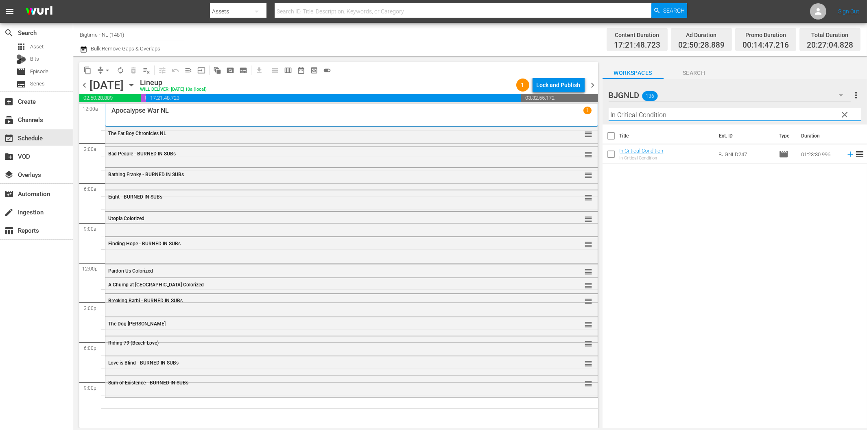
click at [846, 156] on icon at bounding box center [850, 154] width 9 height 9
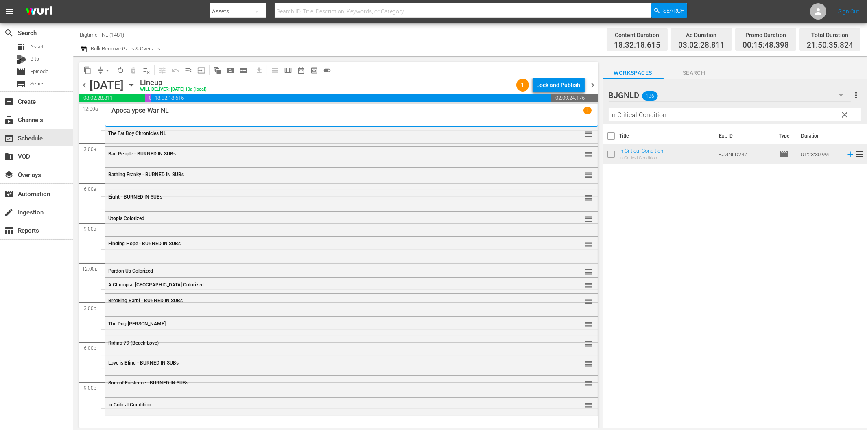
click at [678, 120] on input "In Critical Condition" at bounding box center [734, 114] width 252 height 13
paste input "Snowmagedd"
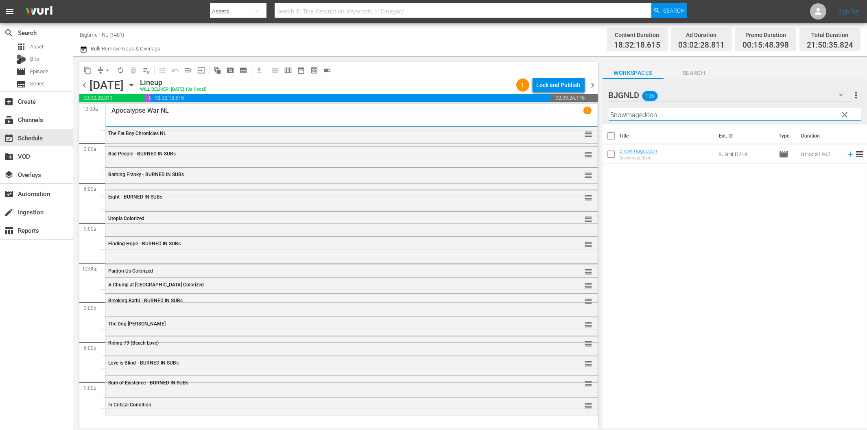
click at [847, 155] on icon at bounding box center [849, 154] width 5 height 5
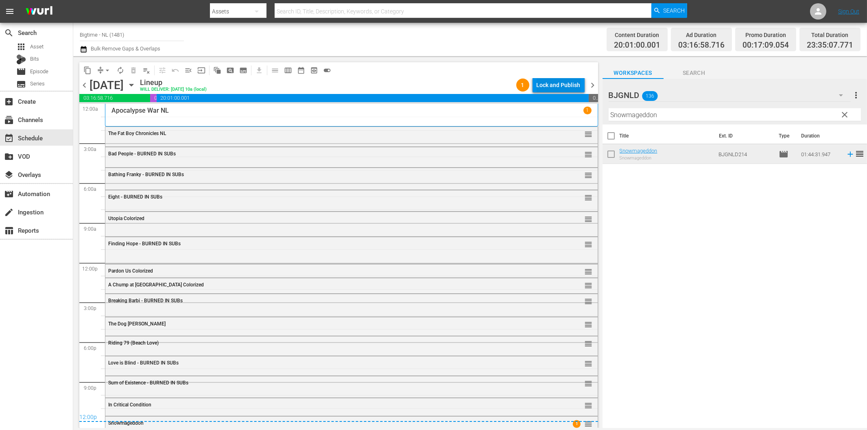
click at [566, 87] on div "Lock and Publish" at bounding box center [558, 85] width 44 height 15
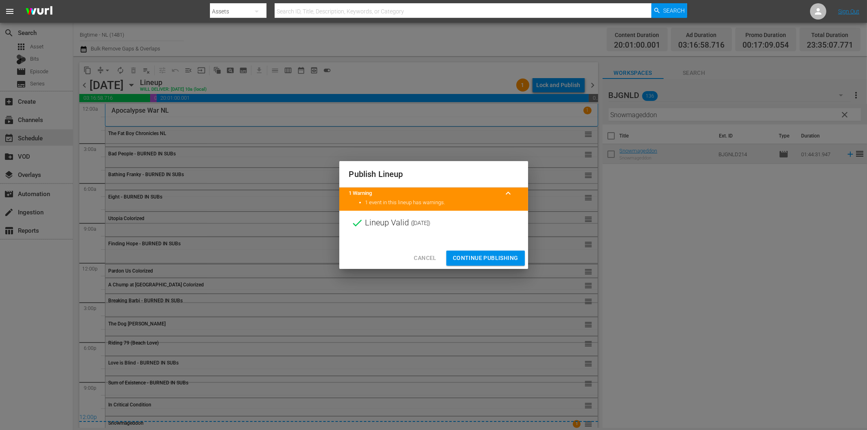
click at [491, 254] on span "Continue Publishing" at bounding box center [485, 258] width 65 height 10
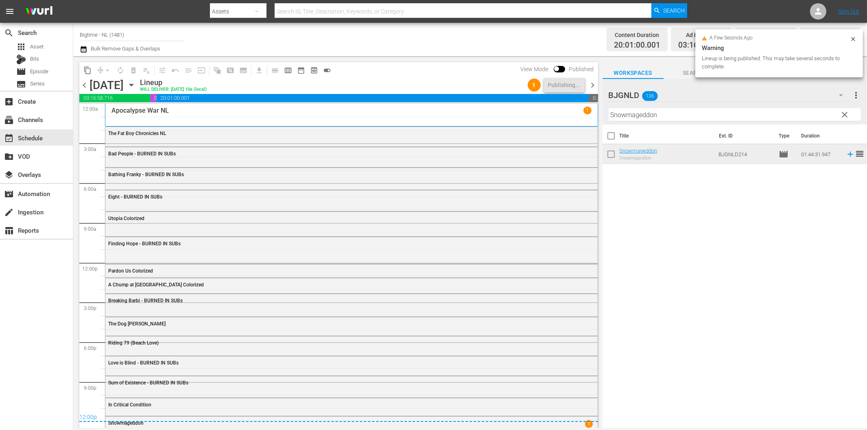
click at [595, 85] on span "chevron_right" at bounding box center [593, 85] width 10 height 10
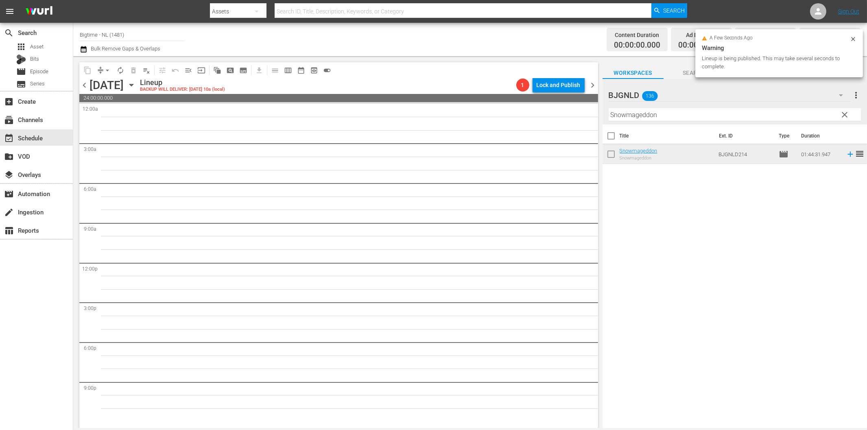
click at [649, 114] on input "Snowmageddon" at bounding box center [734, 114] width 252 height 13
paste input "Perfect Break"
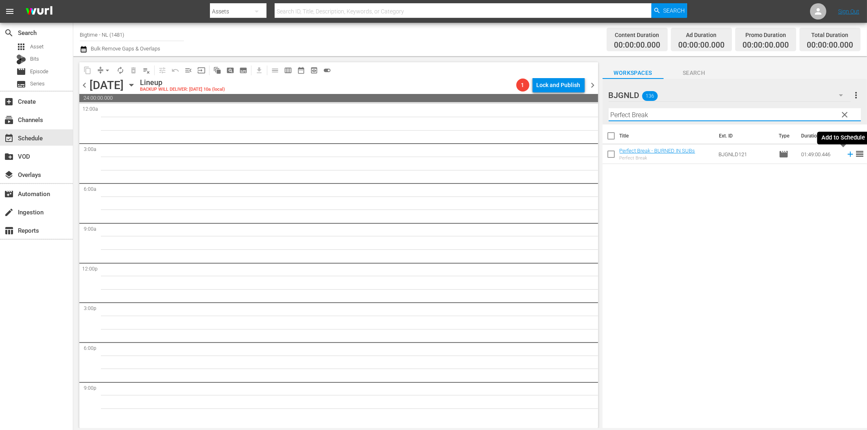
click at [846, 153] on icon at bounding box center [850, 154] width 9 height 9
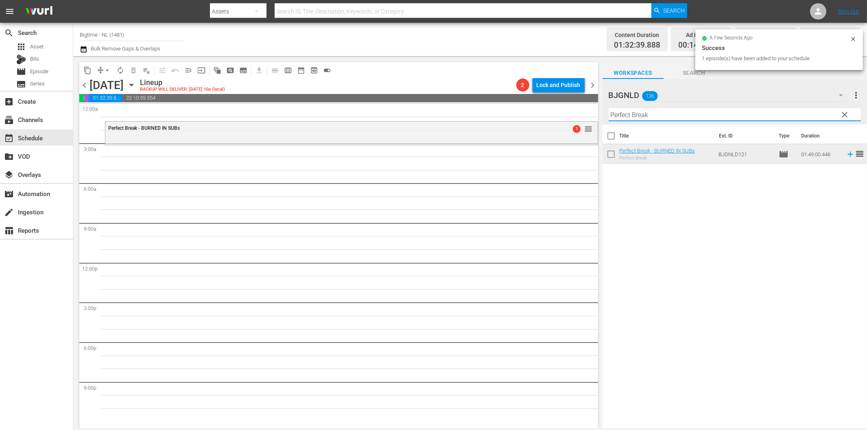
click at [659, 116] on input "Perfect Break" at bounding box center [734, 114] width 252 height 13
paste input "Hope"
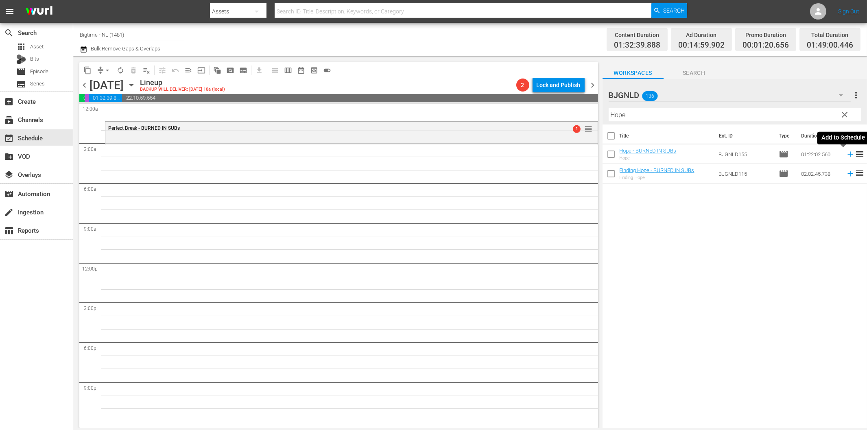
drag, startPoint x: 843, startPoint y: 155, endPoint x: 822, endPoint y: 160, distance: 22.5
click at [846, 155] on icon at bounding box center [850, 154] width 9 height 9
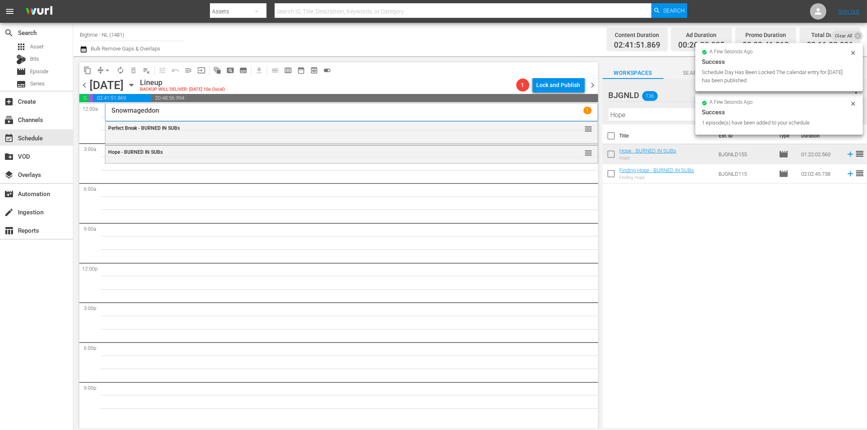
click at [645, 121] on div "Filter by Title Hope" at bounding box center [734, 115] width 252 height 20
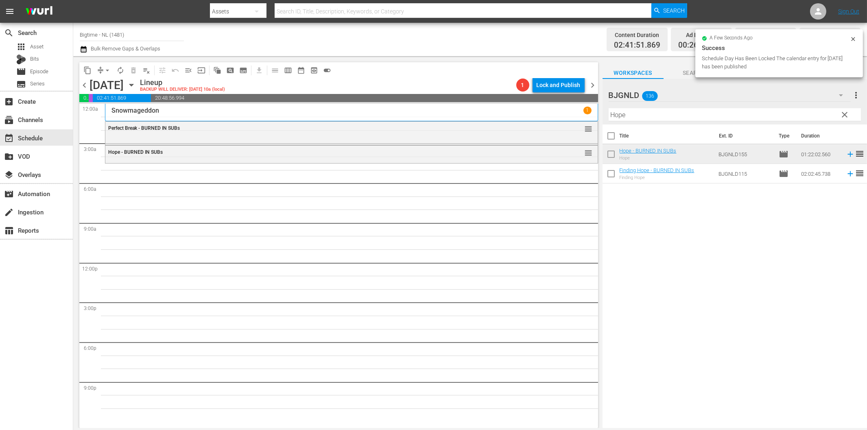
click at [649, 116] on input "Hope" at bounding box center [734, 114] width 252 height 13
paste input "Admins"
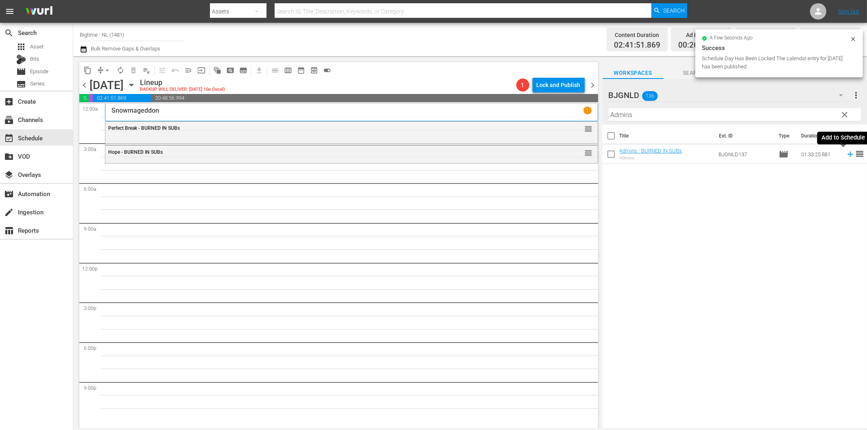
click at [846, 152] on icon at bounding box center [850, 154] width 9 height 9
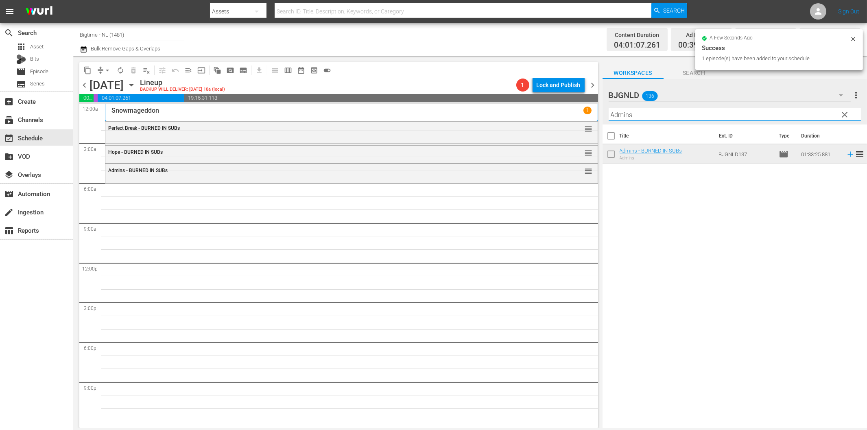
click at [692, 116] on input "Admins" at bounding box center [734, 114] width 252 height 13
paste input "2nd Chance for [PERSON_NAME]"
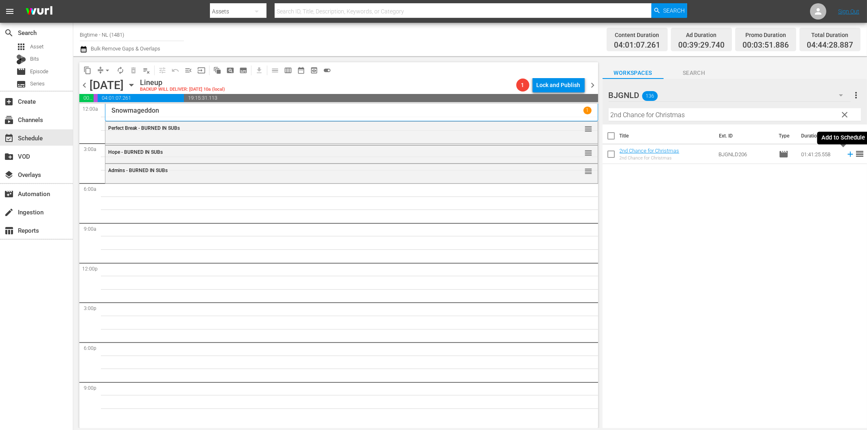
drag, startPoint x: 843, startPoint y: 153, endPoint x: 800, endPoint y: 168, distance: 46.0
click at [847, 154] on icon at bounding box center [849, 154] width 5 height 5
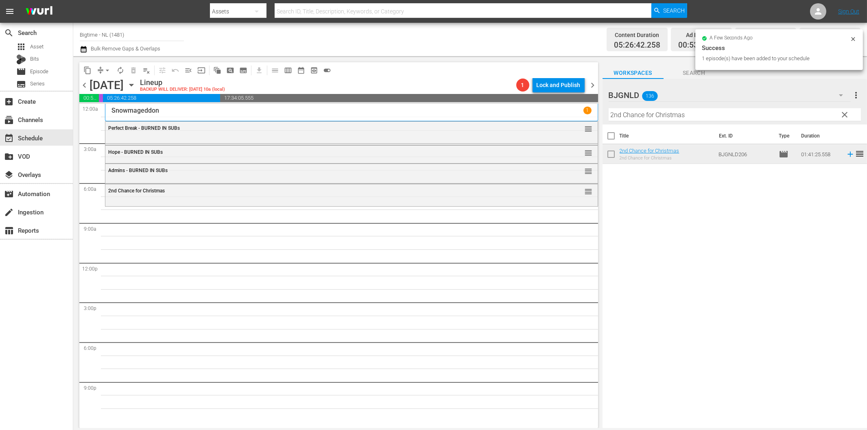
click at [652, 115] on input "2nd Chance for Christmas" at bounding box center [734, 114] width 252 height 13
paste input "Octopus Pot"
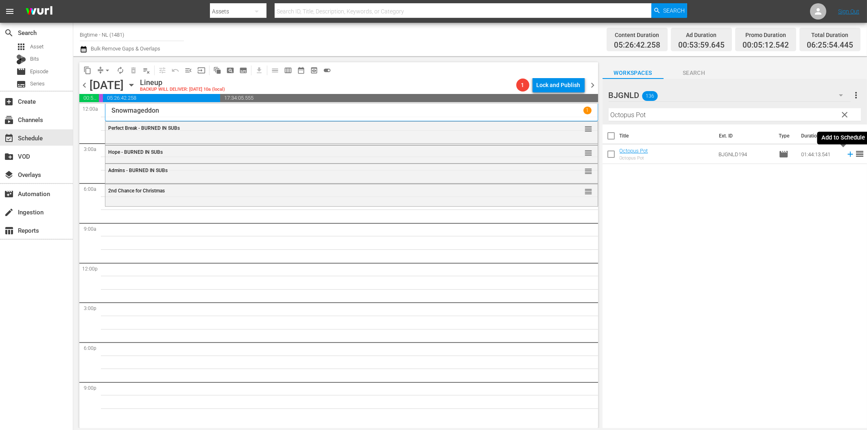
click at [846, 155] on icon at bounding box center [850, 154] width 9 height 9
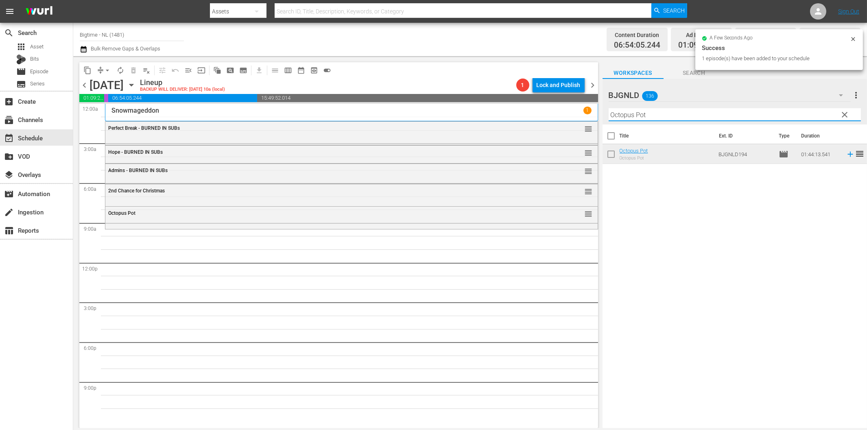
click at [654, 119] on input "Octopus Pot" at bounding box center [734, 114] width 252 height 13
paste input "Promises"
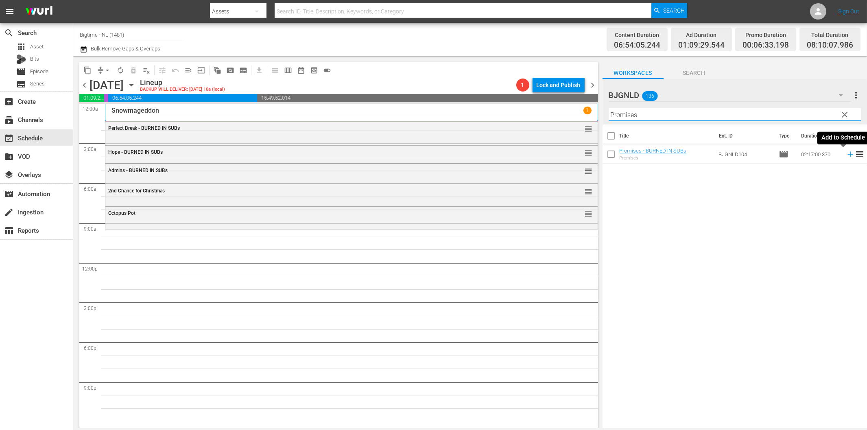
click at [846, 155] on icon at bounding box center [850, 154] width 9 height 9
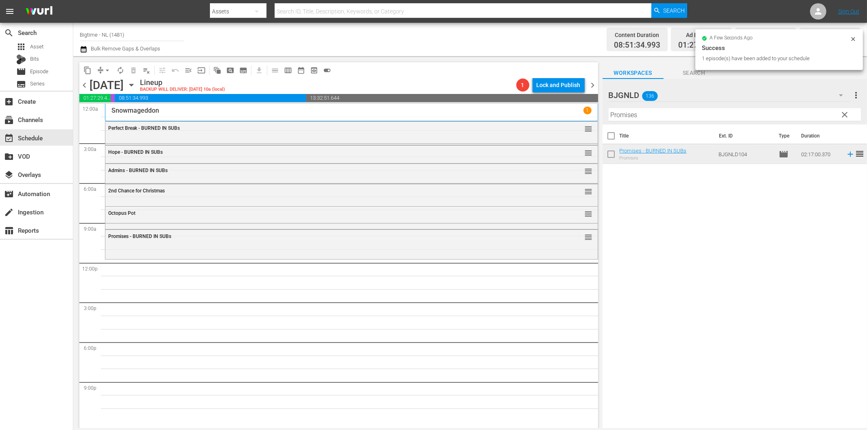
click at [639, 116] on input "Promises" at bounding box center [734, 114] width 252 height 13
paste input "CainAbel"
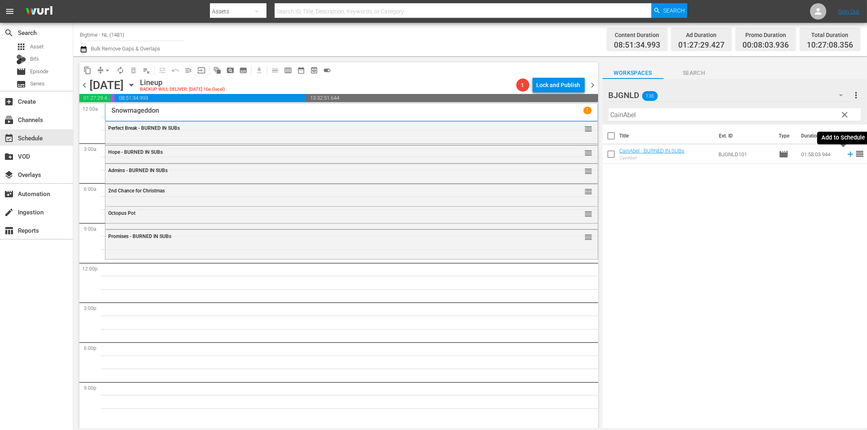
click at [847, 155] on icon at bounding box center [849, 154] width 5 height 5
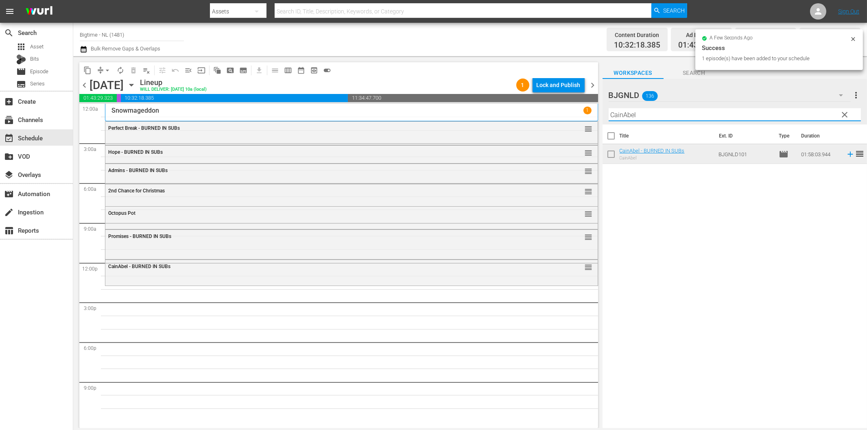
click at [656, 116] on input "CainAbel" at bounding box center [734, 114] width 252 height 13
paste input "Mind Blown"
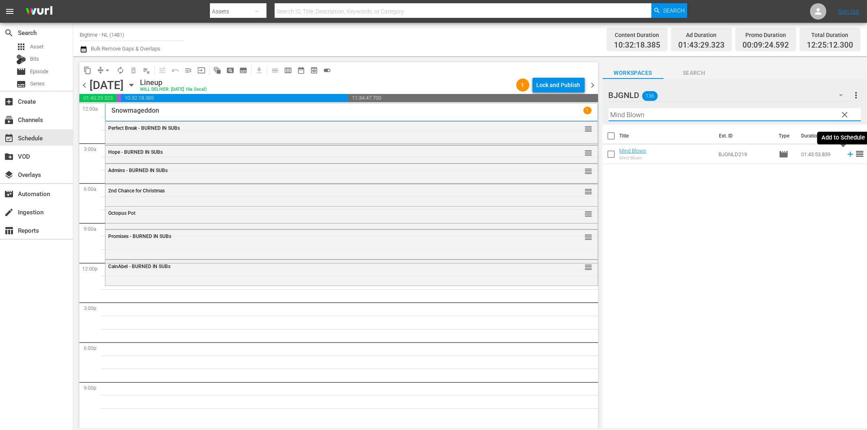
click at [846, 153] on icon at bounding box center [850, 154] width 9 height 9
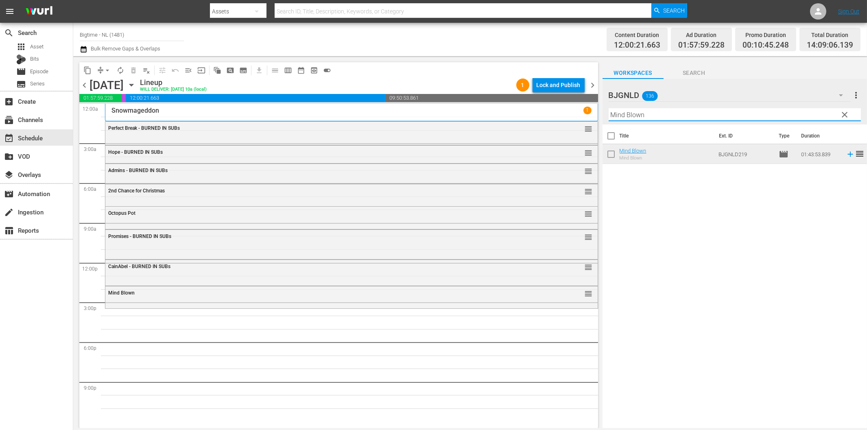
click at [647, 118] on input "Mind Blown" at bounding box center [734, 114] width 252 height 13
paste input "Guardia"
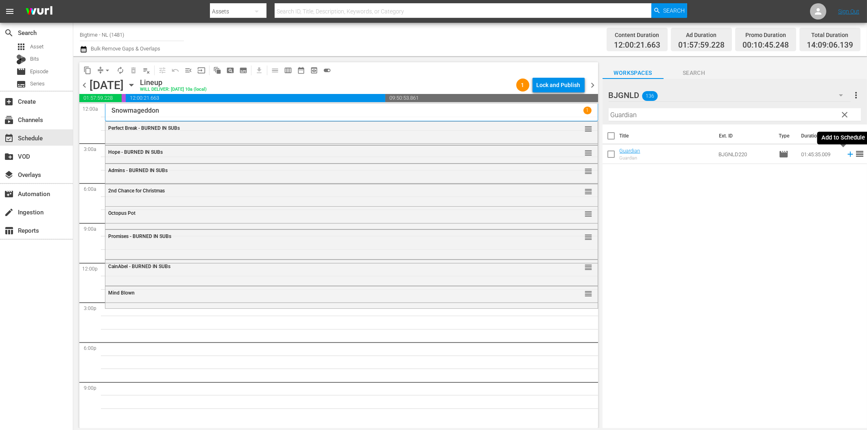
click at [846, 157] on icon at bounding box center [850, 154] width 9 height 9
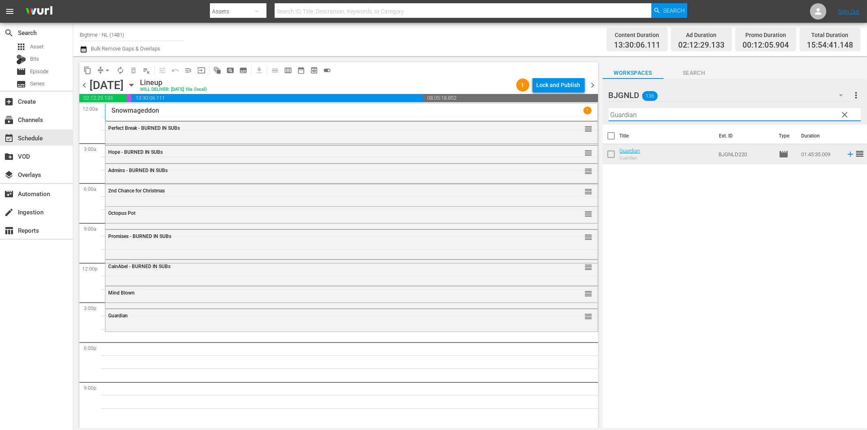
click at [677, 115] on input "Guardian" at bounding box center [734, 114] width 252 height 13
paste input "Living with the Dead: A Love Story"
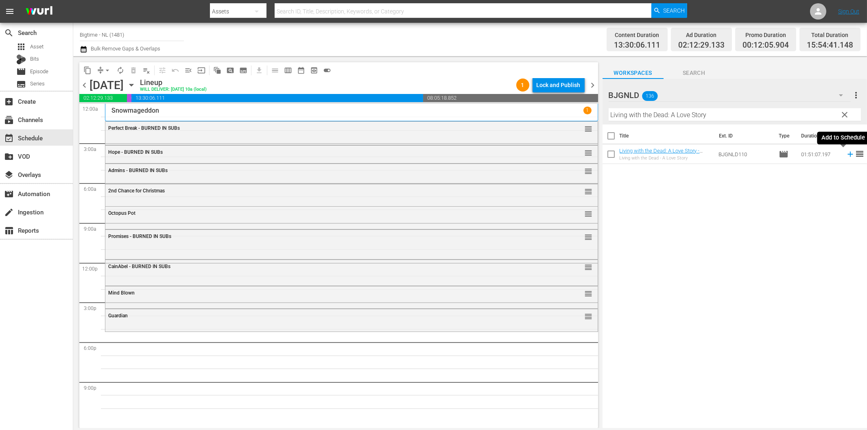
click at [846, 153] on icon at bounding box center [850, 154] width 9 height 9
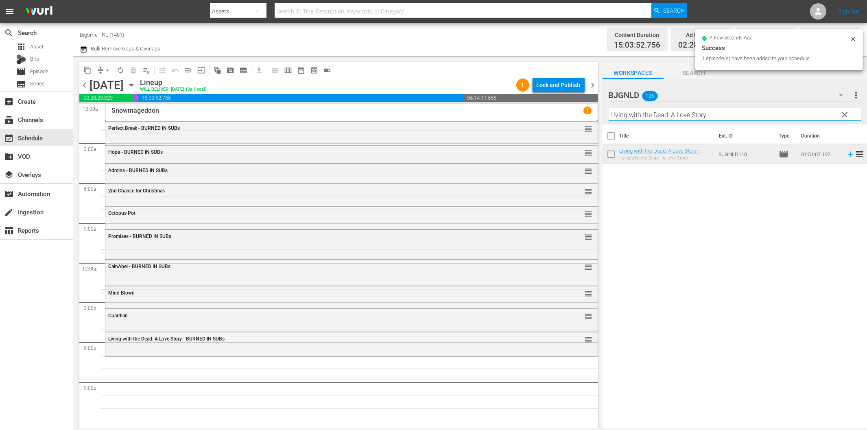
click at [707, 115] on input "Living with the Dead: A Love Story" at bounding box center [734, 114] width 252 height 13
paste input "Milla: The Movie"
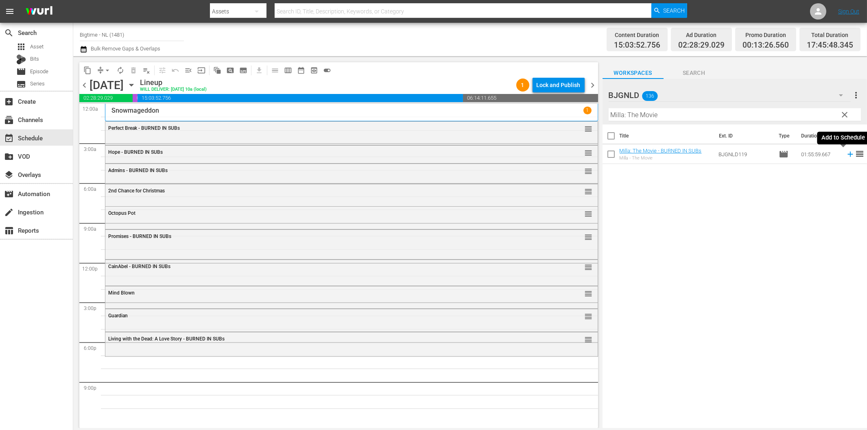
drag, startPoint x: 840, startPoint y: 155, endPoint x: 743, endPoint y: 158, distance: 96.8
click at [846, 155] on icon at bounding box center [850, 154] width 9 height 9
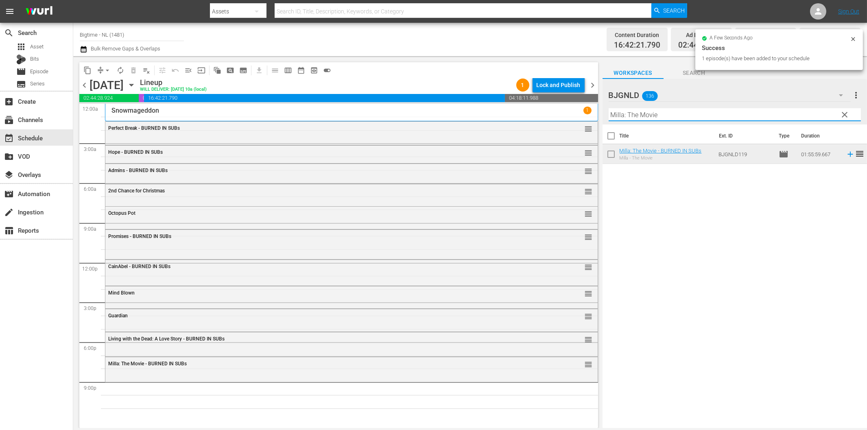
click at [663, 118] on input "Milla: The Movie" at bounding box center [734, 114] width 252 height 13
paste input "Lavalantula"
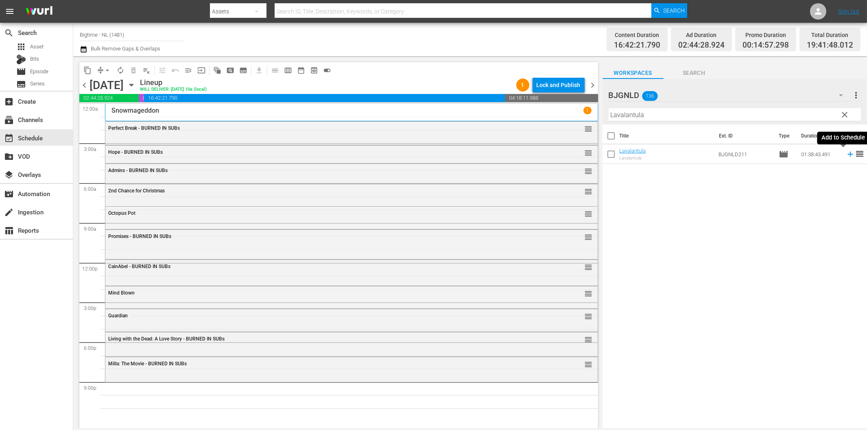
click at [846, 155] on icon at bounding box center [850, 154] width 9 height 9
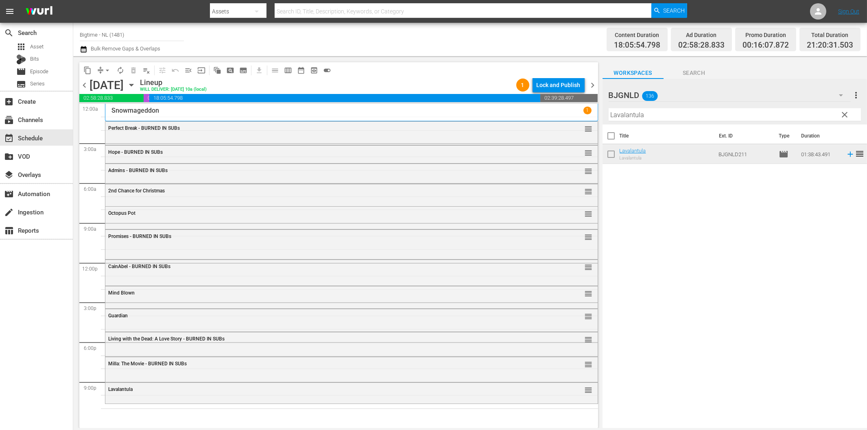
click at [695, 116] on input "Lavalantula" at bounding box center [734, 114] width 252 height 13
paste input "2 Lava 2 Lantula!"
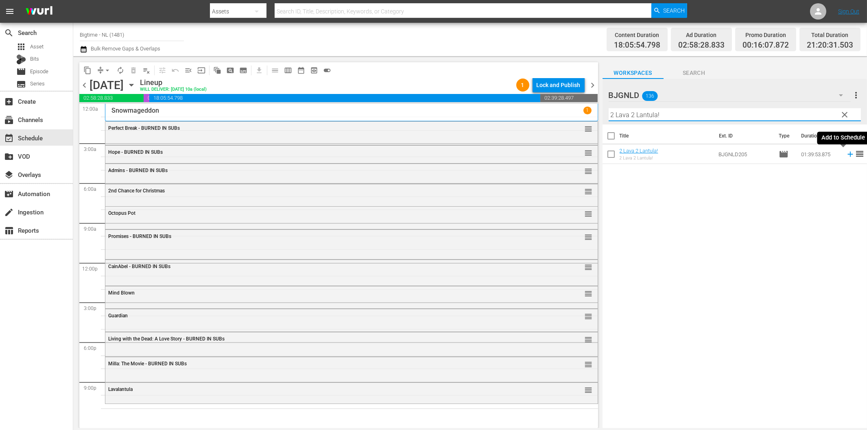
click at [846, 155] on icon at bounding box center [850, 154] width 9 height 9
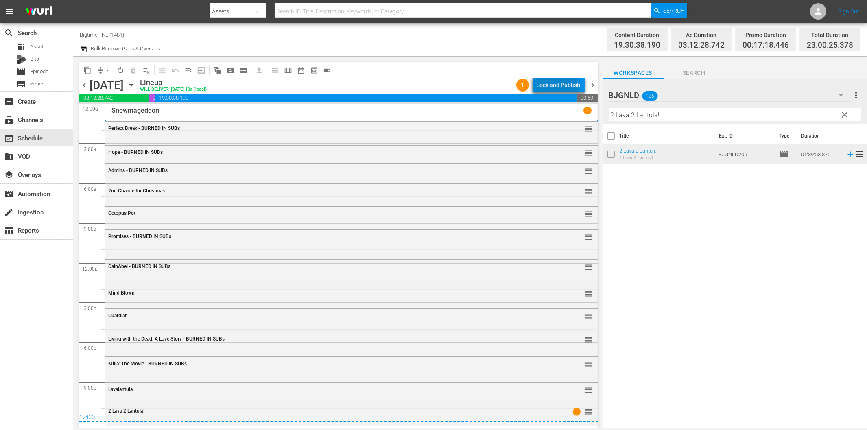
click at [555, 88] on div "Lock and Publish" at bounding box center [558, 85] width 44 height 15
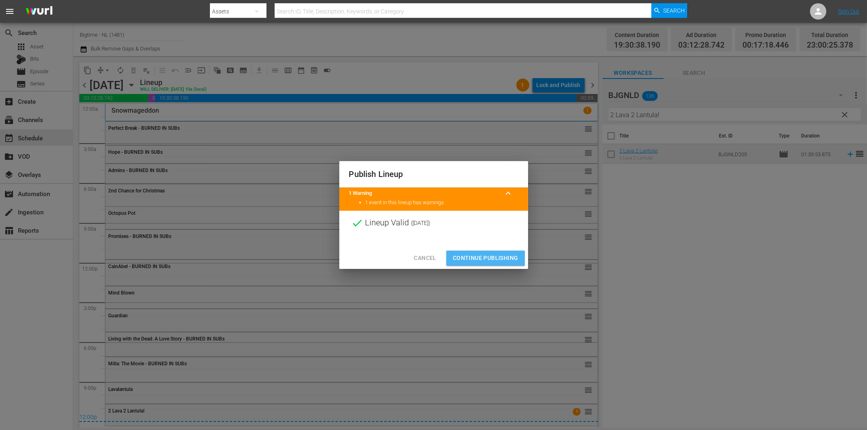
click at [493, 258] on span "Continue Publishing" at bounding box center [485, 258] width 65 height 10
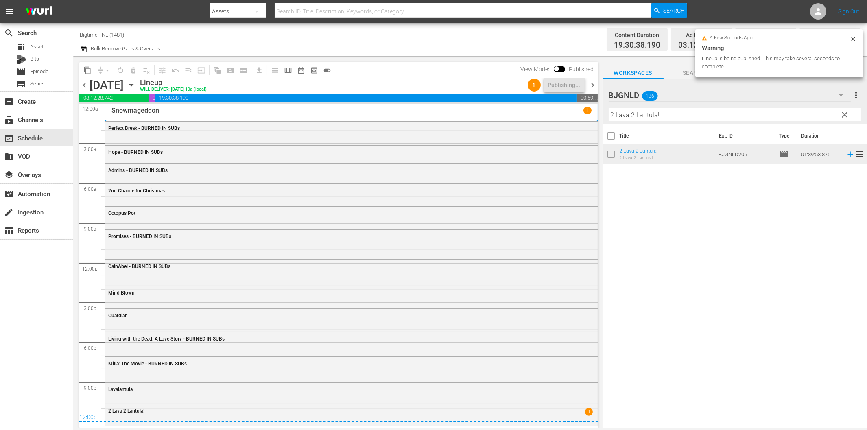
click at [593, 84] on span "chevron_right" at bounding box center [593, 85] width 10 height 10
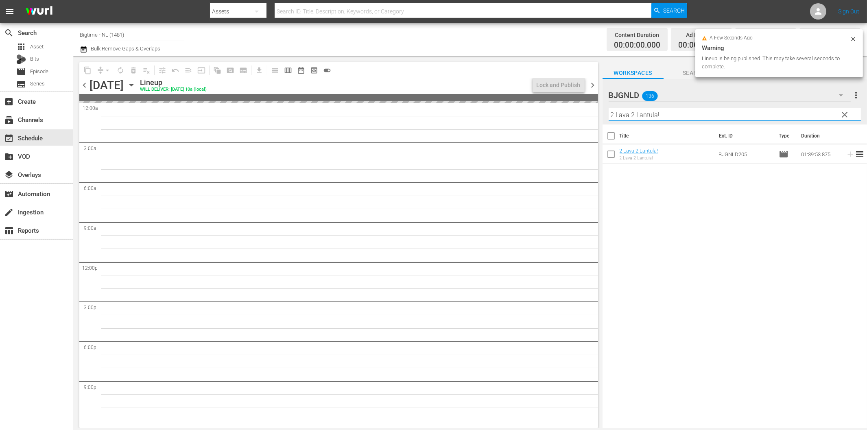
click at [648, 115] on input "2 Lava 2 Lantula!" at bounding box center [734, 114] width 252 height 13
paste input "The Hardest Thing"
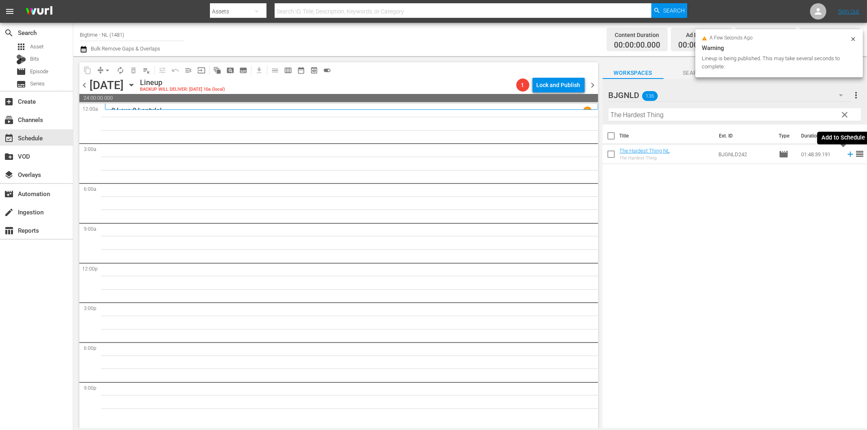
drag, startPoint x: 842, startPoint y: 153, endPoint x: 690, endPoint y: 176, distance: 154.3
click at [846, 153] on icon at bounding box center [850, 154] width 9 height 9
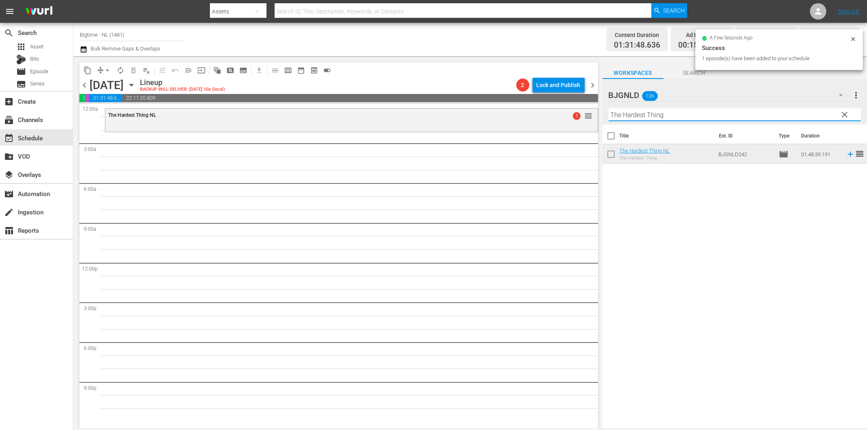
click at [668, 114] on input "The Hardest Thing" at bounding box center [734, 114] width 252 height 13
paste input "Executor"
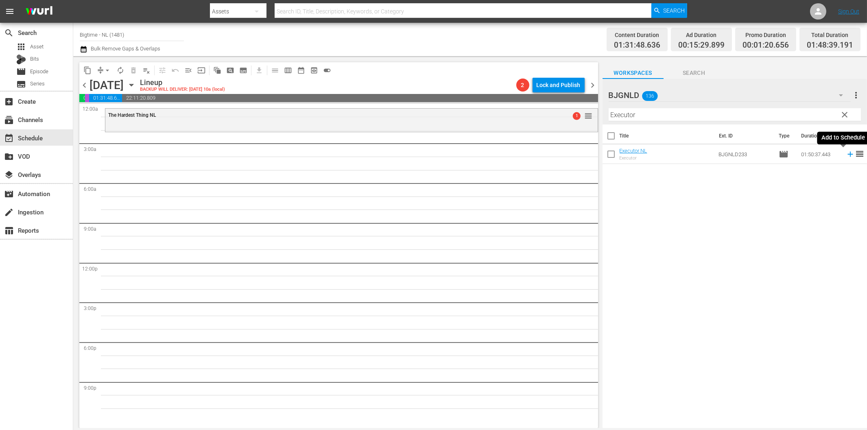
drag, startPoint x: 843, startPoint y: 153, endPoint x: 751, endPoint y: 178, distance: 95.7
click at [846, 153] on icon at bounding box center [850, 154] width 9 height 9
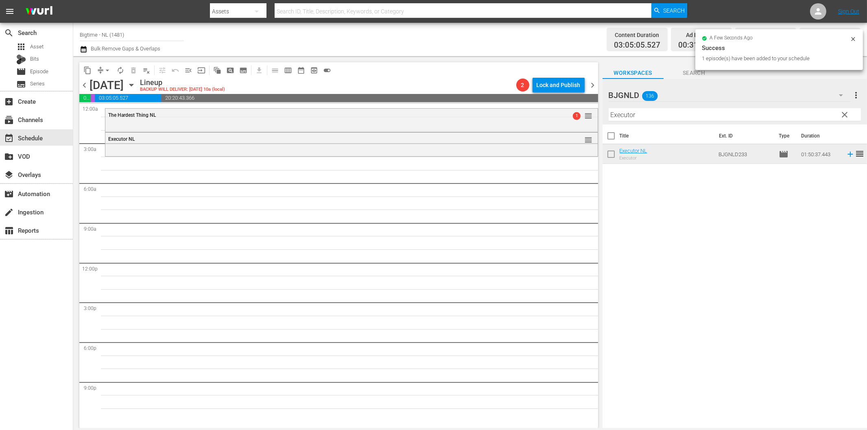
click at [656, 114] on input "Executor" at bounding box center [734, 114] width 252 height 13
paste input "The Woman in Green Colorized"
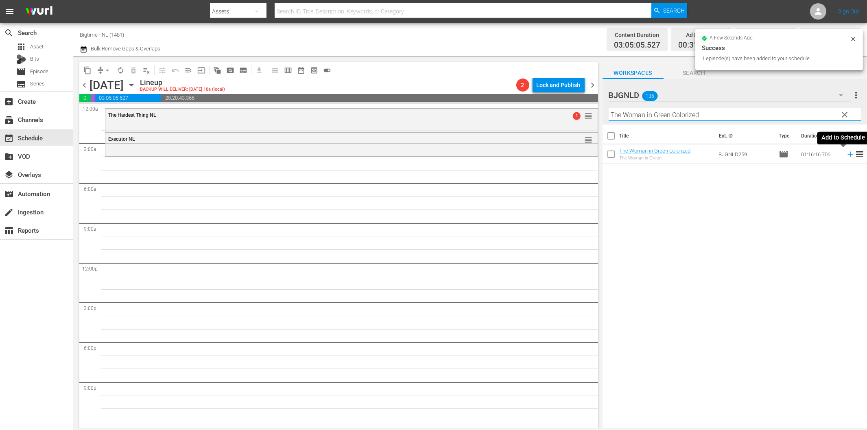
click at [846, 155] on icon at bounding box center [850, 154] width 9 height 9
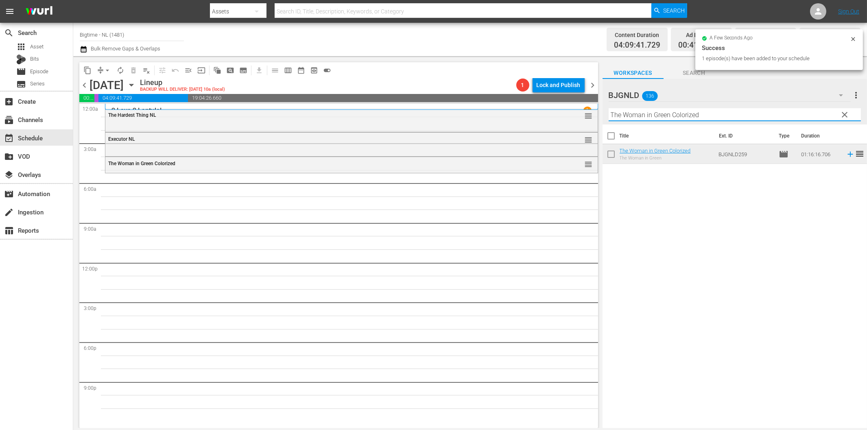
click at [695, 113] on input "The Woman in Green Colorized" at bounding box center [734, 114] width 252 height 13
paste input "[GEOGRAPHIC_DATA]"
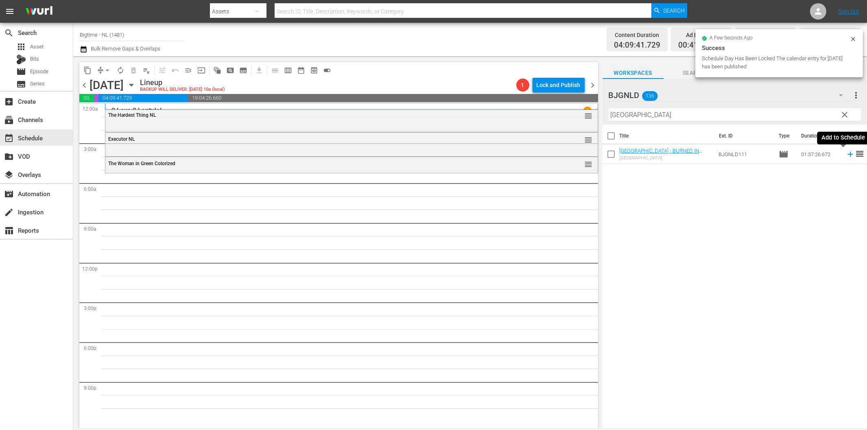
click at [846, 155] on icon at bounding box center [850, 154] width 9 height 9
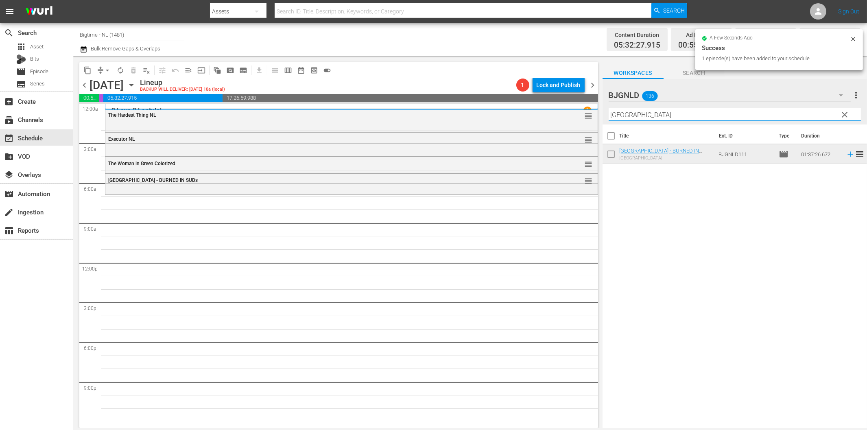
click at [713, 115] on input "[GEOGRAPHIC_DATA]" at bounding box center [734, 114] width 252 height 13
paste input "Appleton"
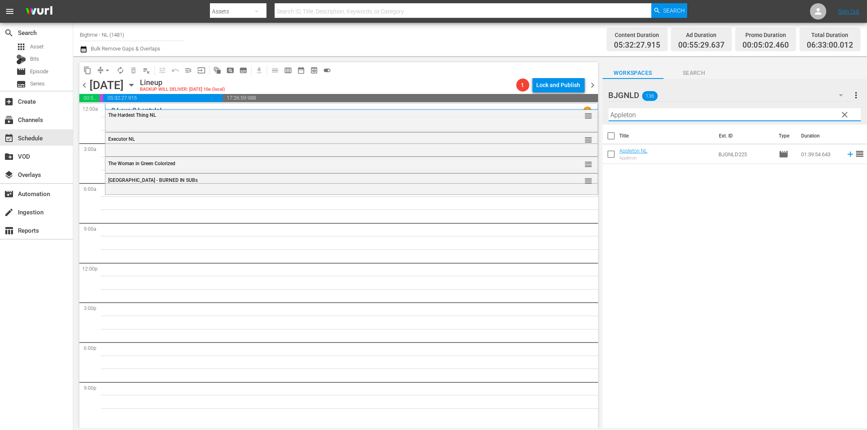
click at [846, 153] on icon at bounding box center [850, 154] width 9 height 9
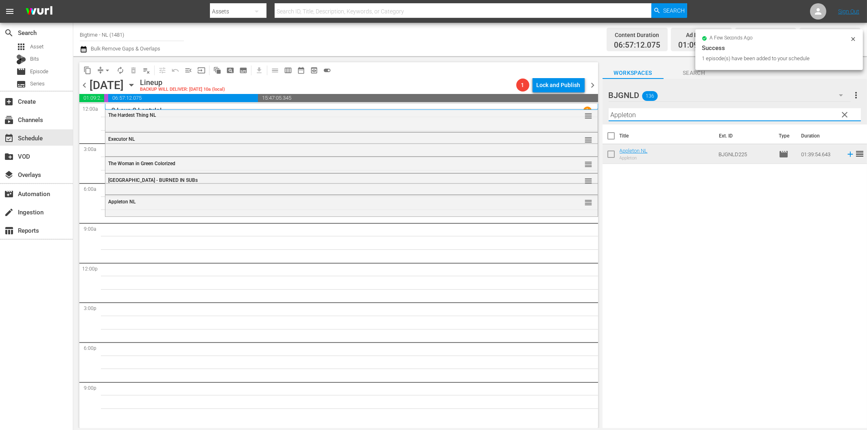
click at [674, 112] on input "Appleton" at bounding box center [734, 114] width 252 height 13
paste input "Lake Effects"
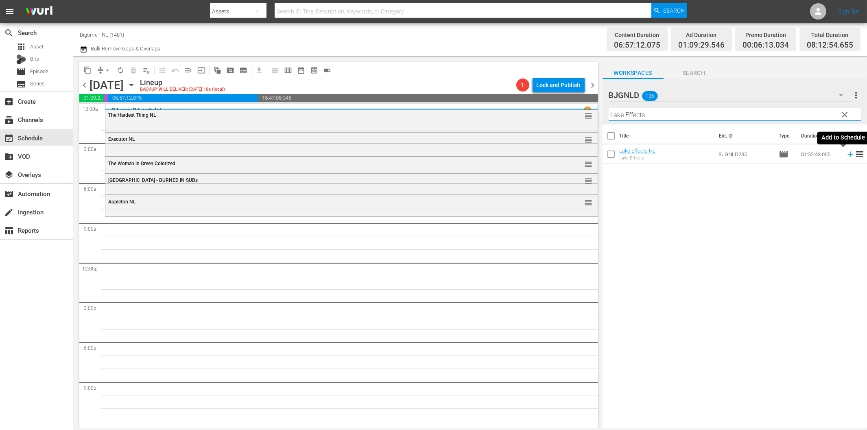
click at [846, 153] on icon at bounding box center [850, 154] width 9 height 9
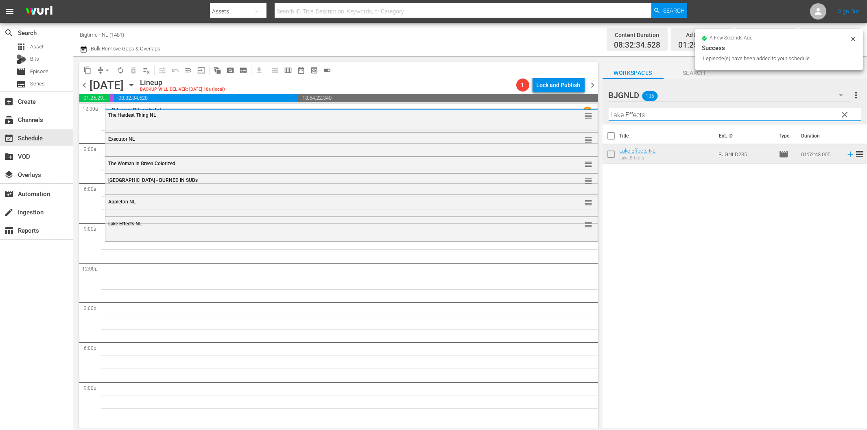
click at [711, 115] on input "Lake Effects" at bounding box center [734, 114] width 252 height 13
paste input "Subject 36"
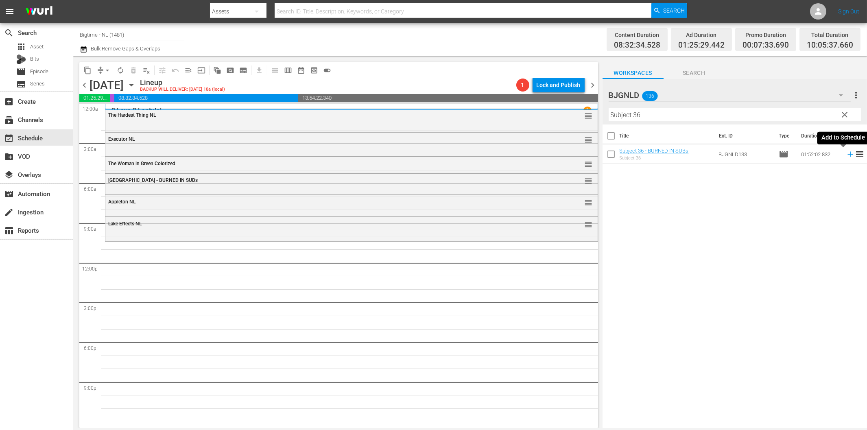
click at [847, 156] on icon at bounding box center [849, 154] width 5 height 5
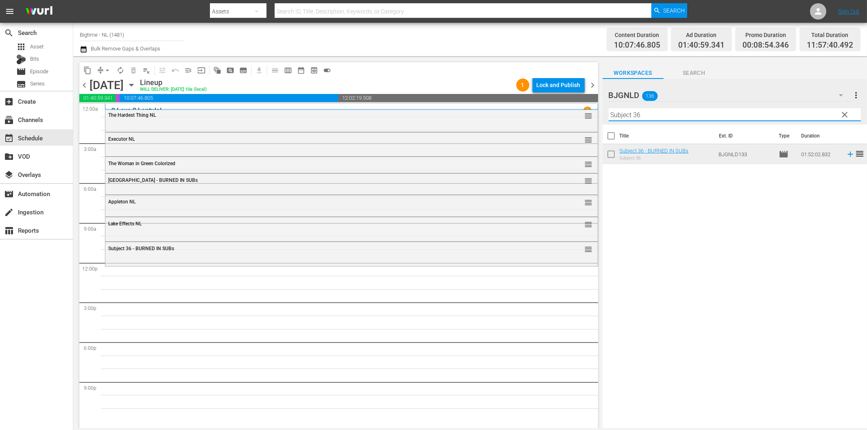
click at [710, 113] on input "Subject 36" at bounding box center [734, 114] width 252 height 13
paste input "Waking [PERSON_NAME]"
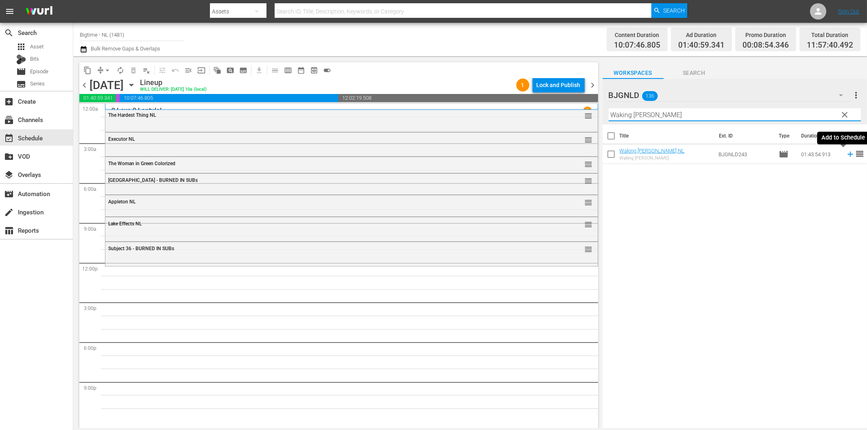
click at [847, 153] on icon at bounding box center [849, 154] width 5 height 5
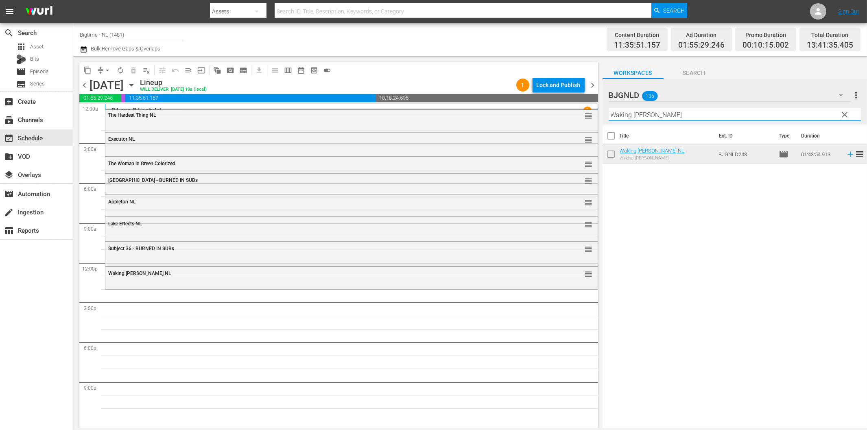
click at [677, 118] on input "Waking [PERSON_NAME]" at bounding box center [734, 114] width 252 height 13
paste input "Ready, Willing and Able"
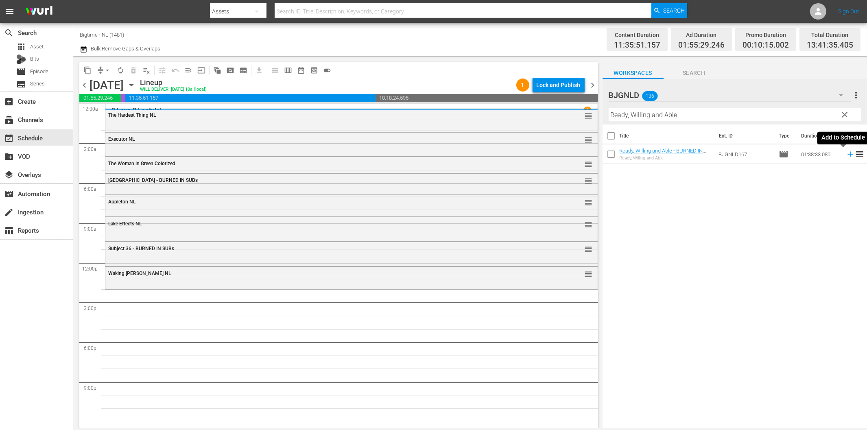
click at [847, 154] on icon at bounding box center [849, 154] width 5 height 5
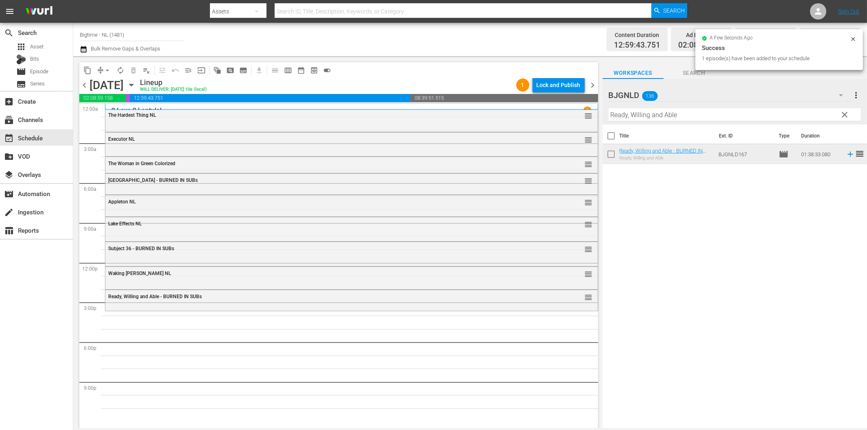
drag, startPoint x: 761, startPoint y: 114, endPoint x: 761, endPoint y: 120, distance: 6.2
click at [761, 116] on input "Ready, Willing and Able" at bounding box center [734, 114] width 252 height 13
paste input "Clarity"
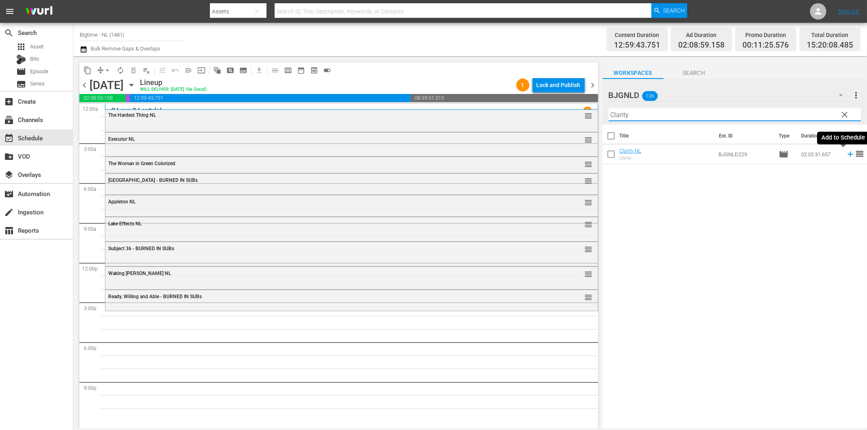
click at [846, 155] on icon at bounding box center [850, 154] width 9 height 9
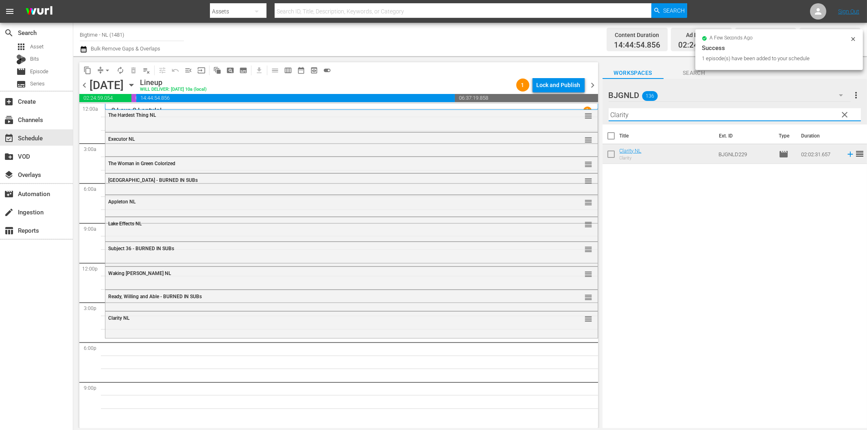
click at [661, 113] on input "Clarity" at bounding box center [734, 114] width 252 height 13
paste input "Burn Your Name"
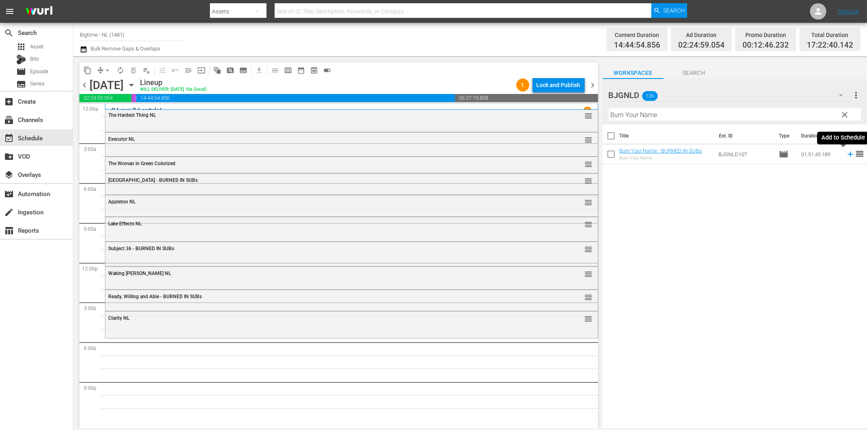
click at [847, 155] on icon at bounding box center [849, 154] width 5 height 5
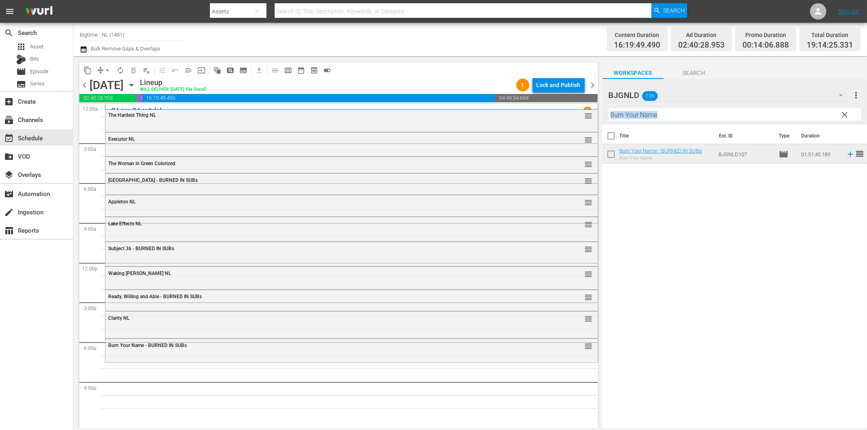
click at [673, 120] on div "Filter by Title Burn Your Name" at bounding box center [734, 115] width 252 height 20
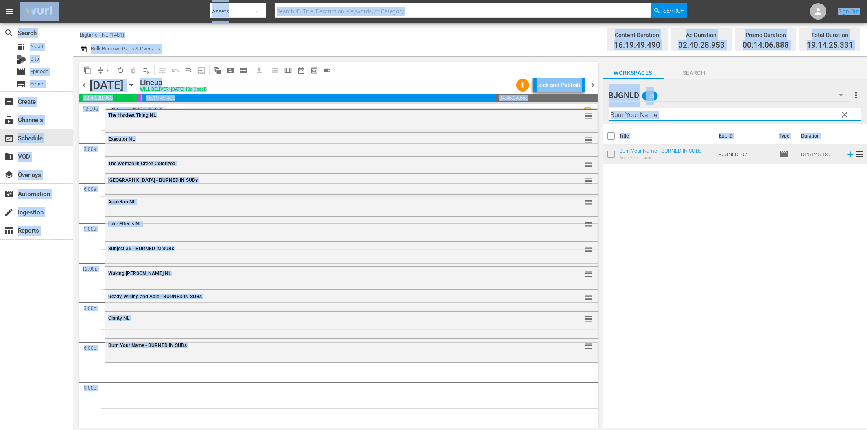
click at [676, 115] on input "Burn Your Name" at bounding box center [734, 114] width 252 height 13
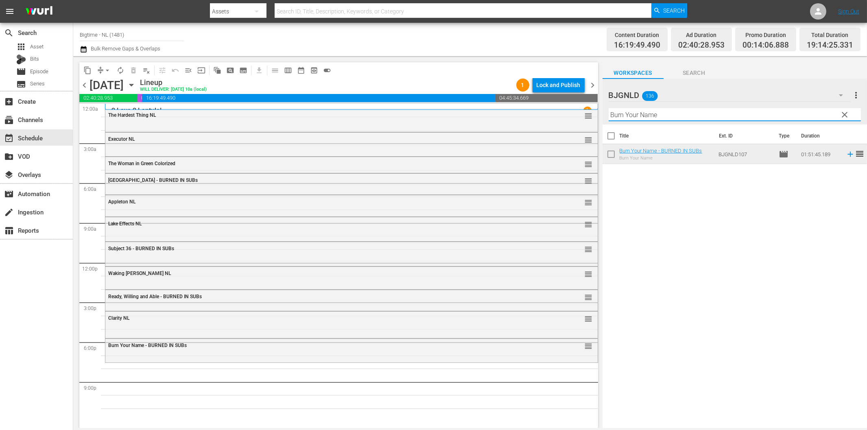
paste input "etrayed"
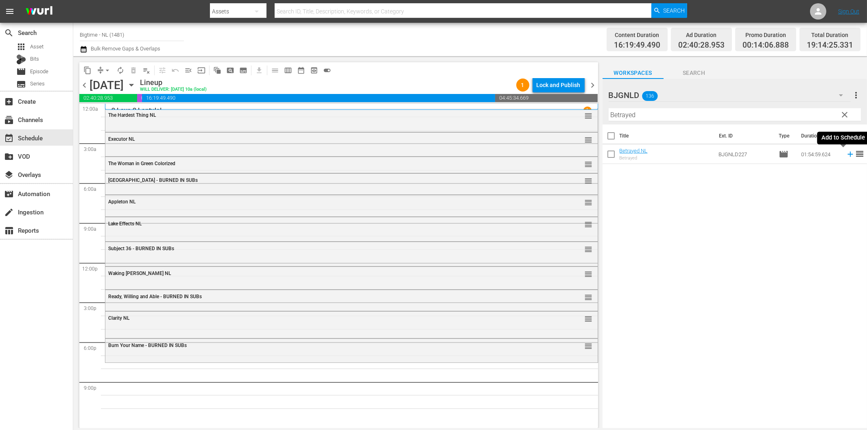
click at [846, 153] on icon at bounding box center [850, 154] width 9 height 9
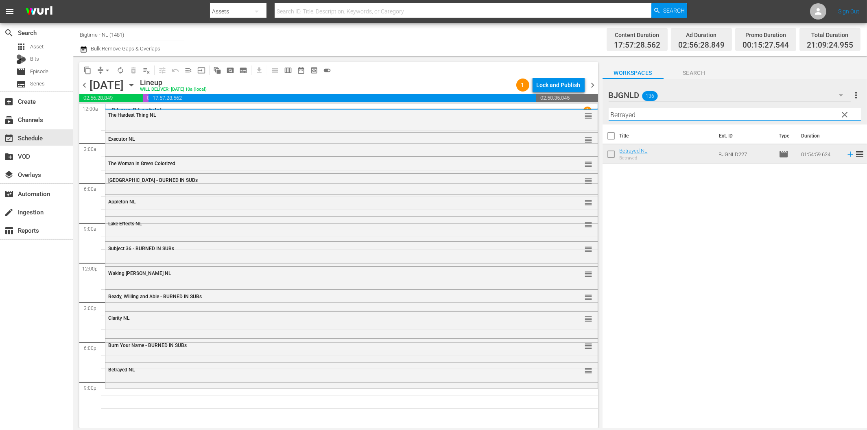
click at [681, 112] on input "Betrayed" at bounding box center [734, 114] width 252 height 13
paste input "The Philadelphia Experiment"
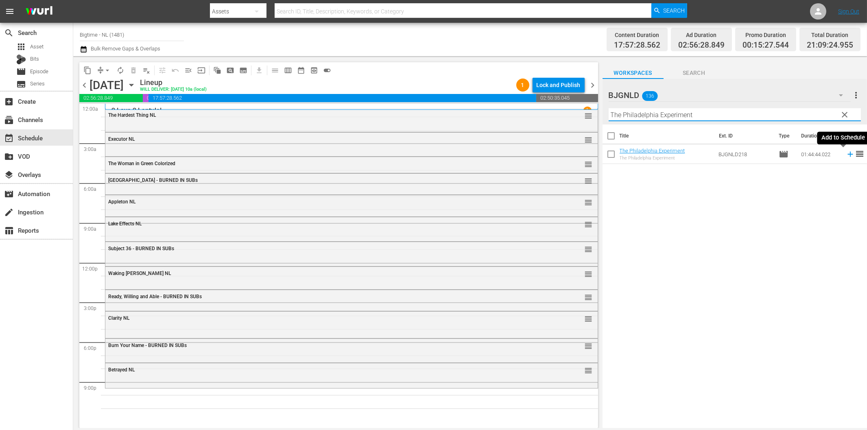
click at [846, 155] on icon at bounding box center [850, 154] width 9 height 9
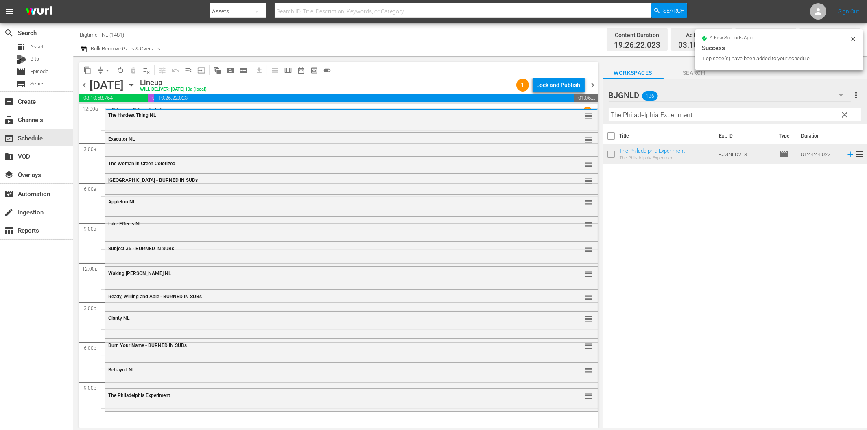
click at [651, 114] on input "The Philadelphia Experiment" at bounding box center [734, 114] width 252 height 13
paste input "[PERSON_NAME] - Terror by Night Colorized"
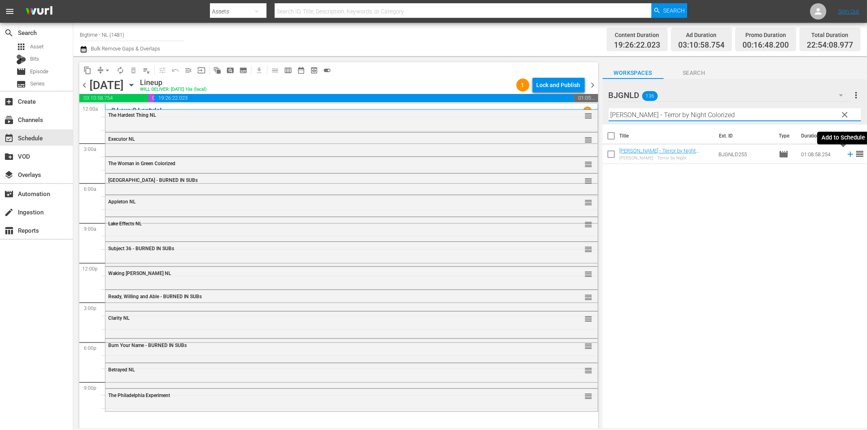
type input "[PERSON_NAME] - Terror by Night Colorized"
click at [846, 153] on icon at bounding box center [850, 154] width 9 height 9
